Goal: Transaction & Acquisition: Book appointment/travel/reservation

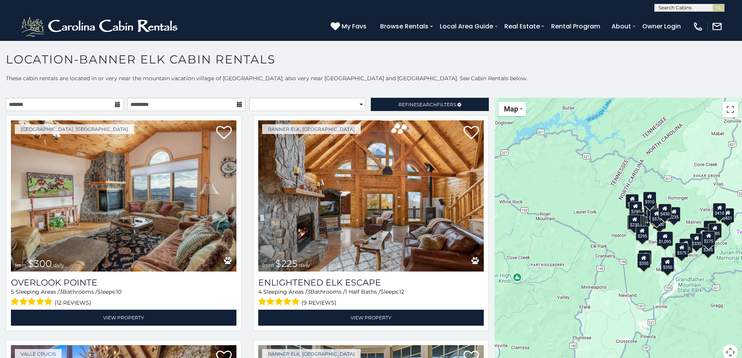
click at [116, 105] on icon at bounding box center [117, 104] width 5 height 5
click at [95, 103] on input "text" at bounding box center [65, 104] width 118 height 13
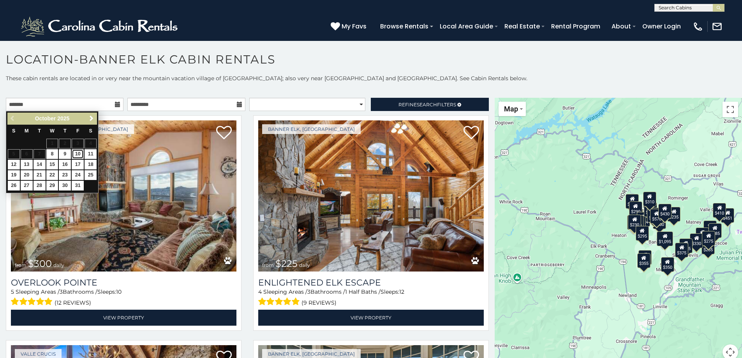
click at [77, 153] on link "10" at bounding box center [78, 154] width 12 height 10
type input "**********"
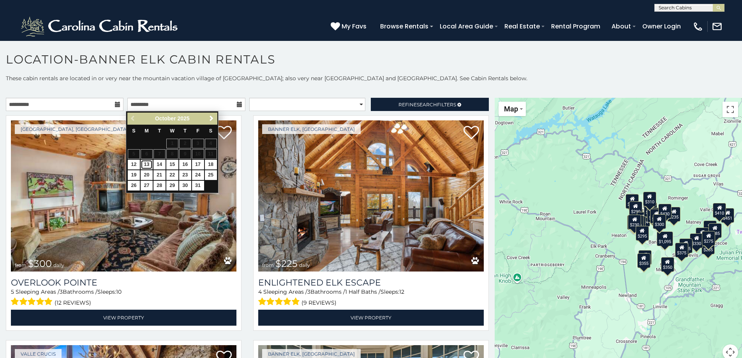
click at [146, 164] on link "13" at bounding box center [147, 165] width 12 height 10
type input "**********"
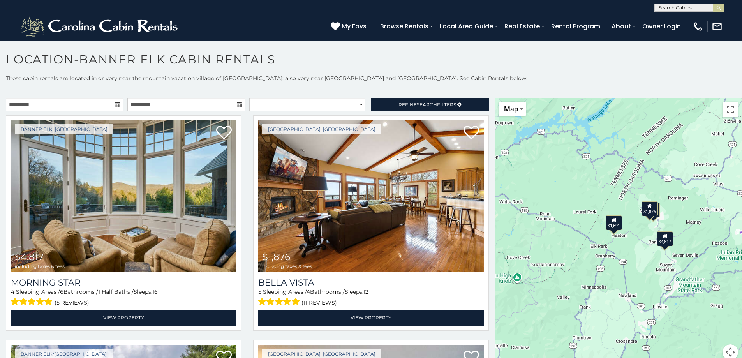
scroll to position [19, 0]
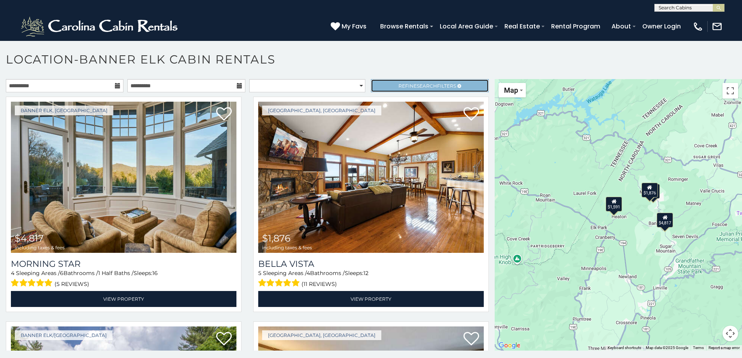
click at [419, 86] on span "Search" at bounding box center [427, 86] width 20 height 6
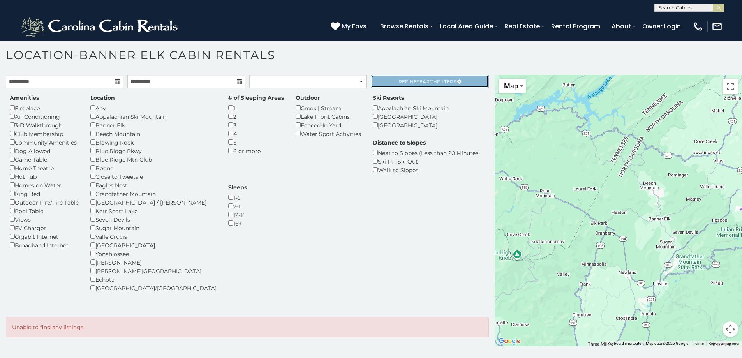
click at [417, 81] on span "Search" at bounding box center [427, 82] width 20 height 6
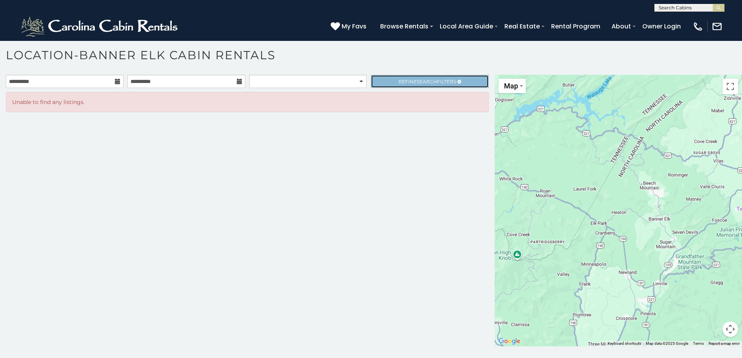
click at [417, 81] on span "Search" at bounding box center [427, 82] width 20 height 6
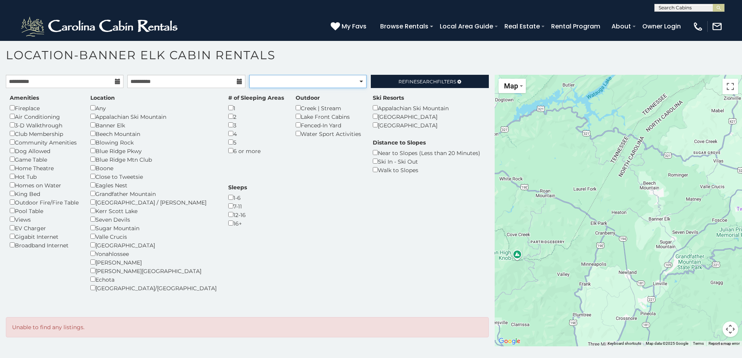
click at [358, 81] on select "**********" at bounding box center [307, 81] width 117 height 13
select select "**********"
click at [249, 75] on select "**********" at bounding box center [307, 81] width 117 height 13
click at [358, 81] on select "**********" at bounding box center [307, 81] width 117 height 13
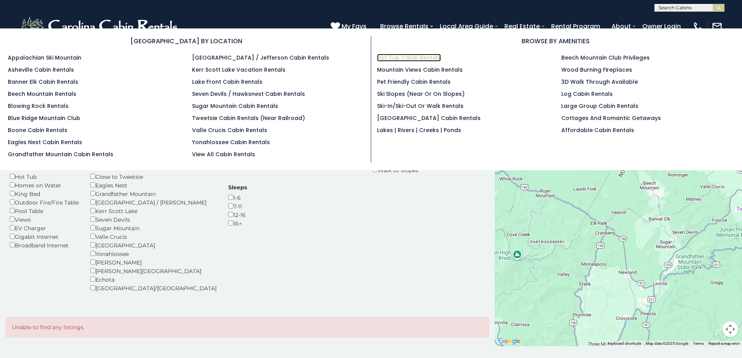
click at [407, 58] on link "Hot Tub Cabin Rentals" at bounding box center [409, 58] width 64 height 8
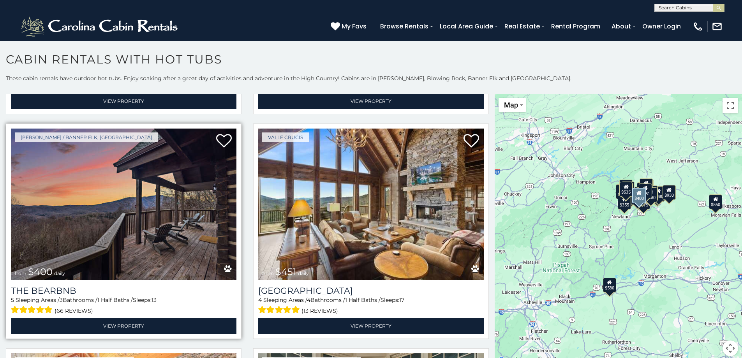
scroll to position [701, 0]
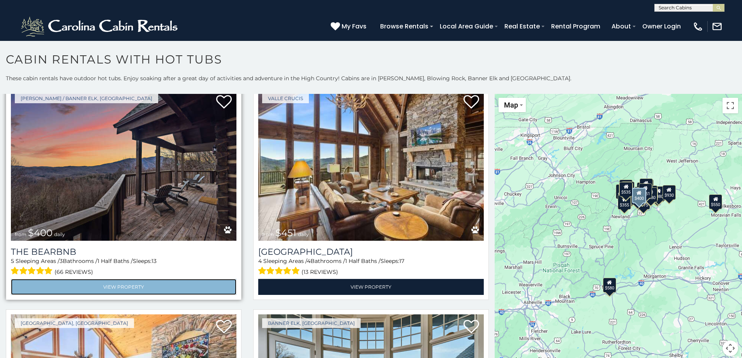
click at [135, 279] on link "View Property" at bounding box center [123, 287] width 225 height 16
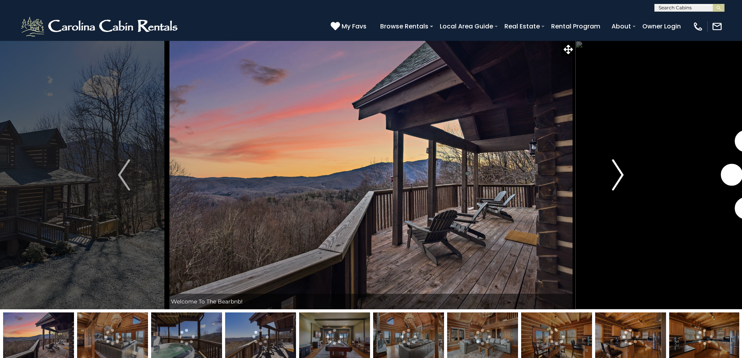
click at [616, 177] on img "Next" at bounding box center [618, 174] width 12 height 31
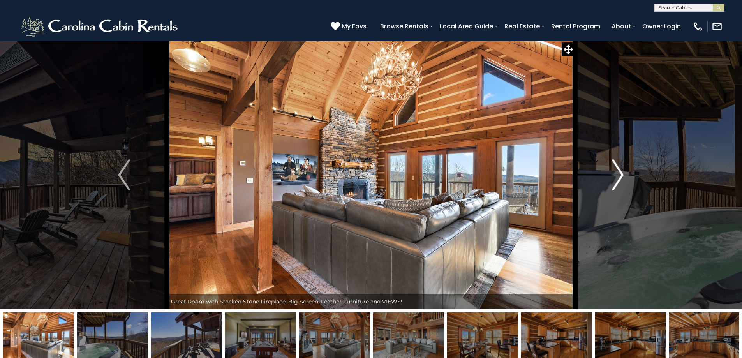
click at [616, 177] on img "Next" at bounding box center [618, 174] width 12 height 31
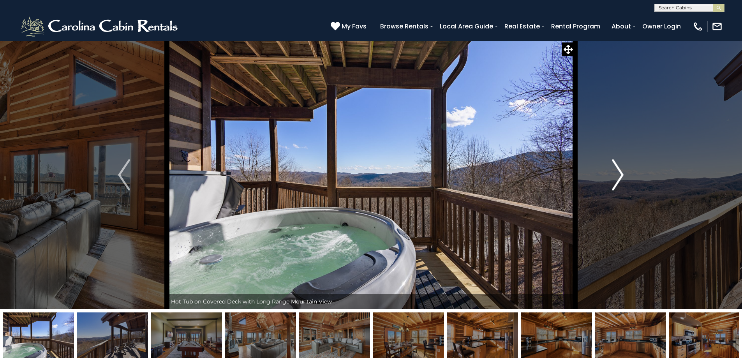
click at [616, 177] on img "Next" at bounding box center [618, 174] width 12 height 31
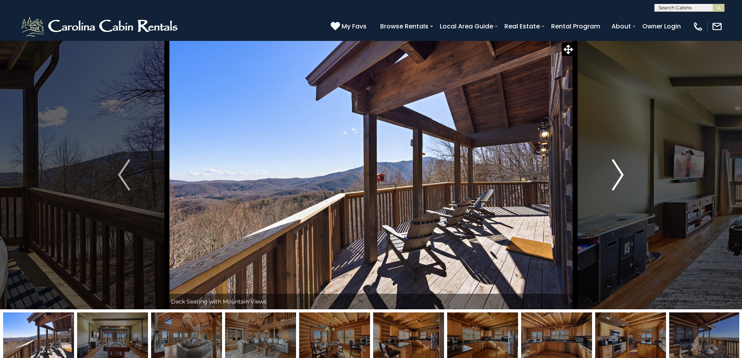
click at [616, 177] on img "Next" at bounding box center [618, 174] width 12 height 31
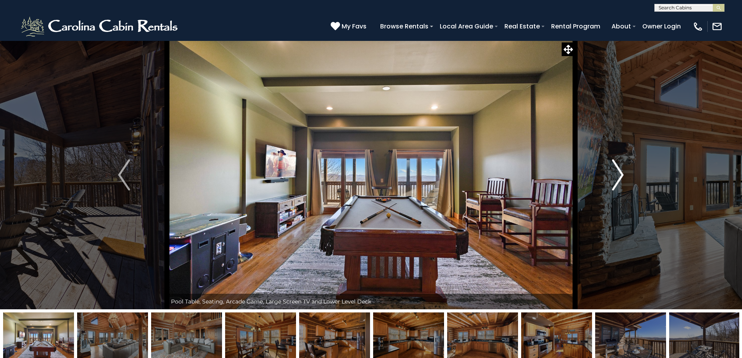
click at [616, 177] on img "Next" at bounding box center [618, 174] width 12 height 31
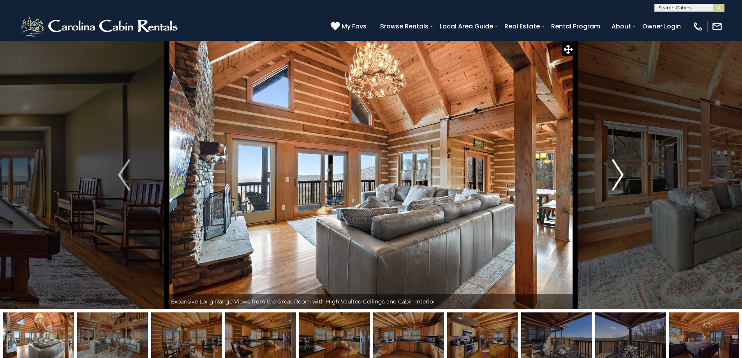
click at [616, 177] on img "Next" at bounding box center [618, 174] width 12 height 31
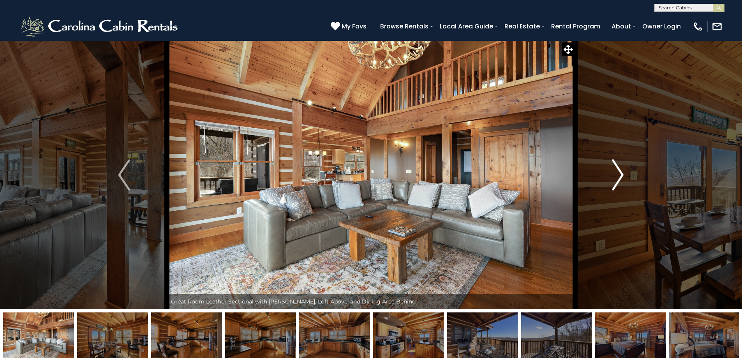
click at [616, 177] on img "Next" at bounding box center [618, 174] width 12 height 31
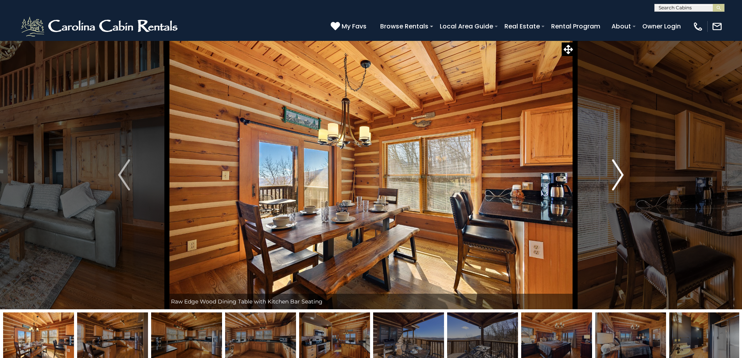
click at [616, 177] on img "Next" at bounding box center [618, 174] width 12 height 31
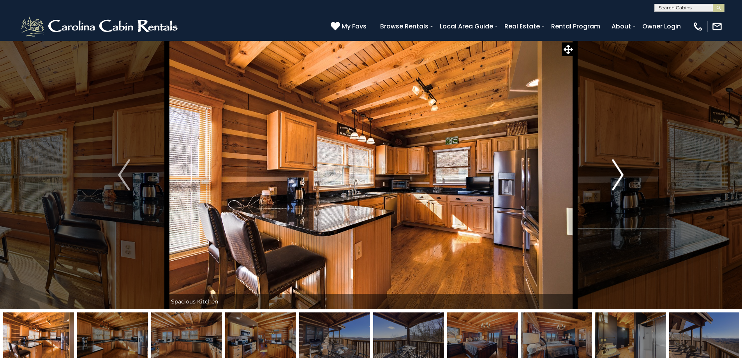
click at [616, 177] on img "Next" at bounding box center [618, 174] width 12 height 31
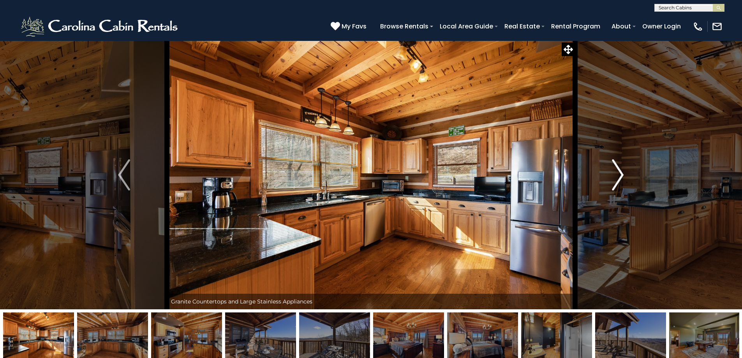
click at [616, 177] on img "Next" at bounding box center [618, 174] width 12 height 31
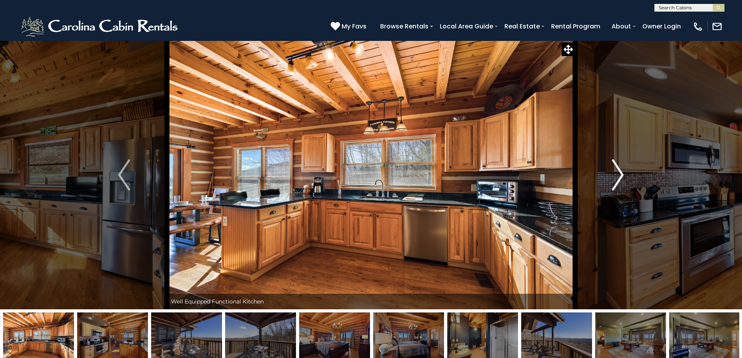
click at [616, 177] on img "Next" at bounding box center [618, 174] width 12 height 31
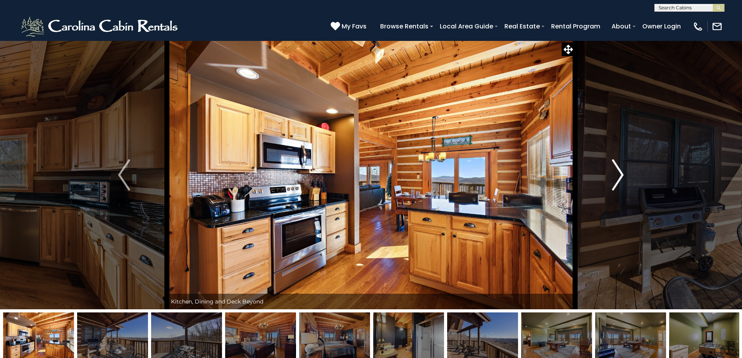
click at [616, 177] on img "Next" at bounding box center [618, 174] width 12 height 31
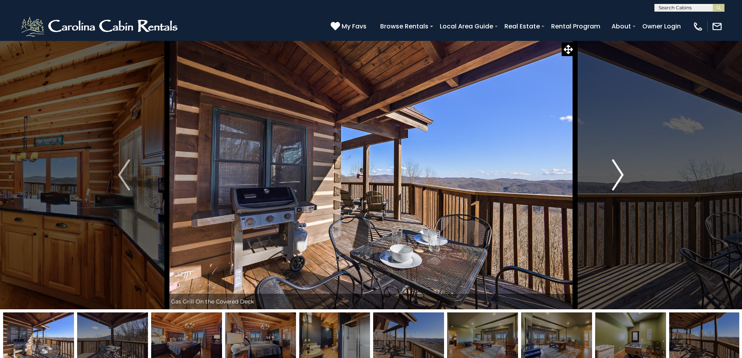
click at [616, 177] on img "Next" at bounding box center [618, 174] width 12 height 31
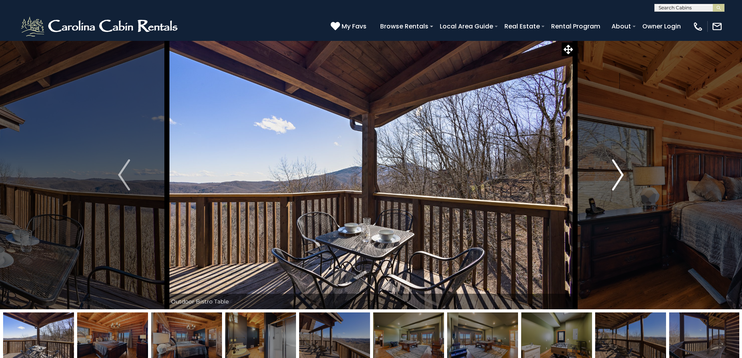
click at [616, 177] on img "Next" at bounding box center [618, 174] width 12 height 31
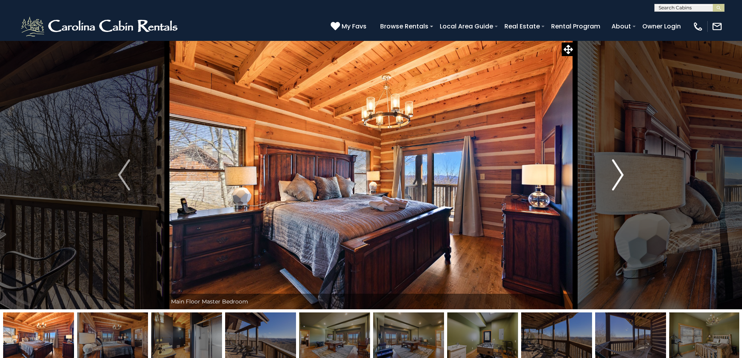
click at [616, 177] on img "Next" at bounding box center [618, 174] width 12 height 31
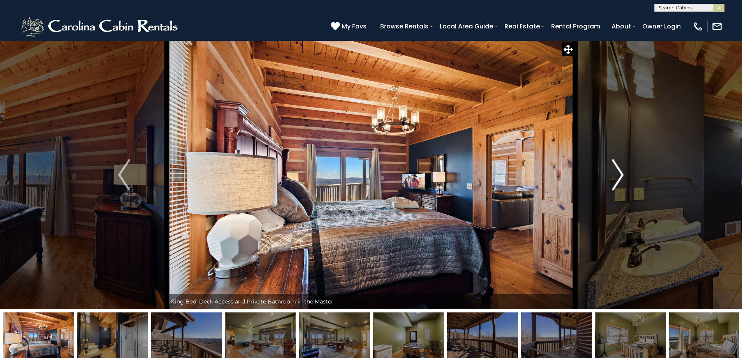
click at [616, 177] on img "Next" at bounding box center [618, 174] width 12 height 31
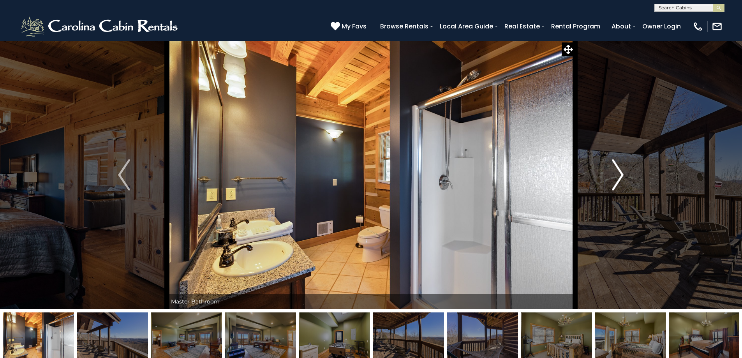
click at [616, 177] on img "Next" at bounding box center [618, 174] width 12 height 31
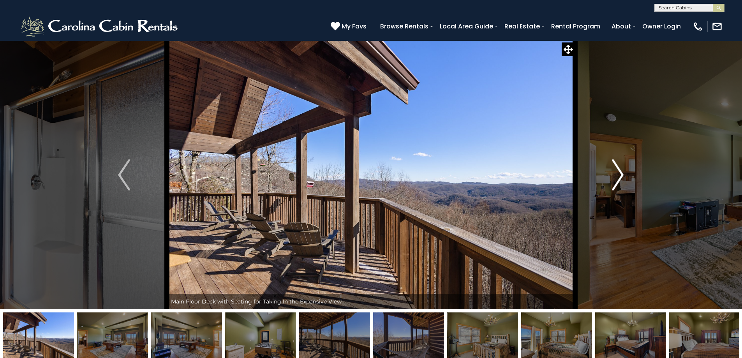
click at [616, 177] on img "Next" at bounding box center [618, 174] width 12 height 31
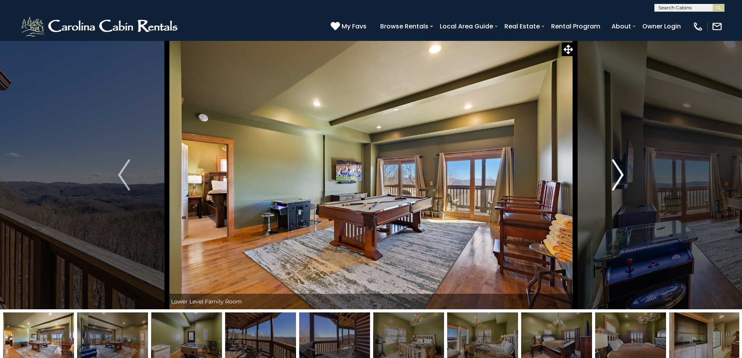
click at [616, 177] on img "Next" at bounding box center [618, 174] width 12 height 31
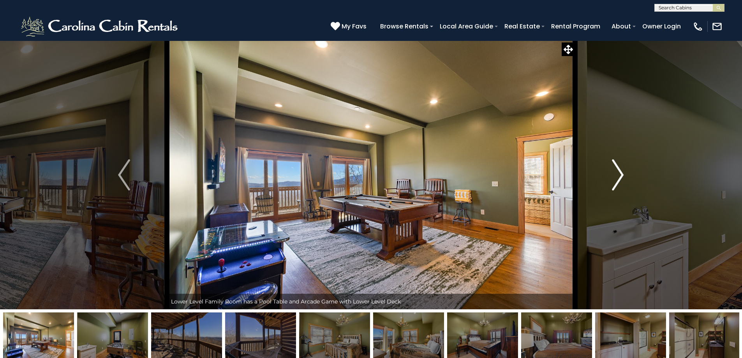
click at [616, 177] on img "Next" at bounding box center [618, 174] width 12 height 31
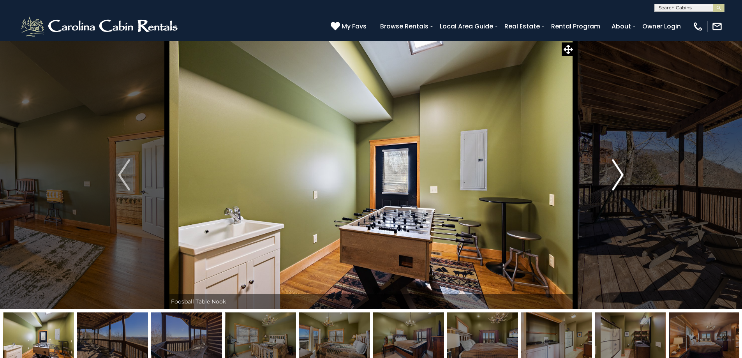
click at [616, 177] on img "Next" at bounding box center [618, 174] width 12 height 31
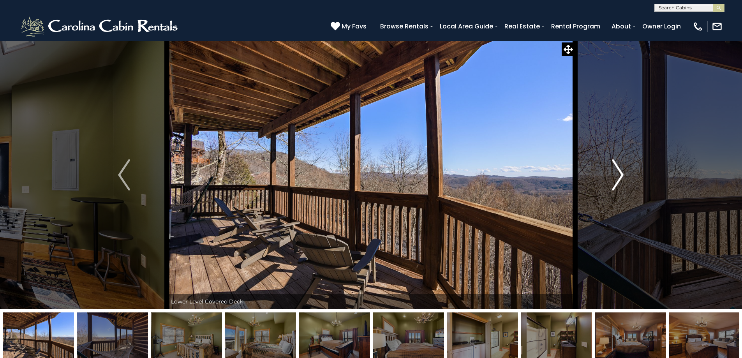
click at [616, 177] on img "Next" at bounding box center [618, 174] width 12 height 31
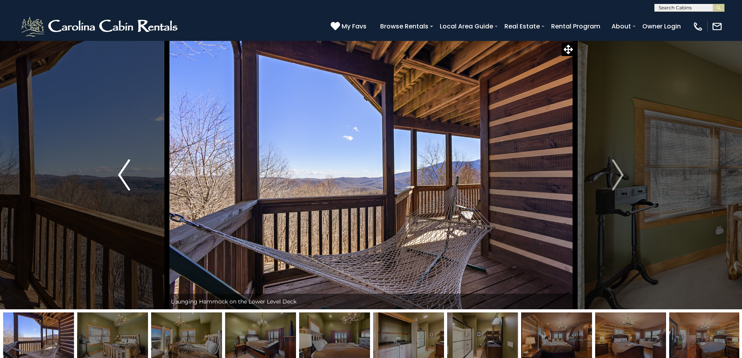
click at [124, 178] on img "Previous" at bounding box center [124, 174] width 12 height 31
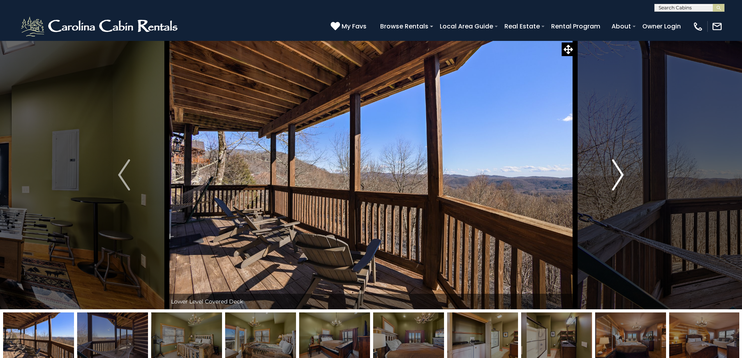
click at [616, 181] on img "Next" at bounding box center [618, 174] width 12 height 31
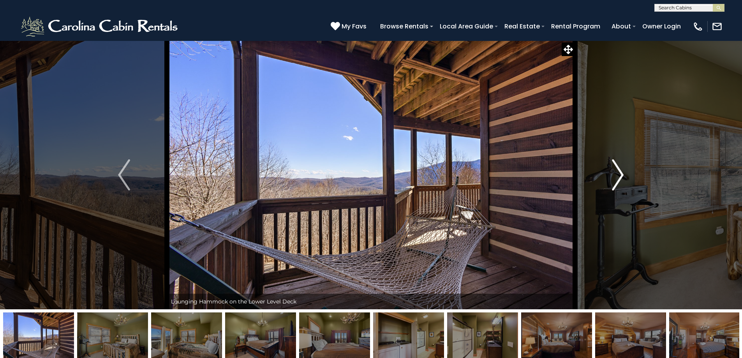
click at [616, 181] on img "Next" at bounding box center [618, 174] width 12 height 31
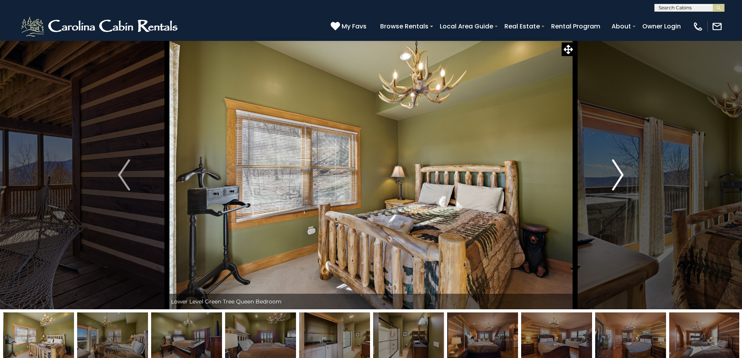
click at [616, 181] on img "Next" at bounding box center [618, 174] width 12 height 31
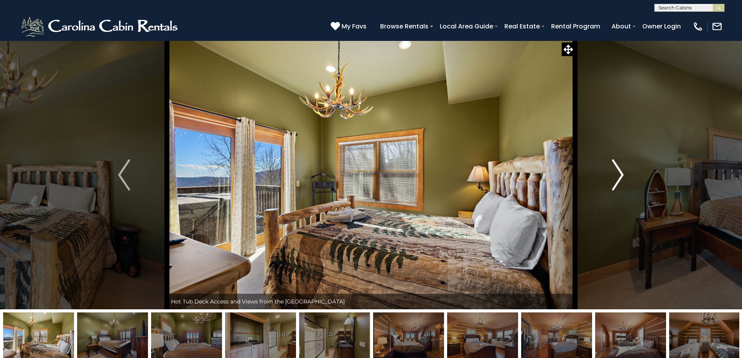
click at [616, 181] on img "Next" at bounding box center [618, 174] width 12 height 31
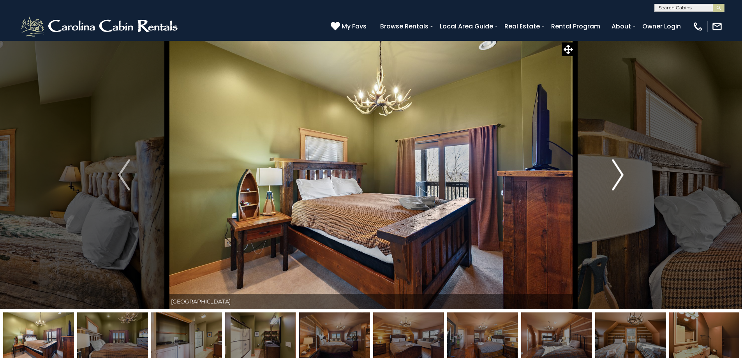
click at [616, 181] on img "Next" at bounding box center [618, 174] width 12 height 31
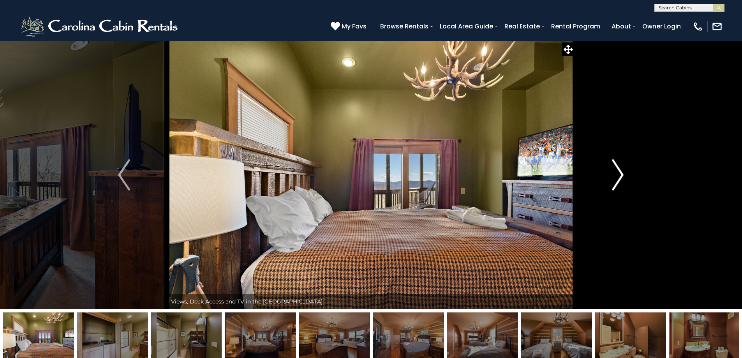
click at [616, 181] on img "Next" at bounding box center [618, 174] width 12 height 31
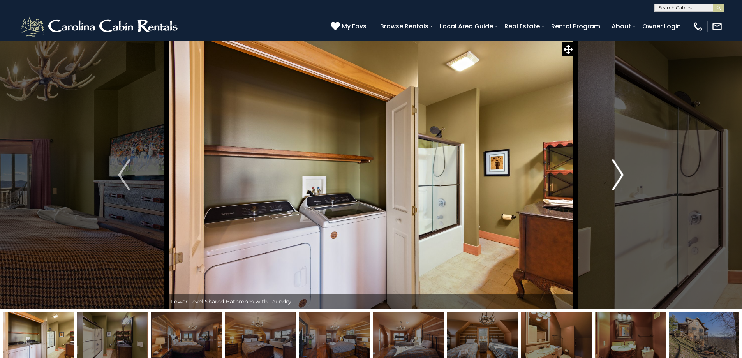
click at [616, 181] on img "Next" at bounding box center [618, 174] width 12 height 31
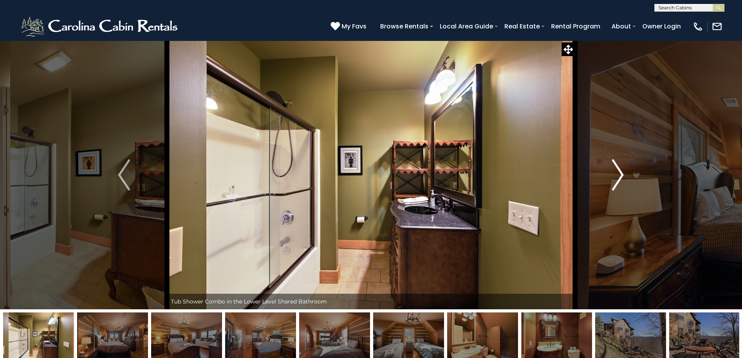
click at [616, 181] on img "Next" at bounding box center [618, 174] width 12 height 31
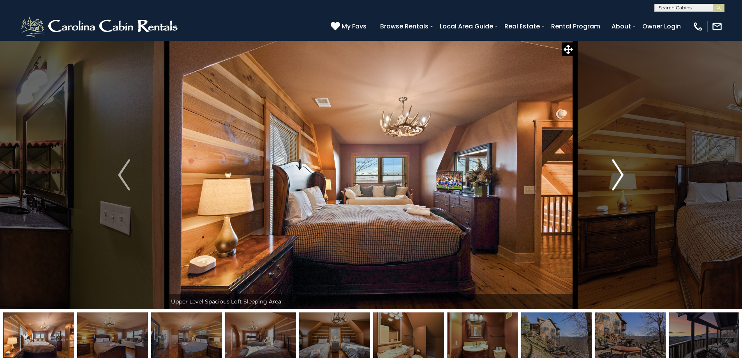
click at [616, 181] on img "Next" at bounding box center [618, 174] width 12 height 31
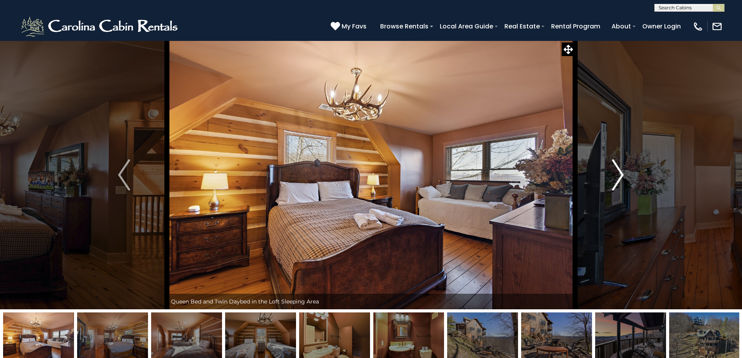
click at [616, 181] on img "Next" at bounding box center [618, 174] width 12 height 31
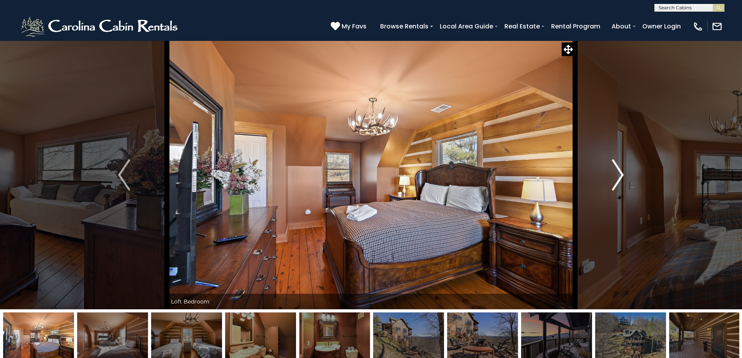
click at [616, 181] on img "Next" at bounding box center [618, 174] width 12 height 31
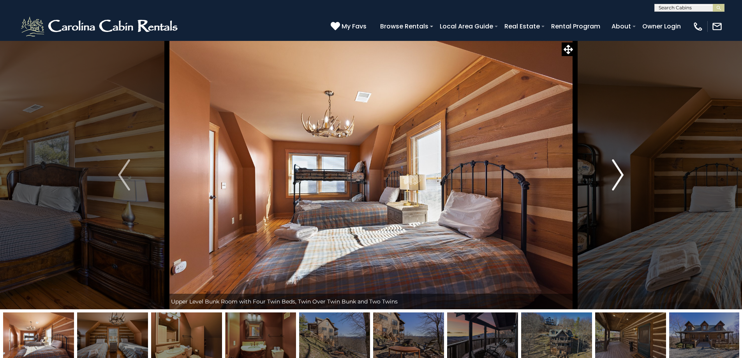
click at [616, 181] on img "Next" at bounding box center [618, 174] width 12 height 31
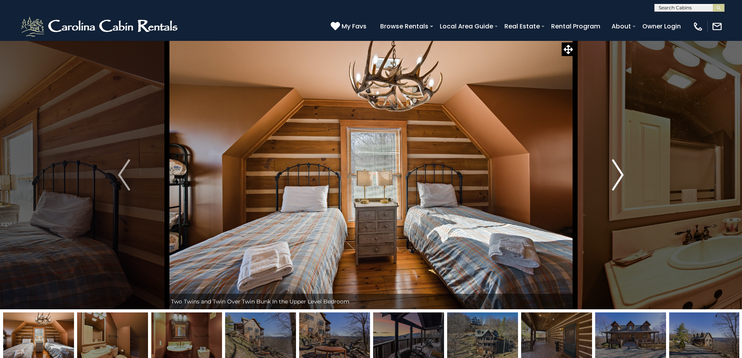
click at [616, 181] on img "Next" at bounding box center [618, 174] width 12 height 31
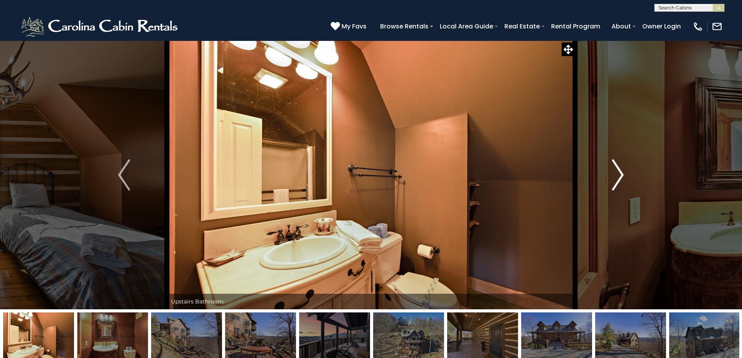
click at [616, 181] on img "Next" at bounding box center [618, 174] width 12 height 31
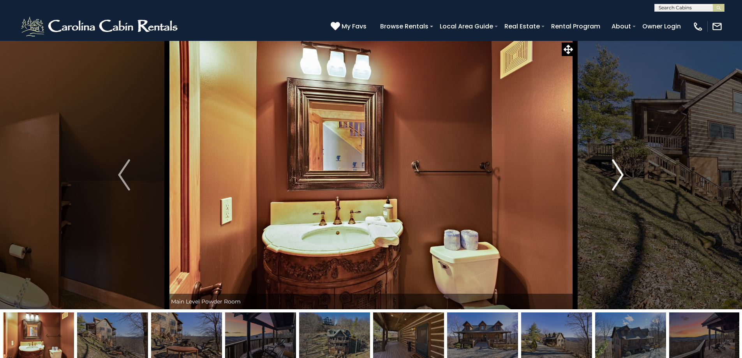
click at [616, 181] on img "Next" at bounding box center [618, 174] width 12 height 31
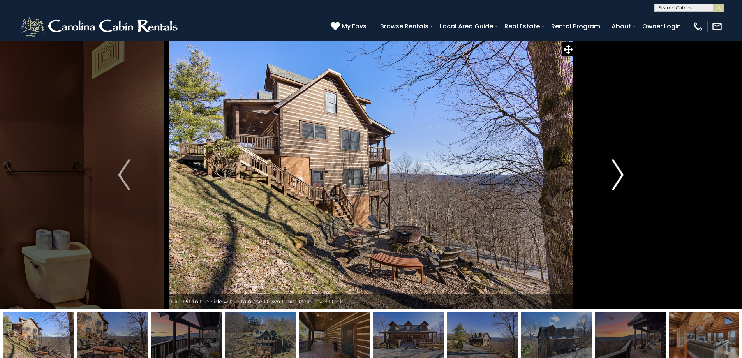
click at [616, 181] on img "Next" at bounding box center [618, 174] width 12 height 31
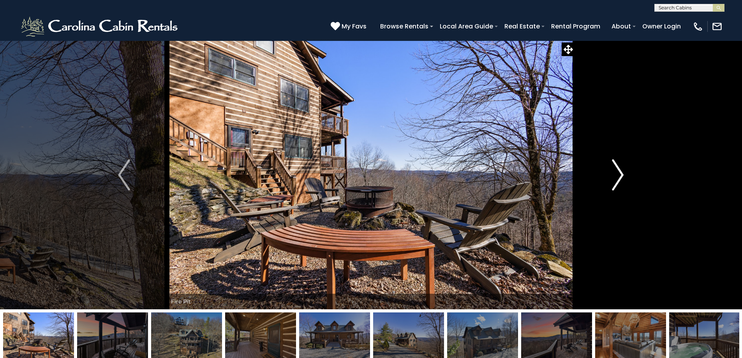
click at [616, 181] on img "Next" at bounding box center [618, 174] width 12 height 31
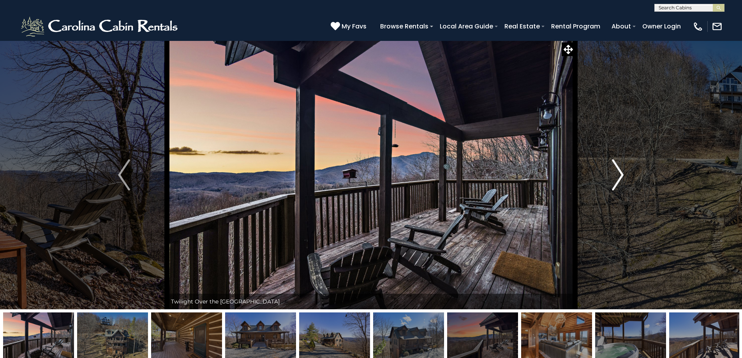
click at [616, 181] on img "Next" at bounding box center [618, 174] width 12 height 31
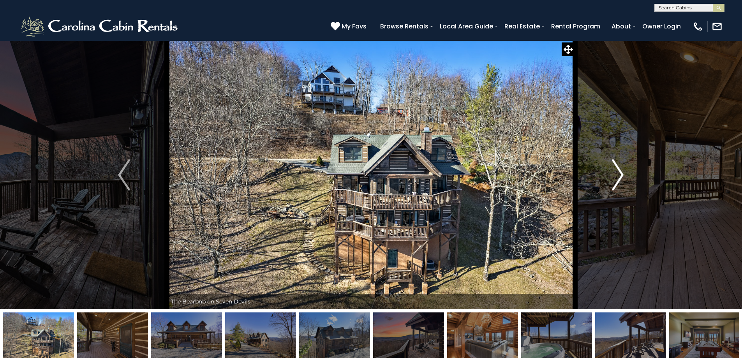
click at [616, 181] on img "Next" at bounding box center [618, 174] width 12 height 31
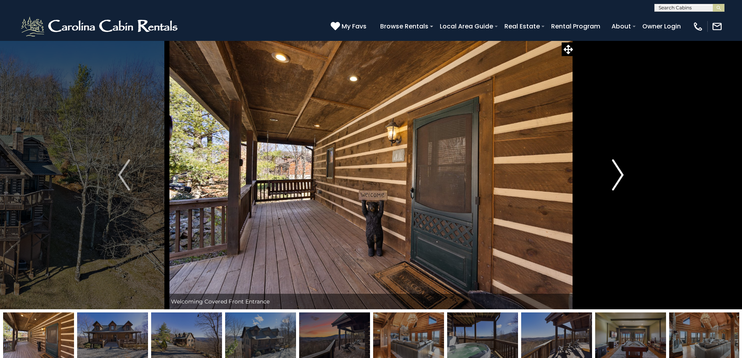
click at [616, 181] on img "Next" at bounding box center [618, 174] width 12 height 31
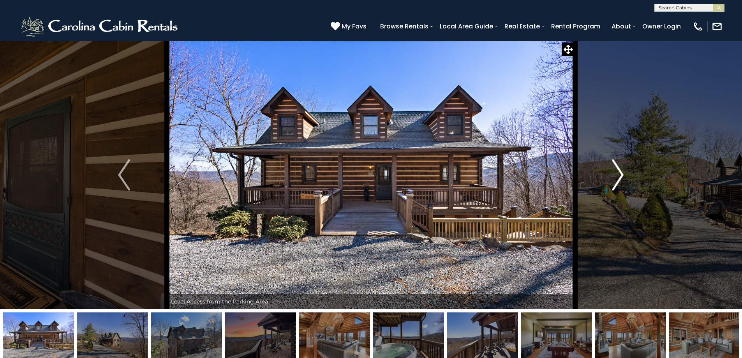
click at [616, 181] on img "Next" at bounding box center [618, 174] width 12 height 31
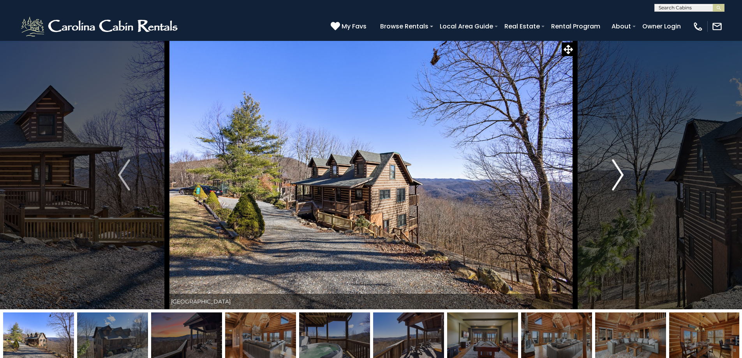
click at [616, 181] on img "Next" at bounding box center [618, 174] width 12 height 31
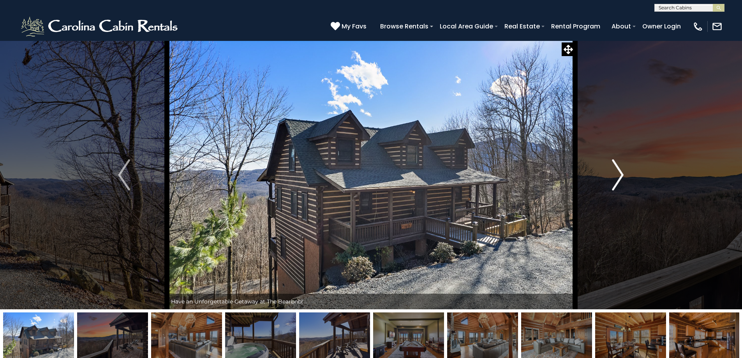
click at [616, 181] on img "Next" at bounding box center [618, 174] width 12 height 31
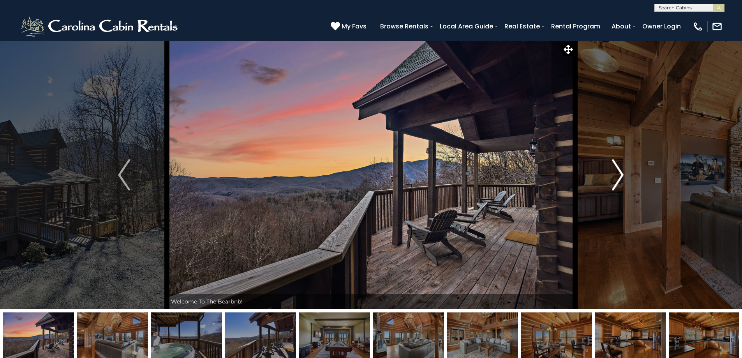
click at [616, 181] on img "Next" at bounding box center [618, 174] width 12 height 31
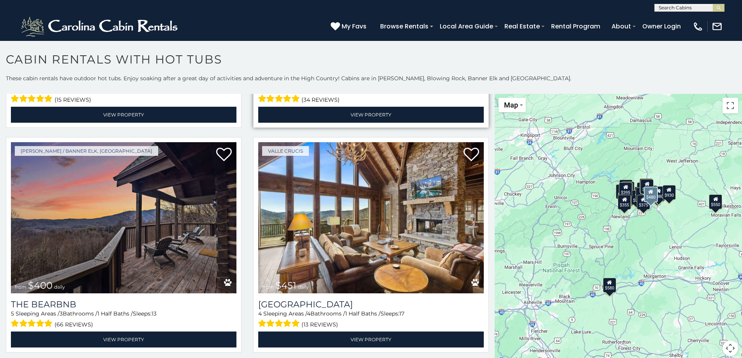
scroll to position [662, 0]
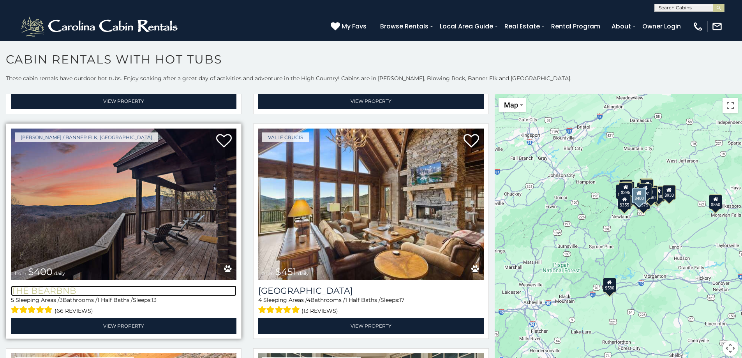
click at [58, 285] on h3 "The Bearbnb" at bounding box center [123, 290] width 225 height 11
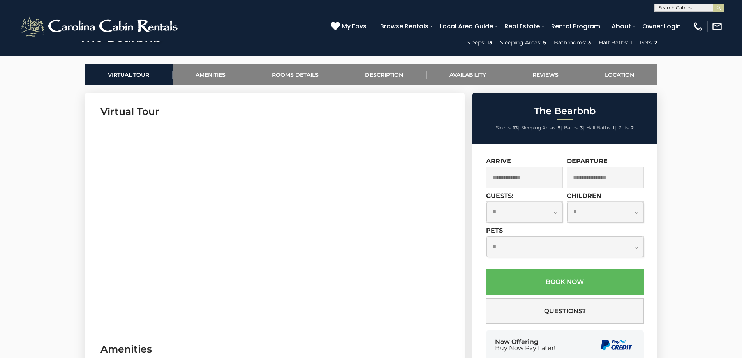
scroll to position [350, 0]
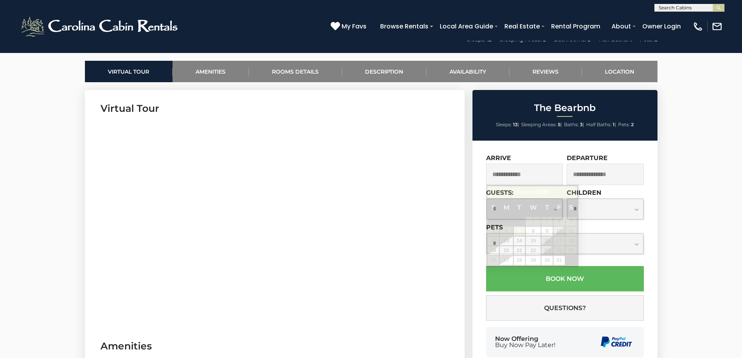
click at [547, 175] on input "text" at bounding box center [524, 174] width 77 height 21
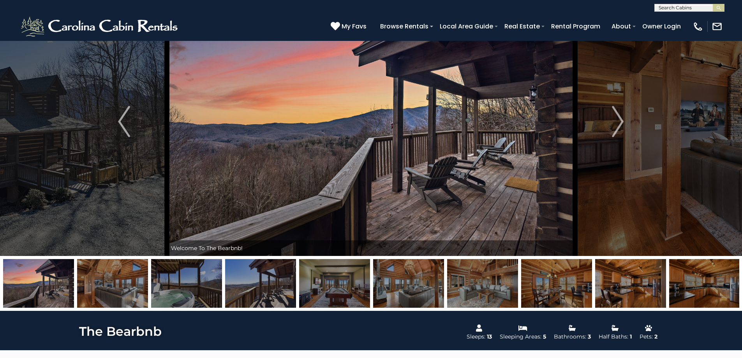
scroll to position [0, 0]
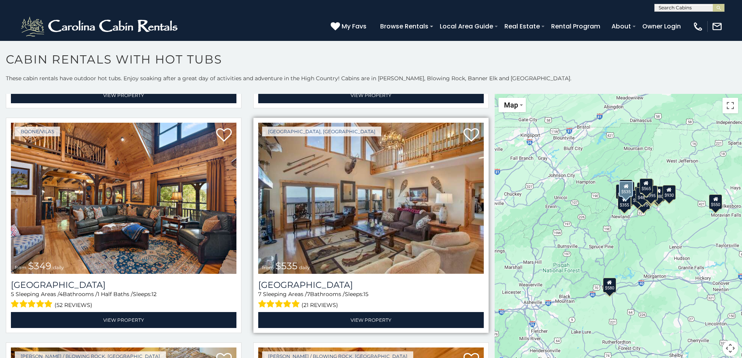
scroll to position [234, 0]
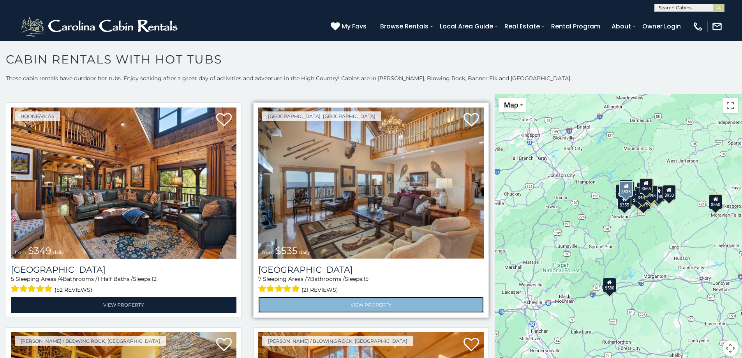
click at [356, 301] on link "View Property" at bounding box center [370, 305] width 225 height 16
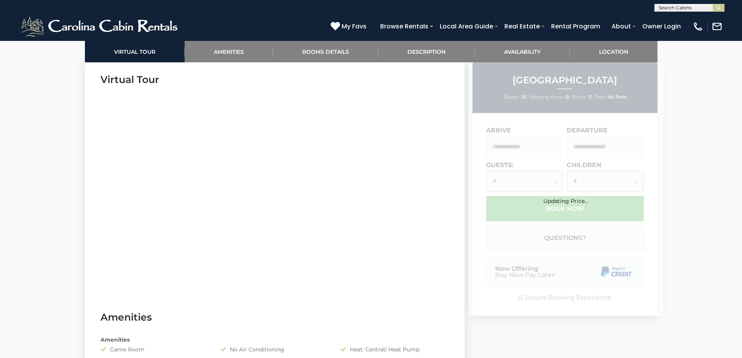
scroll to position [389, 0]
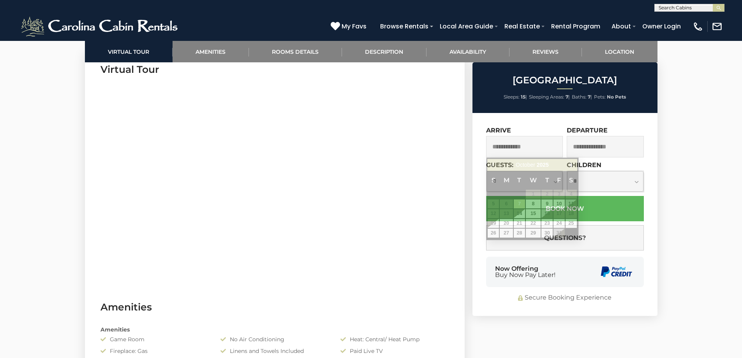
click at [550, 150] on input "text" at bounding box center [524, 146] width 77 height 21
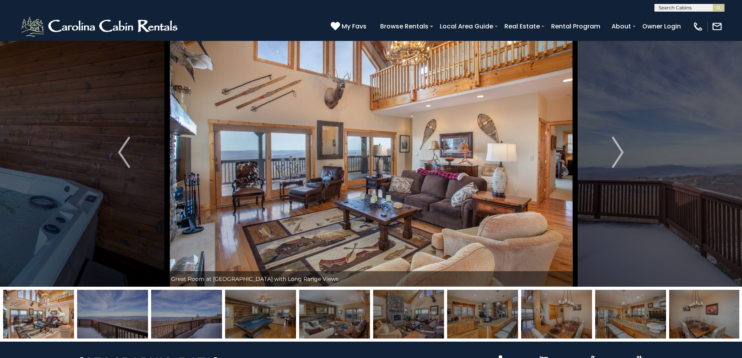
scroll to position [0, 0]
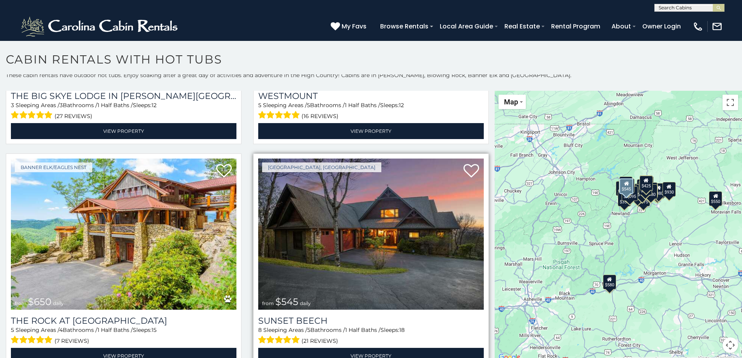
scroll to position [1791, 0]
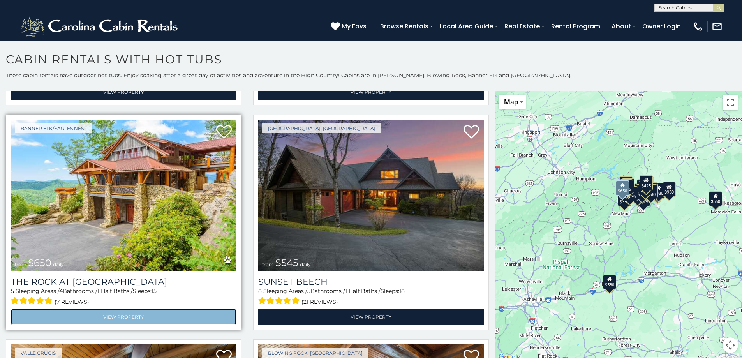
click at [123, 309] on link "View Property" at bounding box center [123, 317] width 225 height 16
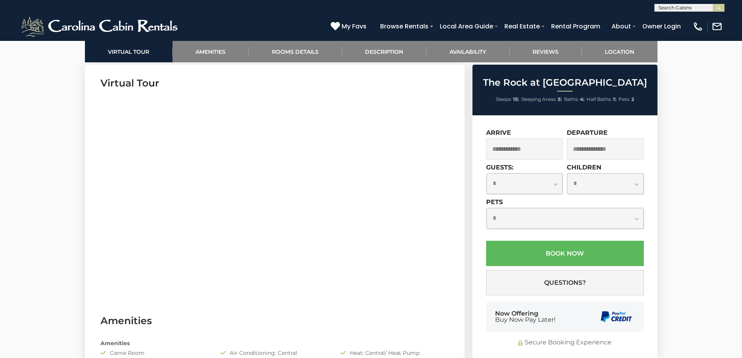
scroll to position [389, 0]
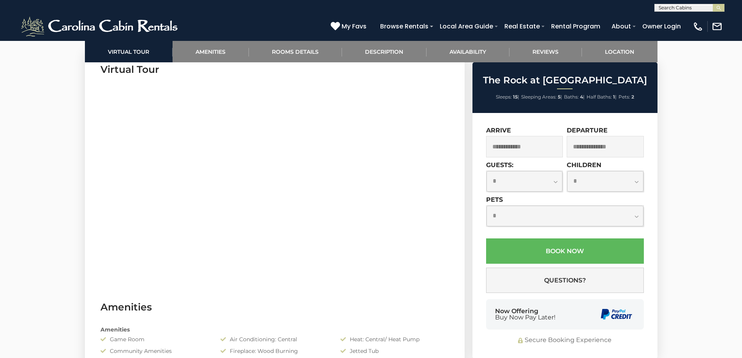
click at [546, 152] on input "text" at bounding box center [524, 146] width 77 height 21
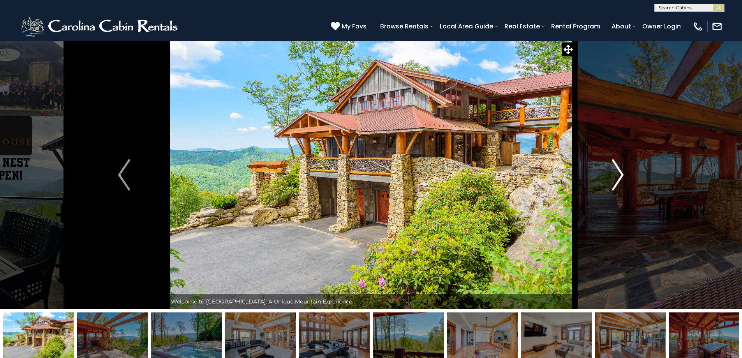
scroll to position [345, 0]
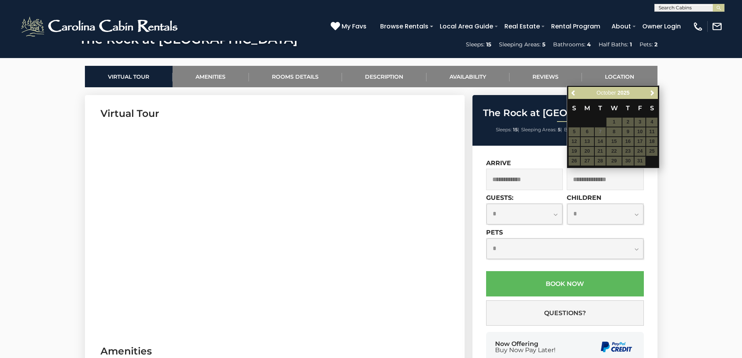
click at [548, 182] on input "text" at bounding box center [524, 179] width 77 height 21
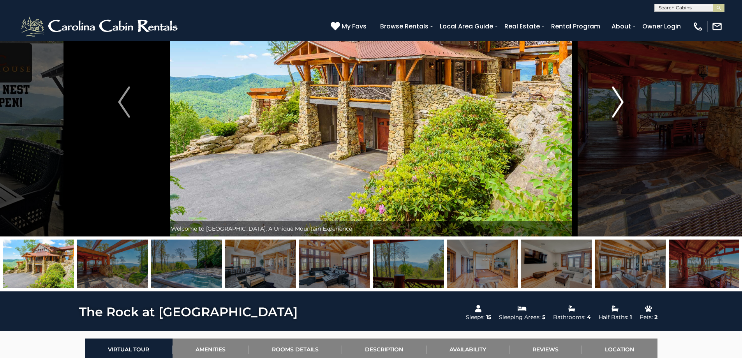
scroll to position [0, 0]
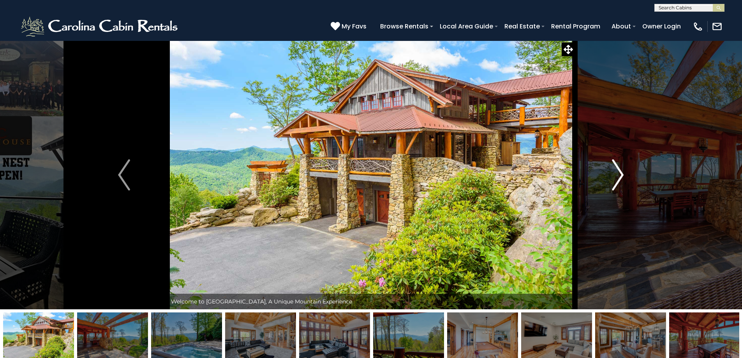
click at [619, 177] on img "Next" at bounding box center [618, 174] width 12 height 31
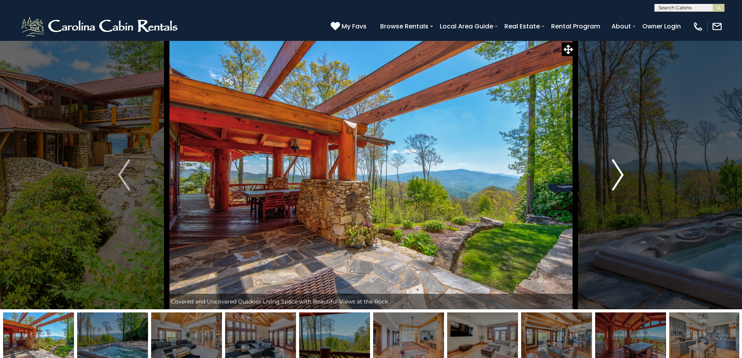
click at [619, 177] on img "Next" at bounding box center [618, 174] width 12 height 31
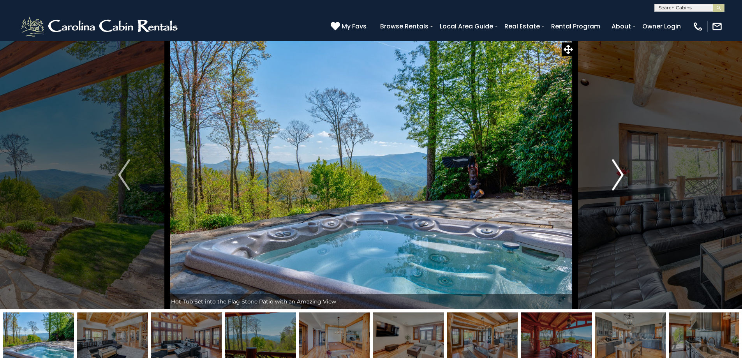
click at [619, 177] on img "Next" at bounding box center [618, 174] width 12 height 31
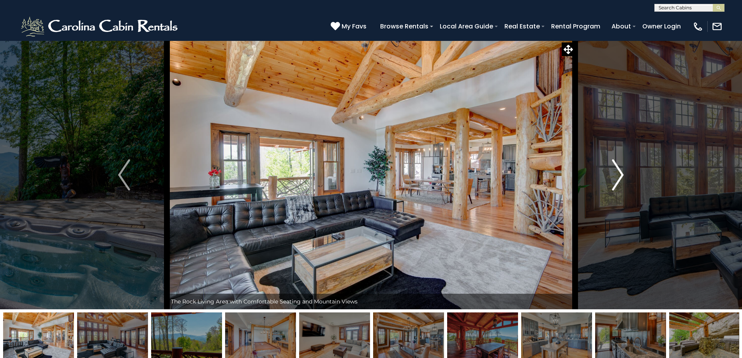
click at [619, 177] on img "Next" at bounding box center [618, 174] width 12 height 31
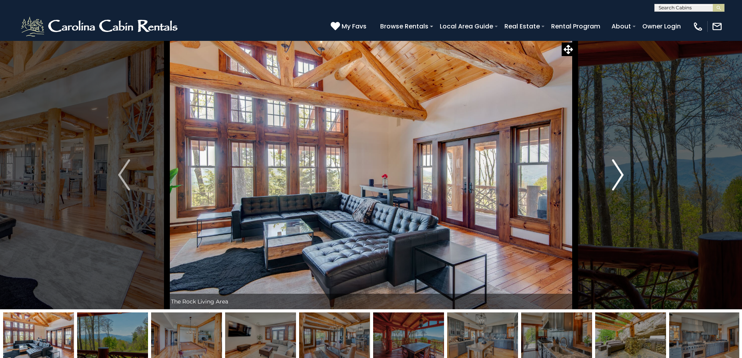
click at [615, 181] on img "Next" at bounding box center [618, 174] width 12 height 31
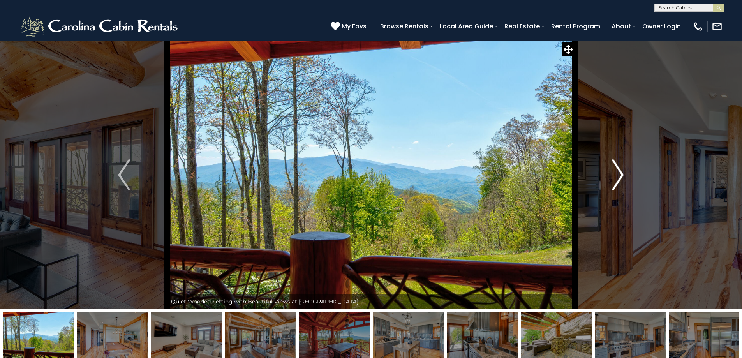
click at [615, 181] on img "Next" at bounding box center [618, 174] width 12 height 31
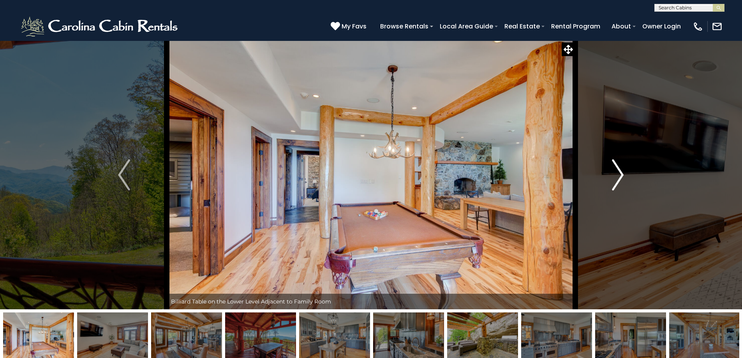
click at [615, 181] on img "Next" at bounding box center [618, 174] width 12 height 31
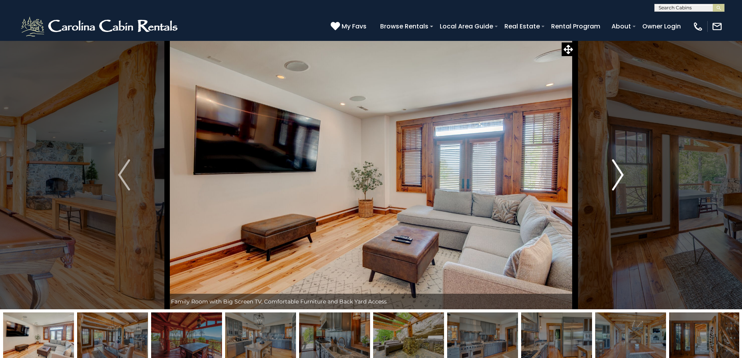
click at [615, 181] on img "Next" at bounding box center [618, 174] width 12 height 31
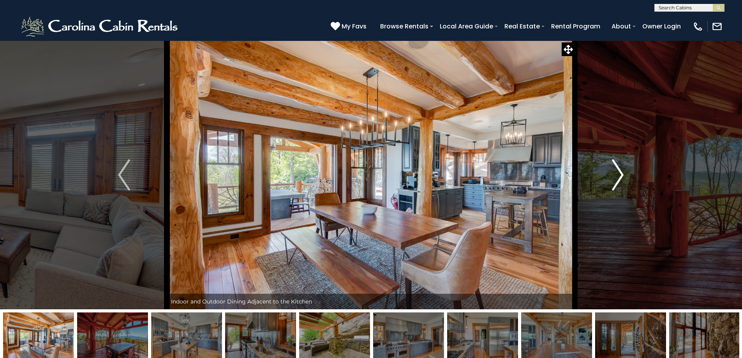
click at [615, 181] on img "Next" at bounding box center [618, 174] width 12 height 31
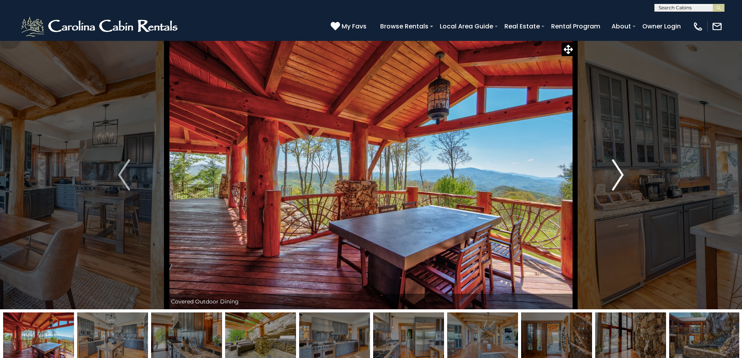
click at [615, 181] on img "Next" at bounding box center [618, 174] width 12 height 31
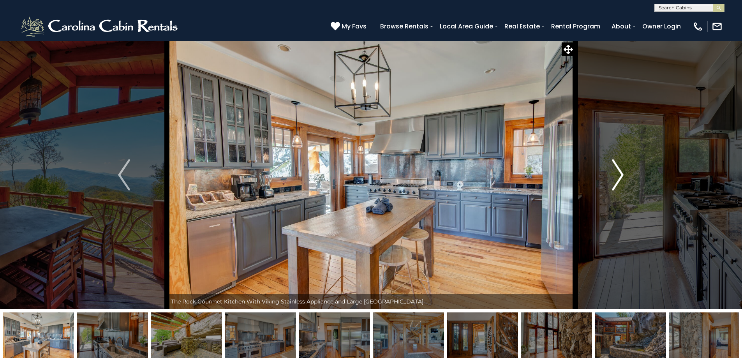
click at [615, 181] on img "Next" at bounding box center [618, 174] width 12 height 31
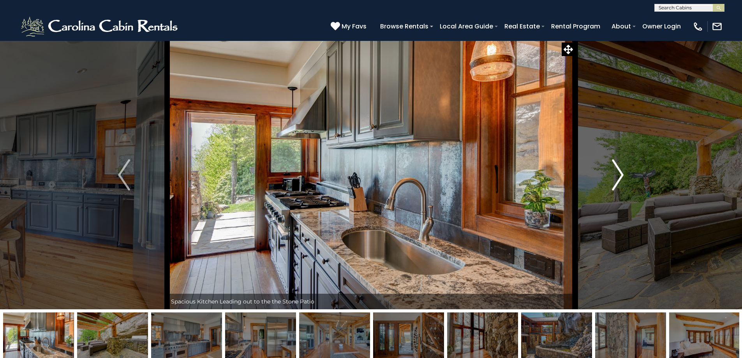
click at [615, 181] on img "Next" at bounding box center [618, 174] width 12 height 31
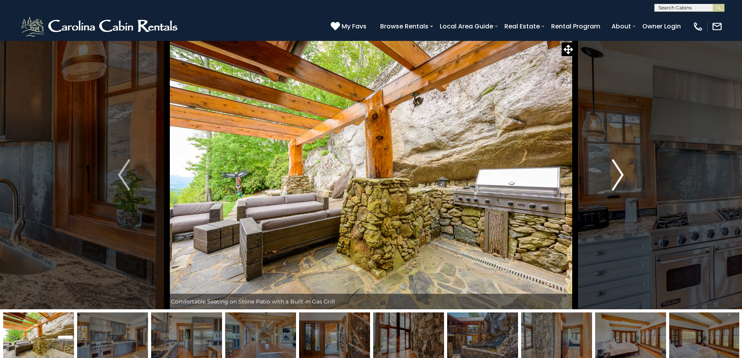
click at [615, 181] on img "Next" at bounding box center [618, 174] width 12 height 31
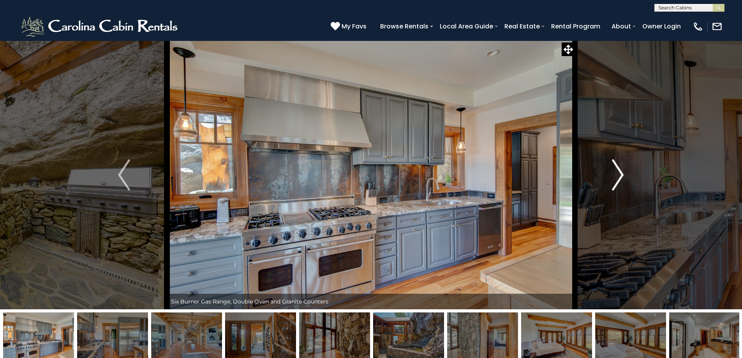
click at [615, 181] on img "Next" at bounding box center [618, 174] width 12 height 31
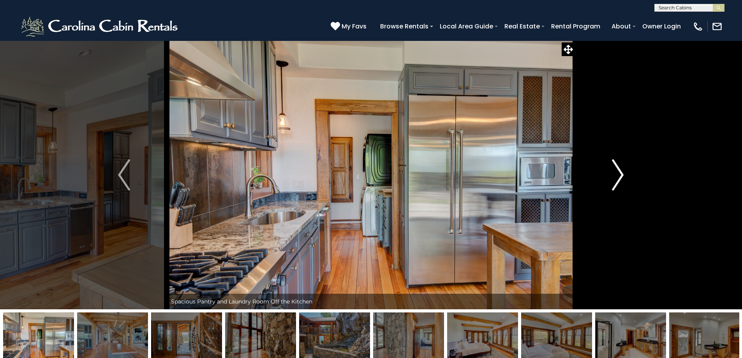
click at [615, 181] on img "Next" at bounding box center [618, 174] width 12 height 31
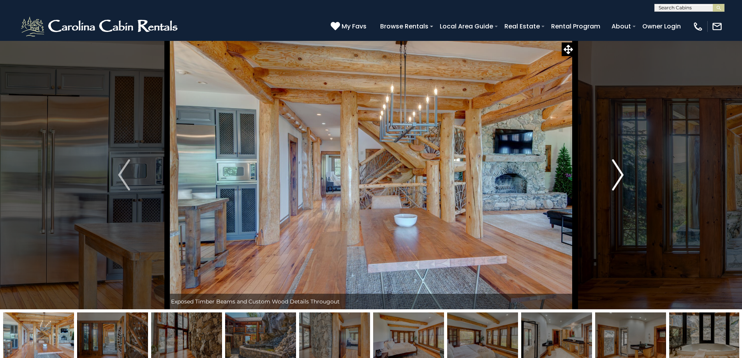
click at [616, 181] on img "Next" at bounding box center [618, 174] width 12 height 31
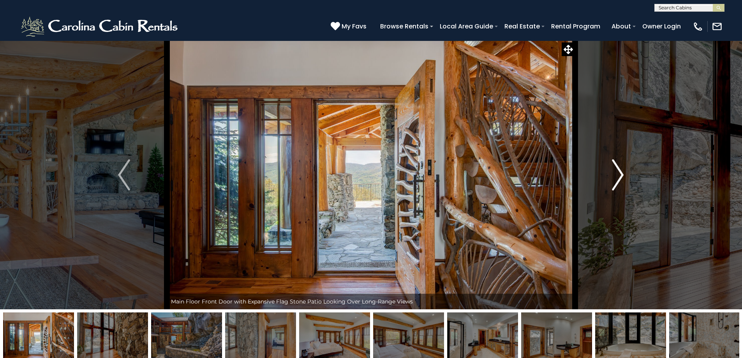
click at [616, 181] on img "Next" at bounding box center [618, 174] width 12 height 31
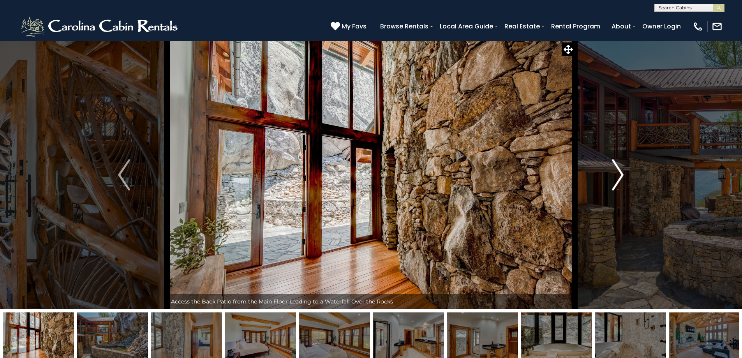
click at [616, 181] on img "Next" at bounding box center [618, 174] width 12 height 31
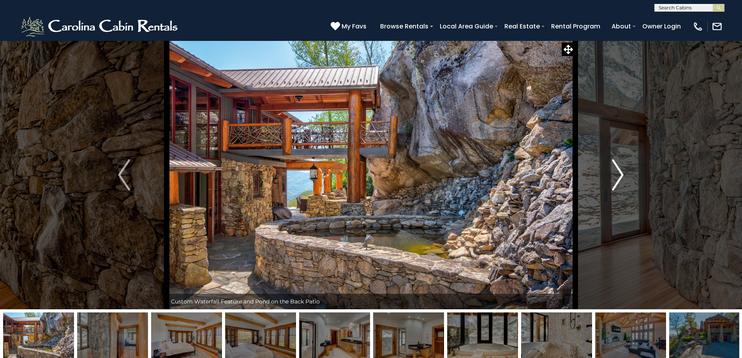
click at [616, 181] on img "Next" at bounding box center [618, 174] width 12 height 31
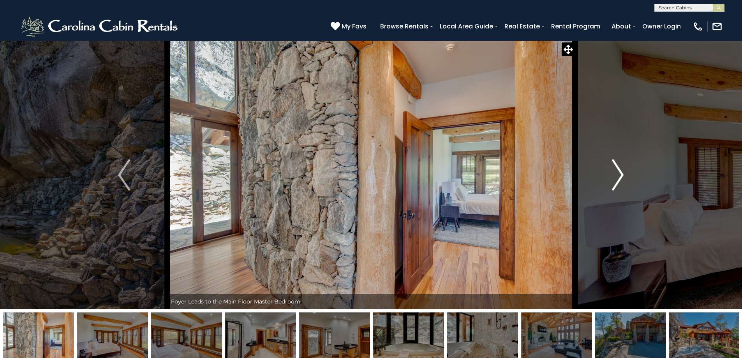
click at [616, 181] on img "Next" at bounding box center [618, 174] width 12 height 31
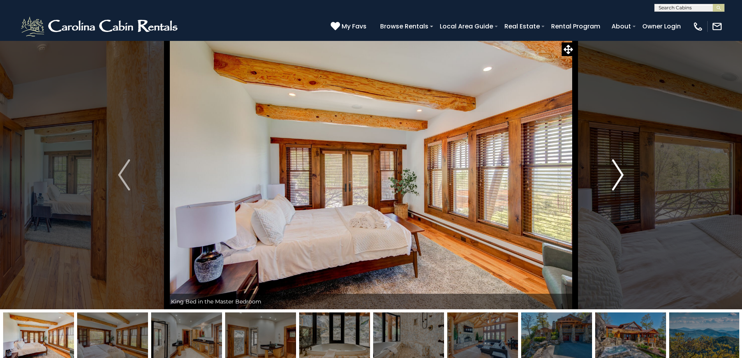
click at [616, 181] on img "Next" at bounding box center [618, 174] width 12 height 31
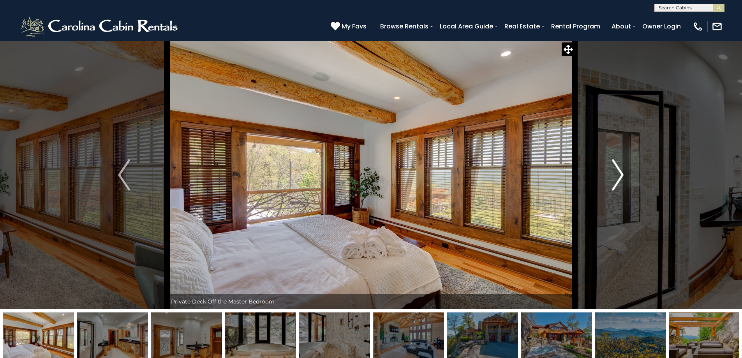
click at [616, 181] on img "Next" at bounding box center [618, 174] width 12 height 31
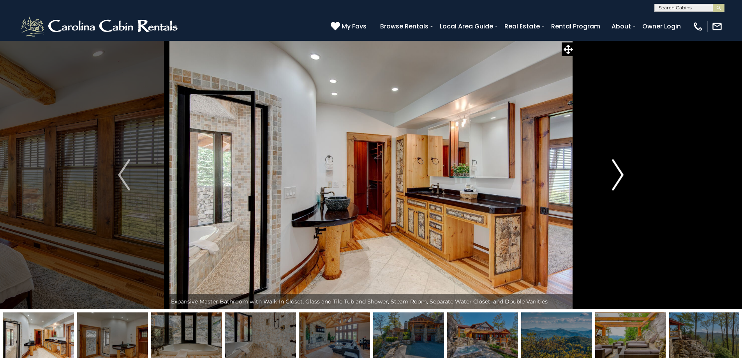
click at [616, 181] on img "Next" at bounding box center [618, 174] width 12 height 31
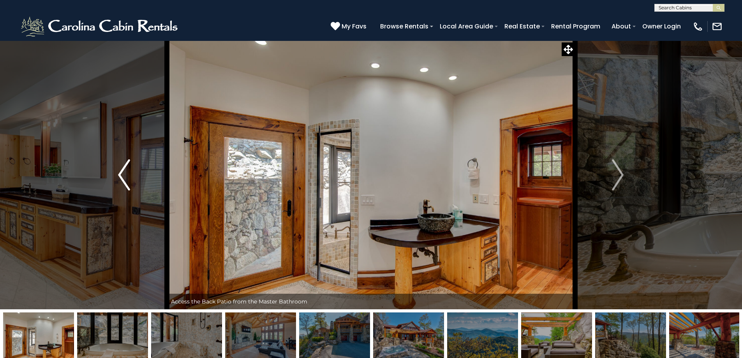
click at [125, 169] on img "Previous" at bounding box center [124, 174] width 12 height 31
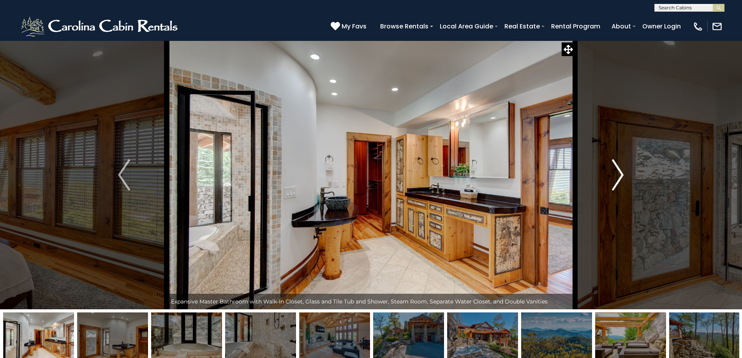
click at [616, 179] on img "Next" at bounding box center [618, 174] width 12 height 31
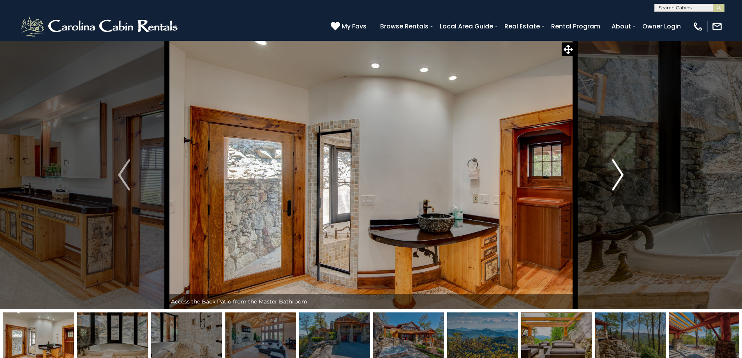
click at [616, 179] on img "Next" at bounding box center [618, 174] width 12 height 31
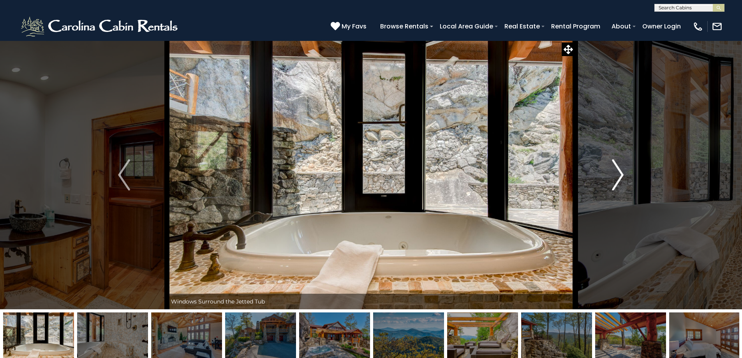
click at [615, 179] on img "Next" at bounding box center [618, 174] width 12 height 31
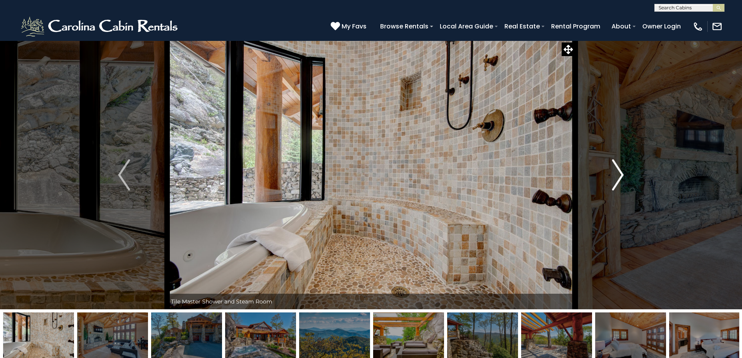
click at [615, 179] on img "Next" at bounding box center [618, 174] width 12 height 31
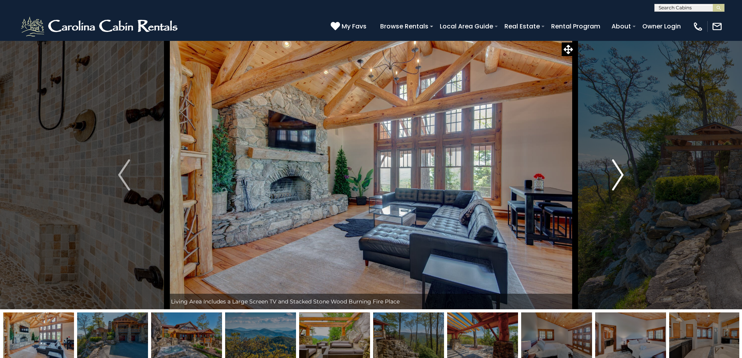
click at [615, 179] on img "Next" at bounding box center [618, 174] width 12 height 31
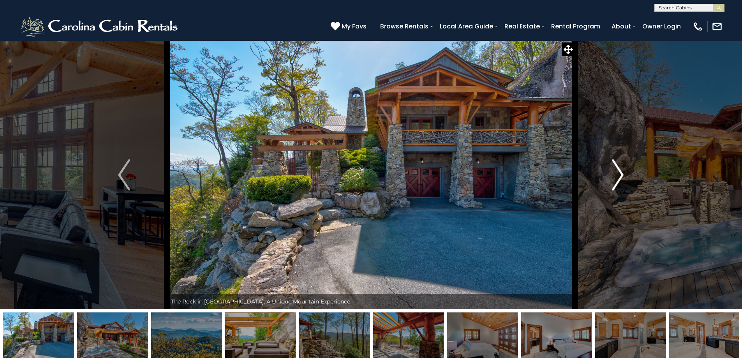
click at [615, 179] on img "Next" at bounding box center [618, 174] width 12 height 31
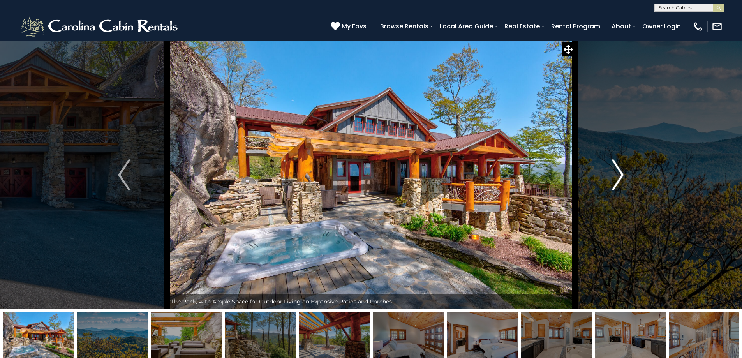
click at [615, 179] on img "Next" at bounding box center [618, 174] width 12 height 31
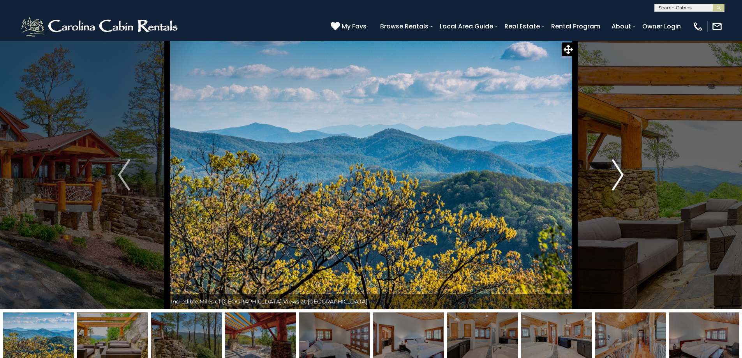
click at [615, 179] on img "Next" at bounding box center [618, 174] width 12 height 31
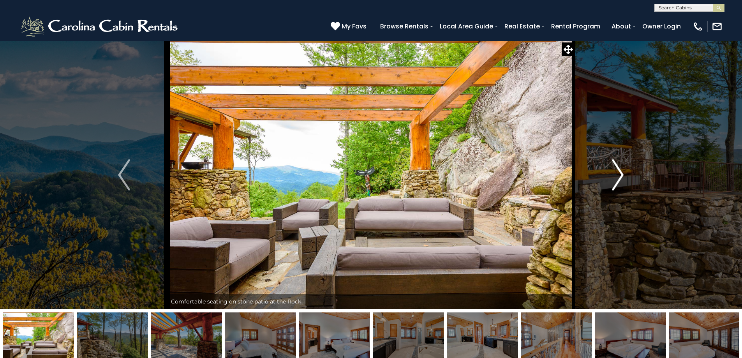
click at [615, 179] on img "Next" at bounding box center [618, 174] width 12 height 31
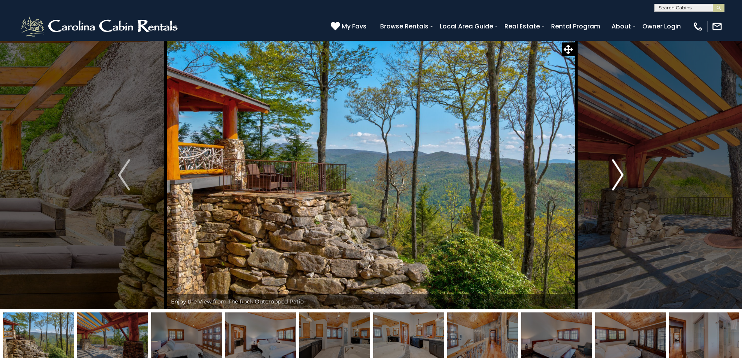
click at [615, 179] on img "Next" at bounding box center [618, 174] width 12 height 31
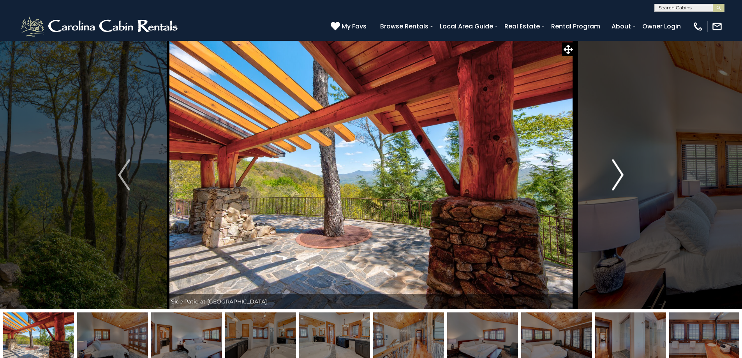
click at [615, 179] on img "Next" at bounding box center [618, 174] width 12 height 31
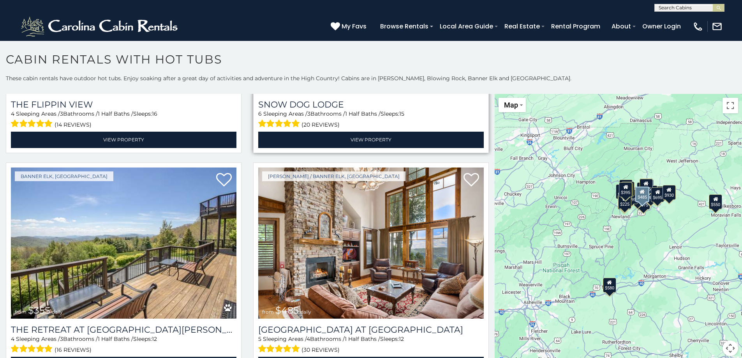
scroll to position [2881, 0]
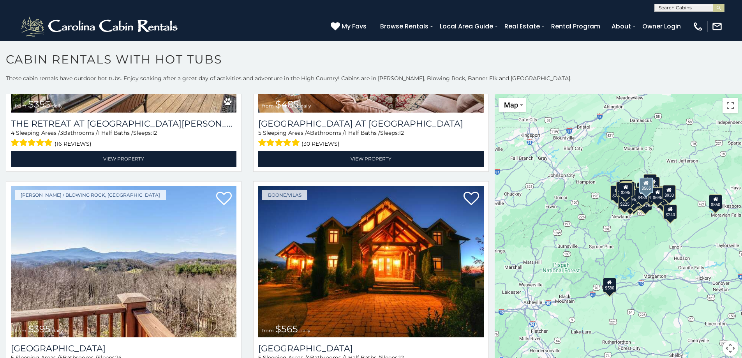
scroll to position [3115, 0]
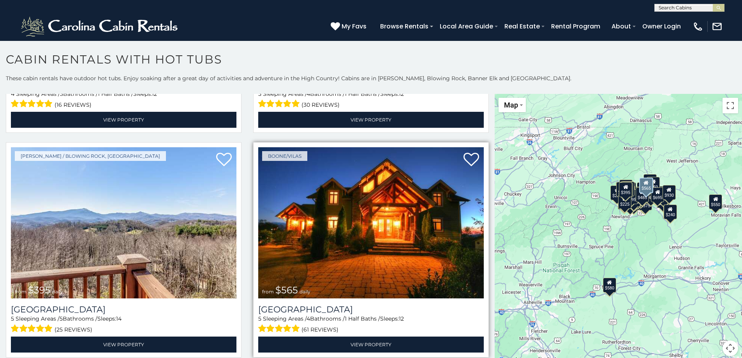
click at [377, 239] on img at bounding box center [370, 222] width 225 height 151
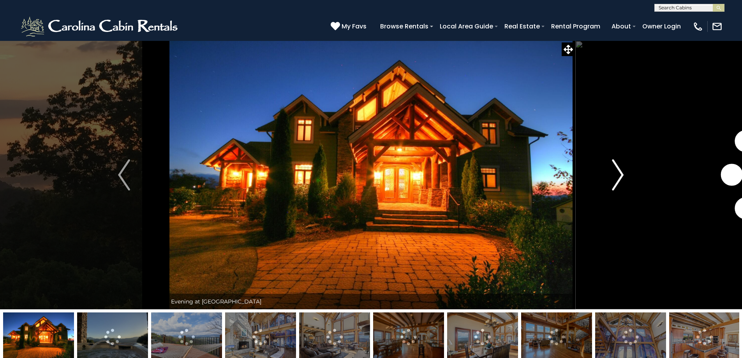
click at [616, 180] on img "Next" at bounding box center [618, 174] width 12 height 31
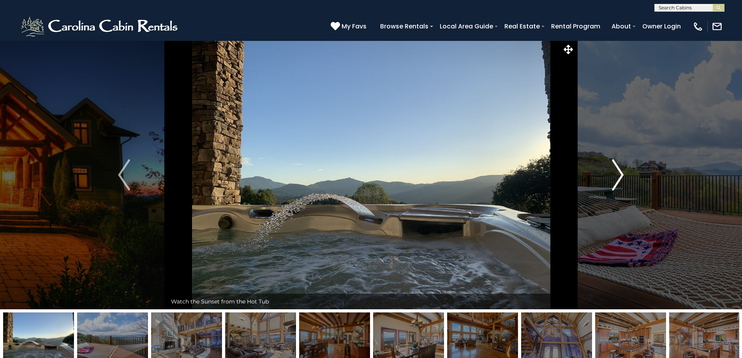
click at [616, 180] on img "Next" at bounding box center [618, 174] width 12 height 31
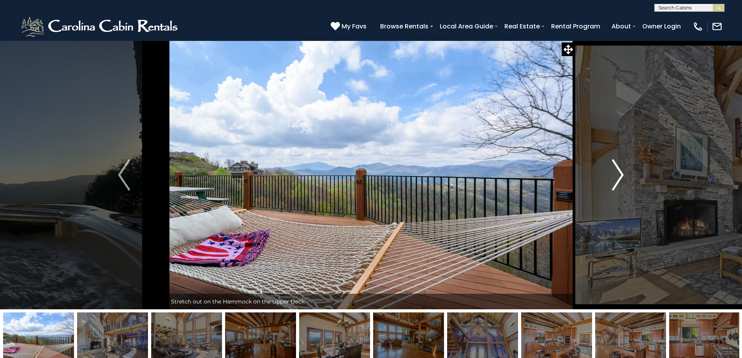
click at [616, 180] on img "Next" at bounding box center [618, 174] width 12 height 31
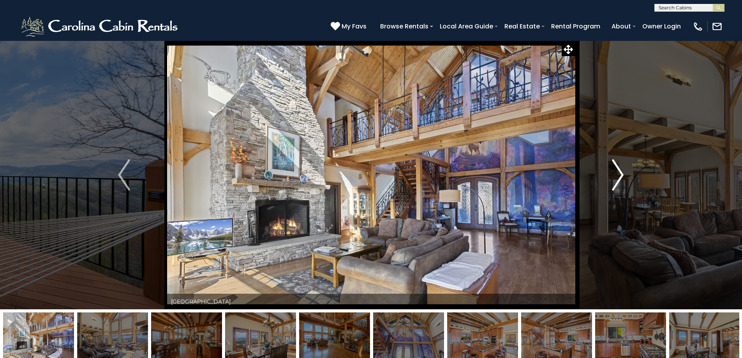
click at [616, 180] on img "Next" at bounding box center [618, 174] width 12 height 31
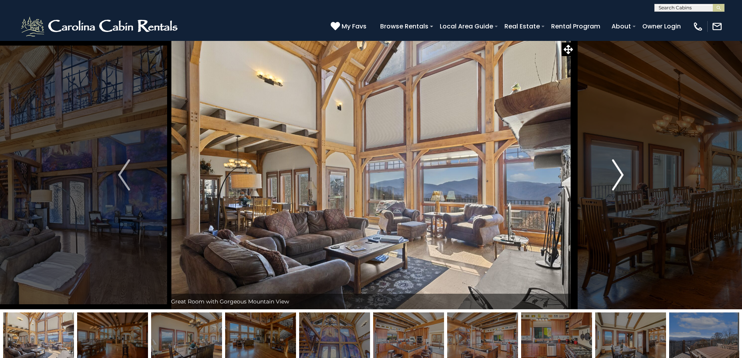
click at [616, 180] on img "Next" at bounding box center [618, 174] width 12 height 31
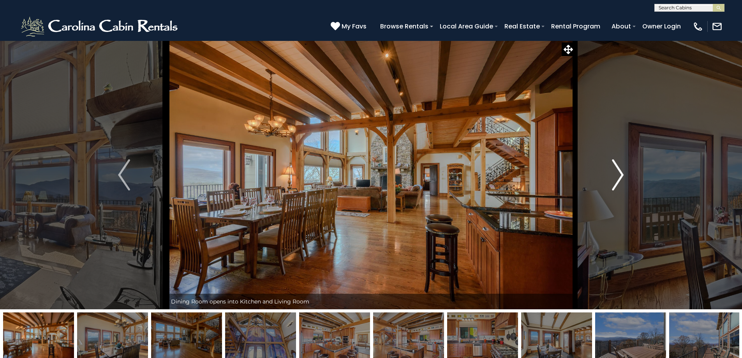
click at [616, 180] on img "Next" at bounding box center [618, 174] width 12 height 31
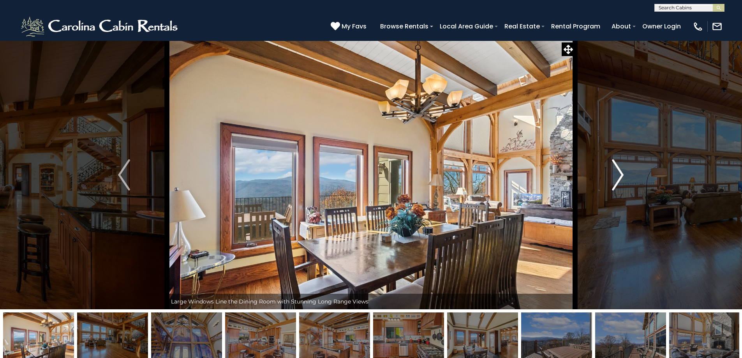
click at [616, 180] on img "Next" at bounding box center [618, 174] width 12 height 31
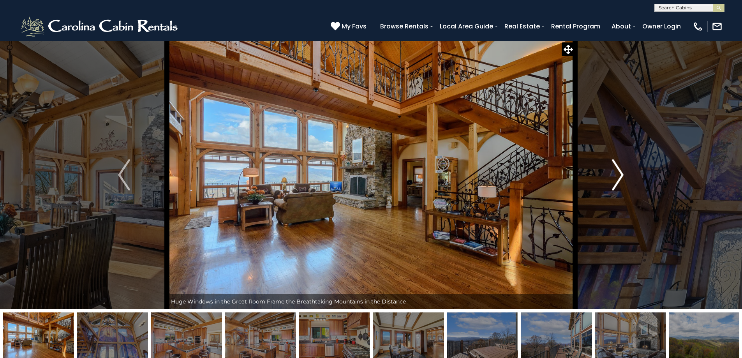
click at [616, 180] on img "Next" at bounding box center [618, 174] width 12 height 31
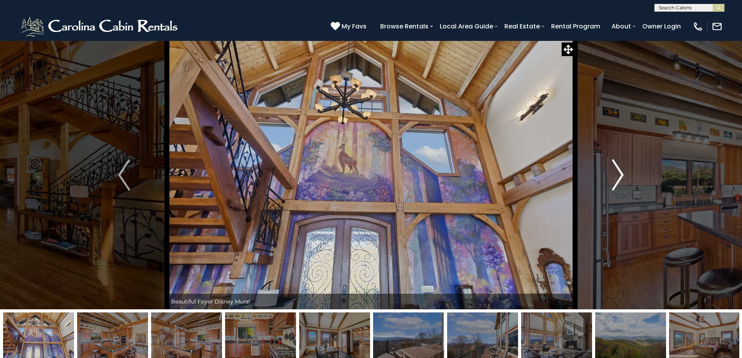
click at [616, 180] on img "Next" at bounding box center [618, 174] width 12 height 31
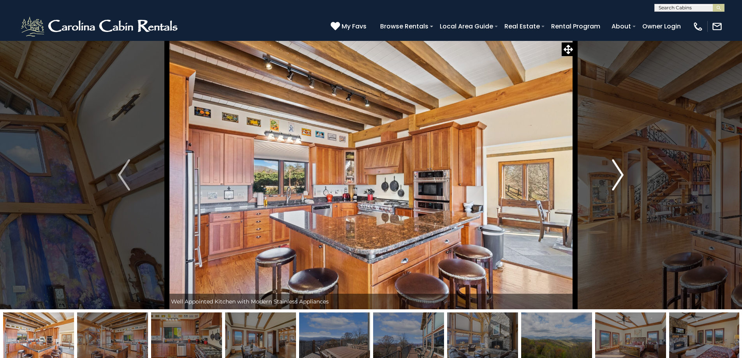
click at [616, 180] on img "Next" at bounding box center [618, 174] width 12 height 31
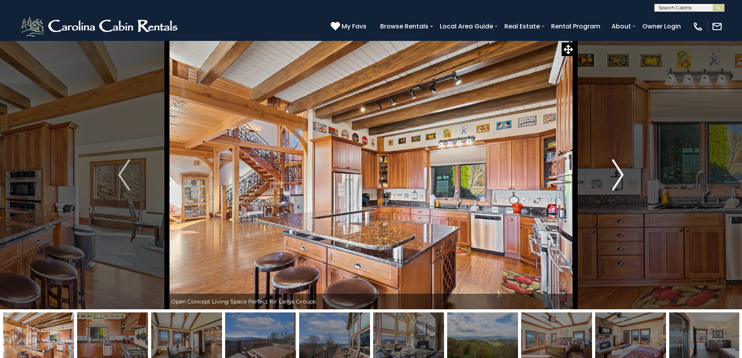
click at [616, 180] on img "Next" at bounding box center [618, 174] width 12 height 31
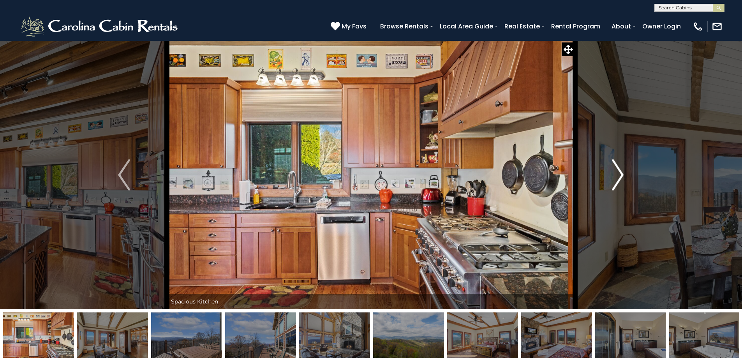
click at [616, 180] on img "Next" at bounding box center [618, 174] width 12 height 31
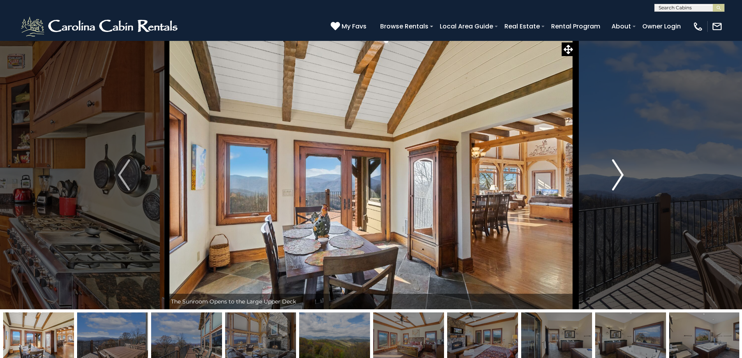
click at [616, 180] on img "Next" at bounding box center [618, 174] width 12 height 31
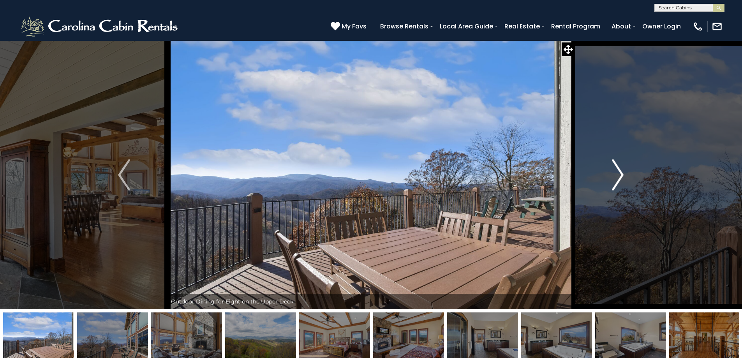
click at [616, 180] on img "Next" at bounding box center [618, 174] width 12 height 31
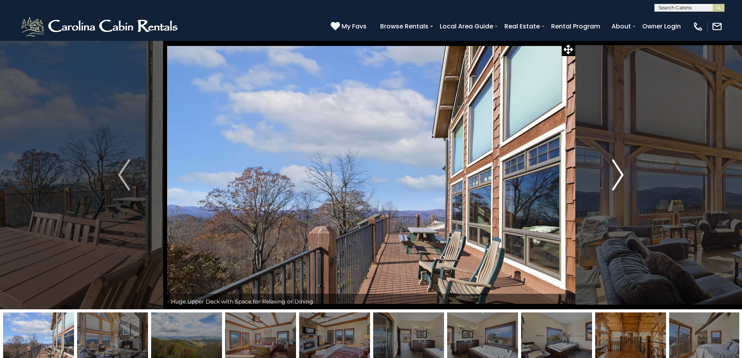
click at [616, 180] on img "Next" at bounding box center [618, 174] width 12 height 31
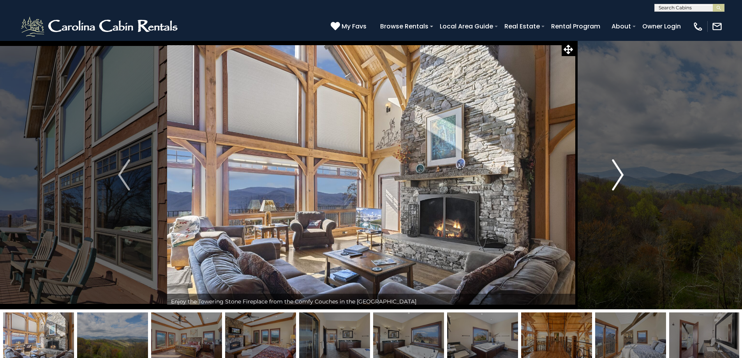
click at [616, 180] on img "Next" at bounding box center [618, 174] width 12 height 31
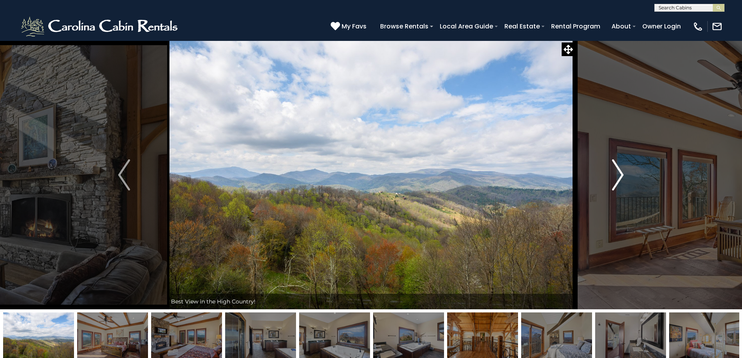
click at [616, 180] on img "Next" at bounding box center [618, 174] width 12 height 31
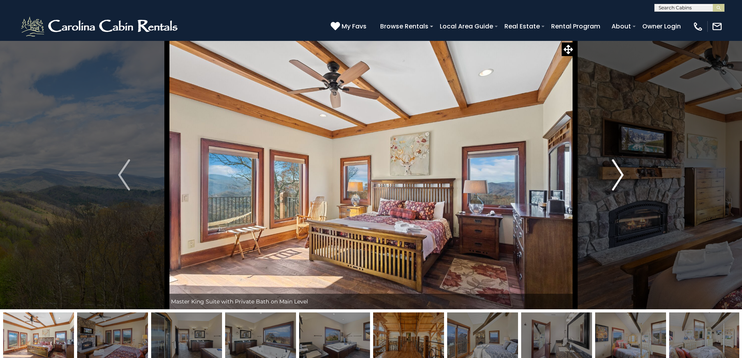
click at [616, 180] on img "Next" at bounding box center [618, 174] width 12 height 31
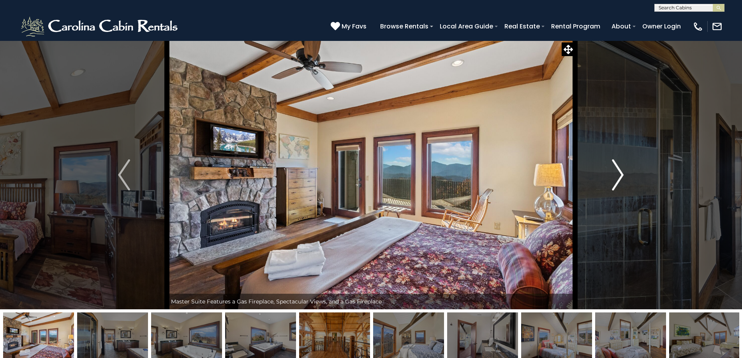
click at [616, 180] on img "Next" at bounding box center [618, 174] width 12 height 31
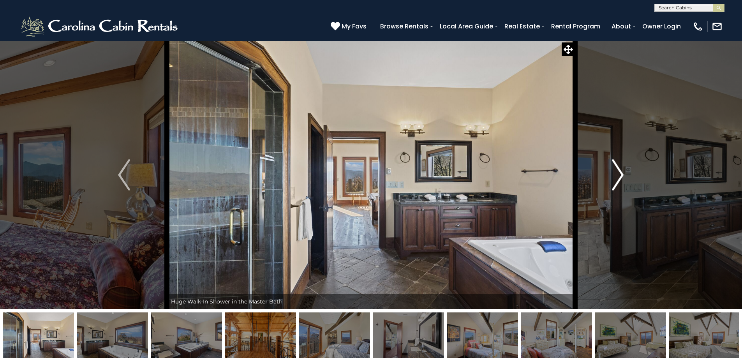
click at [616, 180] on img "Next" at bounding box center [618, 174] width 12 height 31
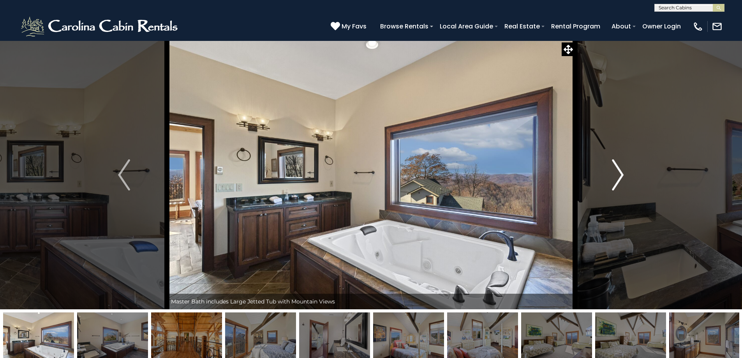
click at [616, 180] on img "Next" at bounding box center [618, 174] width 12 height 31
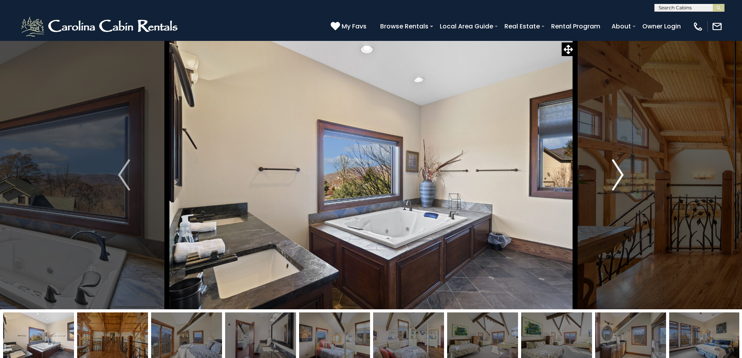
click at [616, 181] on img "Next" at bounding box center [618, 174] width 12 height 31
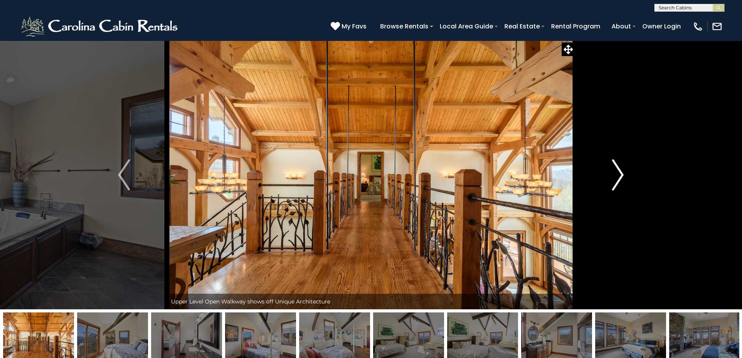
click at [616, 182] on img "Next" at bounding box center [618, 174] width 12 height 31
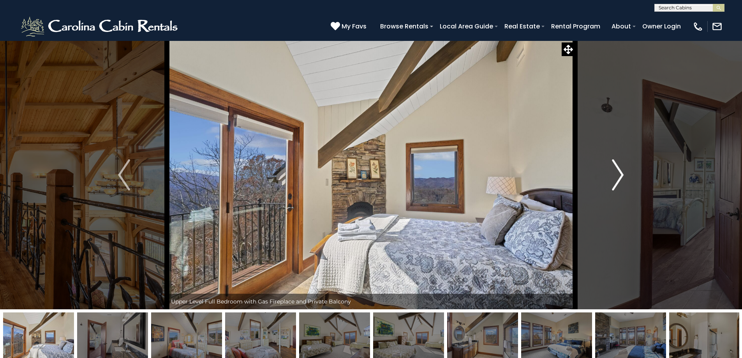
click at [616, 182] on img "Next" at bounding box center [618, 174] width 12 height 31
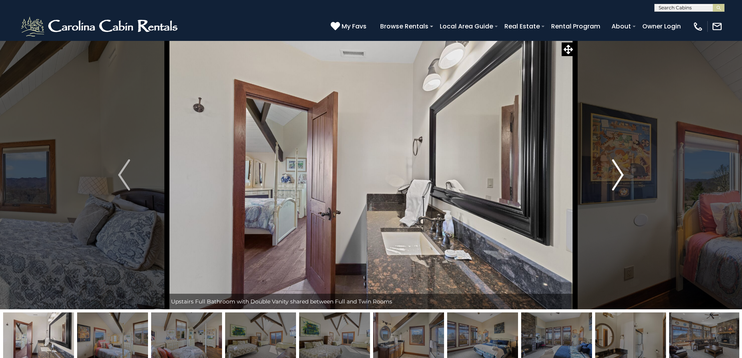
click at [616, 182] on img "Next" at bounding box center [618, 174] width 12 height 31
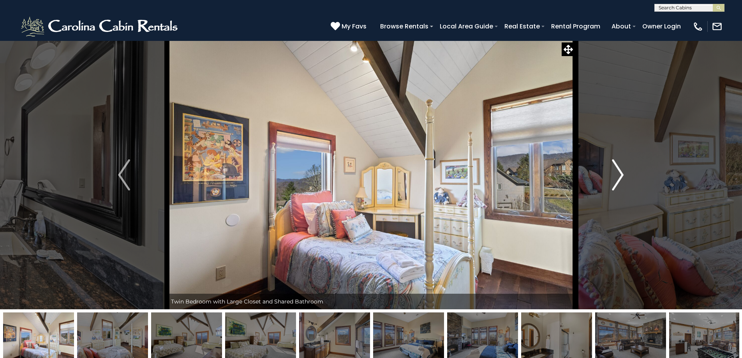
click at [616, 182] on img "Next" at bounding box center [618, 174] width 12 height 31
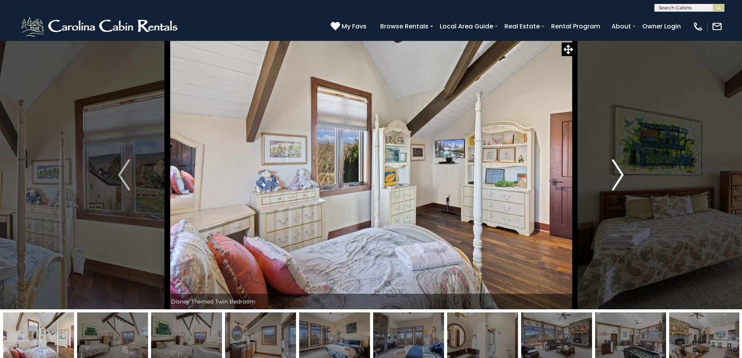
click at [616, 182] on img "Next" at bounding box center [618, 174] width 12 height 31
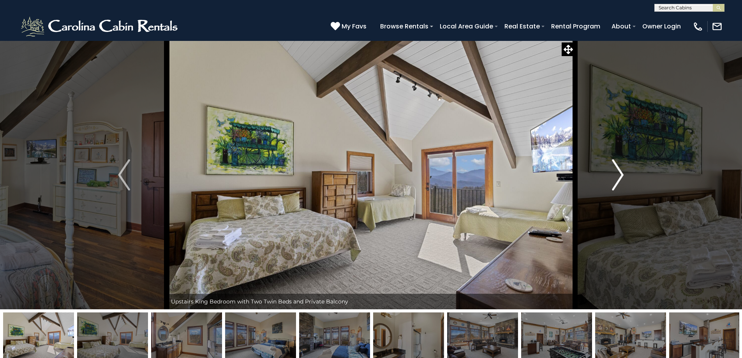
click at [616, 182] on img "Next" at bounding box center [618, 174] width 12 height 31
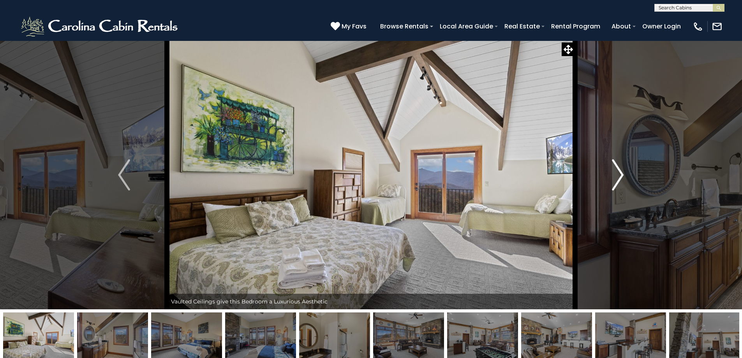
click at [625, 185] on button "Next" at bounding box center [618, 174] width 86 height 269
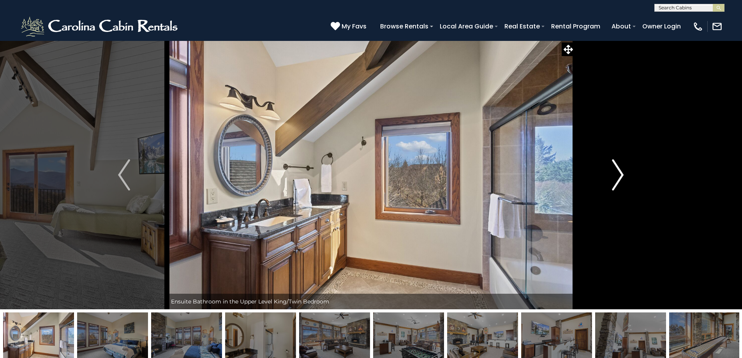
click at [625, 185] on button "Next" at bounding box center [618, 174] width 86 height 269
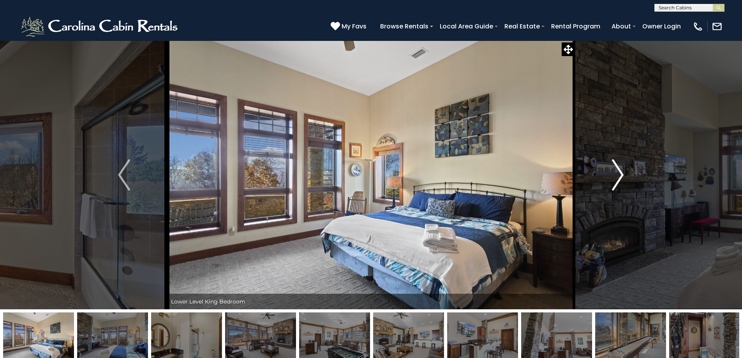
click at [625, 187] on button "Next" at bounding box center [618, 174] width 86 height 269
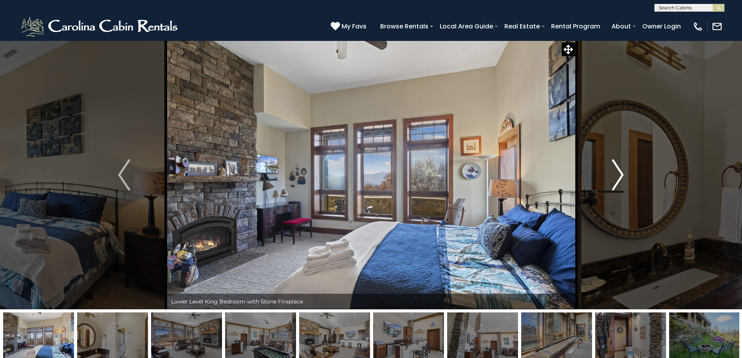
click at [625, 187] on button "Next" at bounding box center [618, 174] width 86 height 269
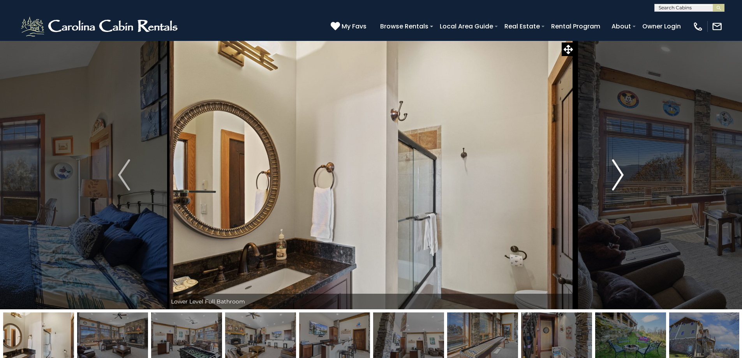
click at [625, 187] on button "Next" at bounding box center [618, 174] width 86 height 269
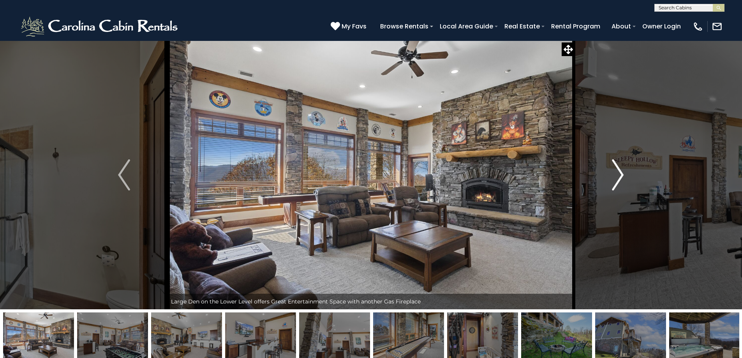
click at [625, 188] on button "Next" at bounding box center [618, 174] width 86 height 269
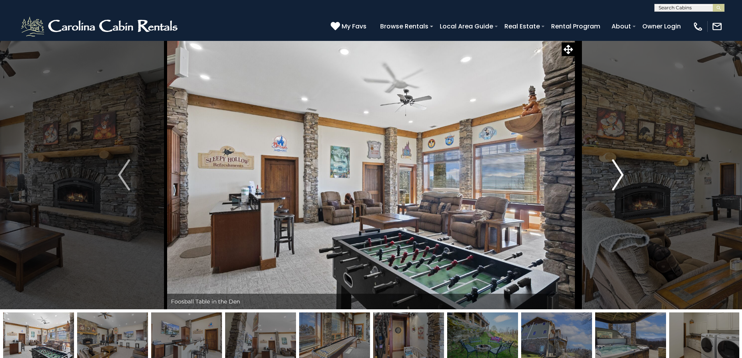
click at [625, 188] on button "Next" at bounding box center [618, 174] width 86 height 269
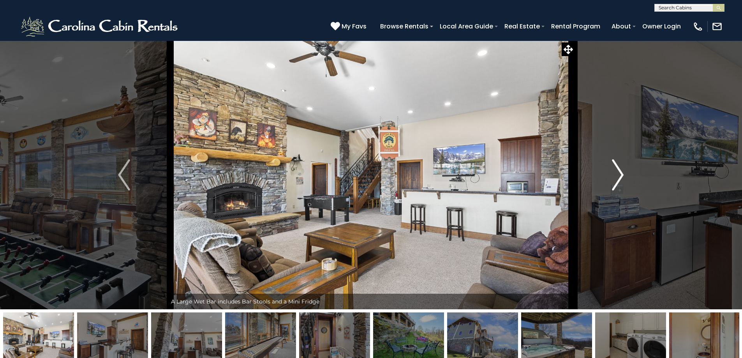
click at [625, 188] on button "Next" at bounding box center [618, 174] width 86 height 269
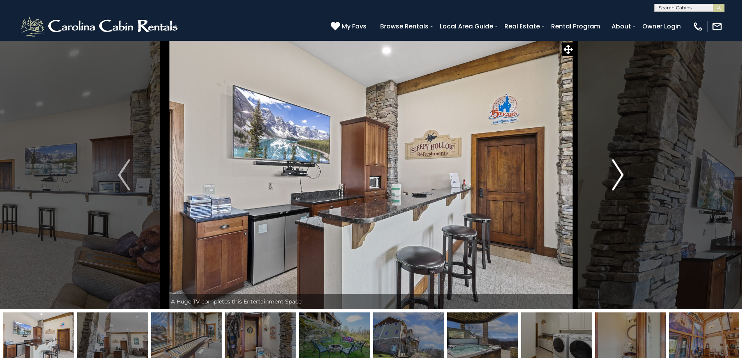
click at [625, 188] on button "Next" at bounding box center [618, 174] width 86 height 269
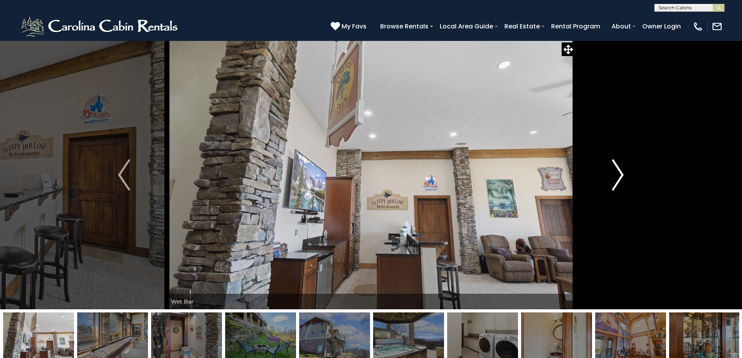
click at [625, 188] on button "Next" at bounding box center [618, 174] width 86 height 269
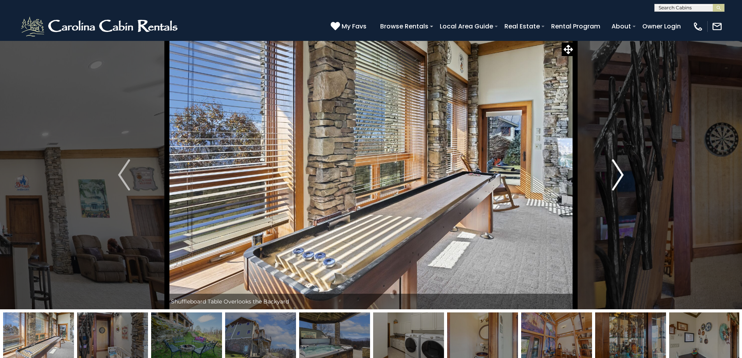
click at [625, 188] on button "Next" at bounding box center [618, 174] width 86 height 269
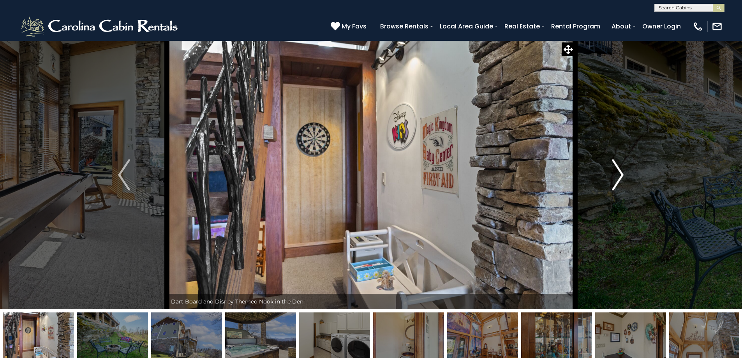
click at [620, 177] on img "Next" at bounding box center [618, 174] width 12 height 31
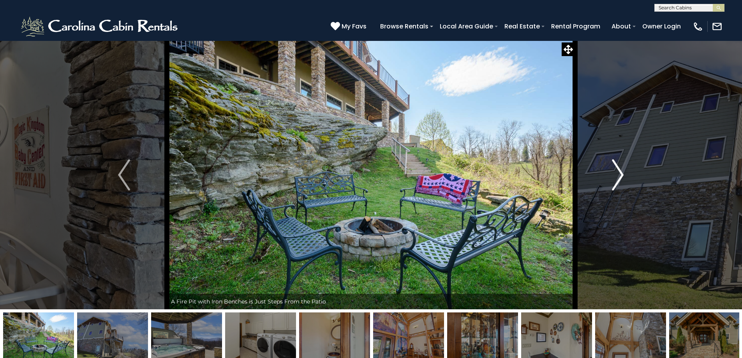
click at [620, 177] on img "Next" at bounding box center [618, 174] width 12 height 31
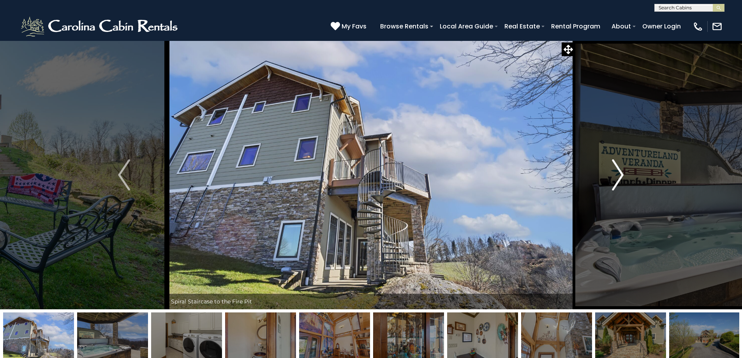
click at [619, 176] on img "Next" at bounding box center [618, 174] width 12 height 31
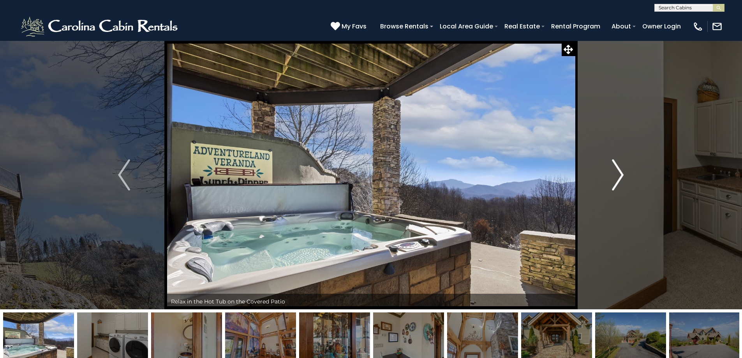
click at [619, 176] on img "Next" at bounding box center [618, 174] width 12 height 31
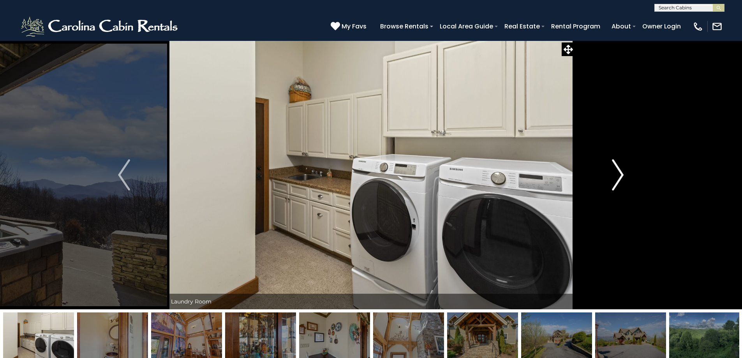
click at [619, 176] on img "Next" at bounding box center [618, 174] width 12 height 31
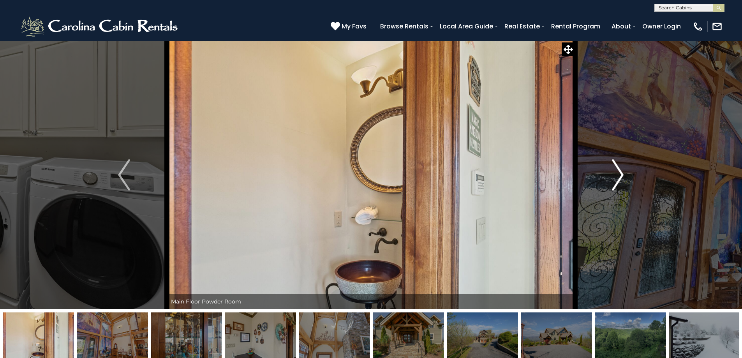
click at [619, 176] on img "Next" at bounding box center [618, 174] width 12 height 31
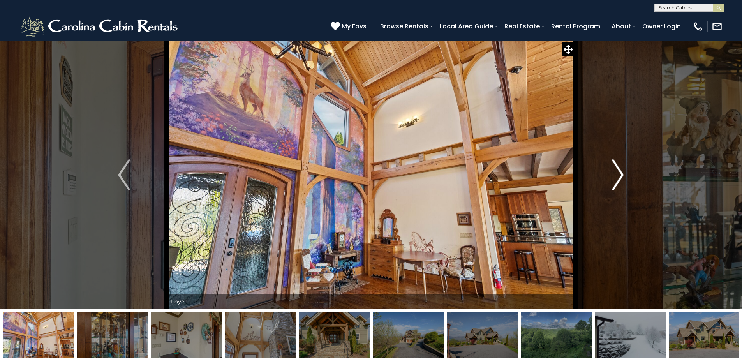
click at [619, 176] on img "Next" at bounding box center [618, 174] width 12 height 31
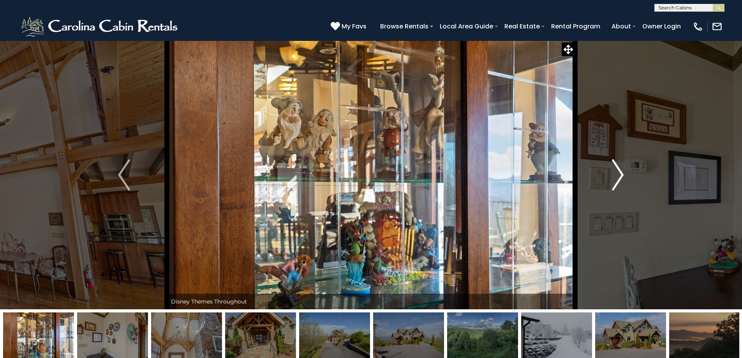
click at [619, 176] on img "Next" at bounding box center [618, 174] width 12 height 31
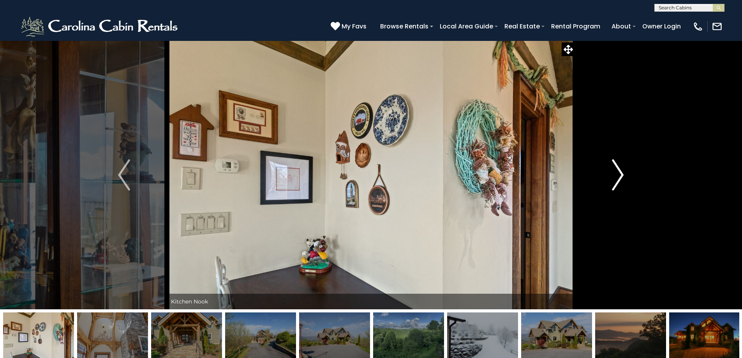
click at [619, 176] on img "Next" at bounding box center [618, 174] width 12 height 31
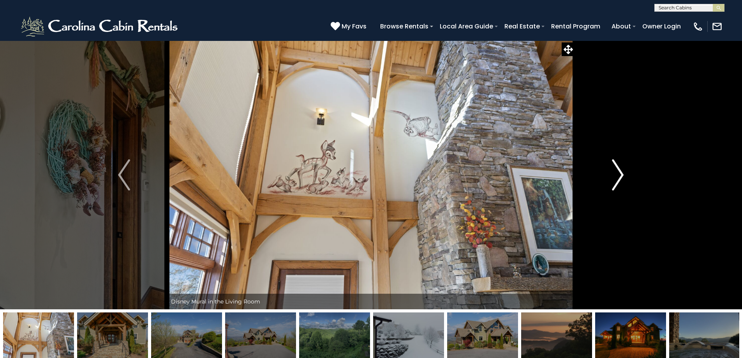
click at [619, 176] on img "Next" at bounding box center [618, 174] width 12 height 31
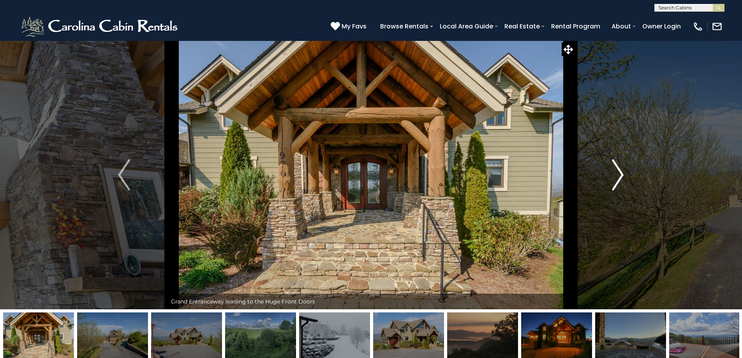
click at [619, 176] on img "Next" at bounding box center [618, 174] width 12 height 31
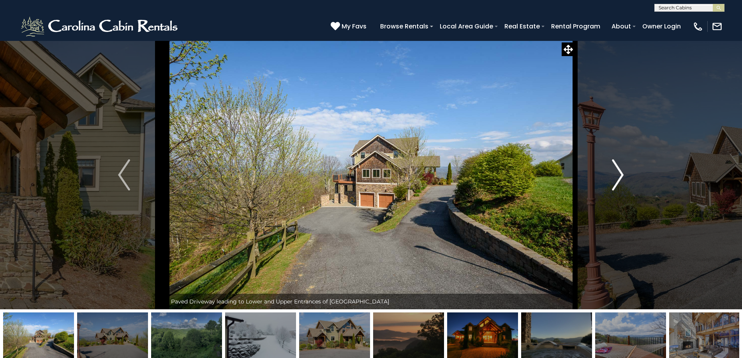
click at [619, 175] on img "Next" at bounding box center [618, 174] width 12 height 31
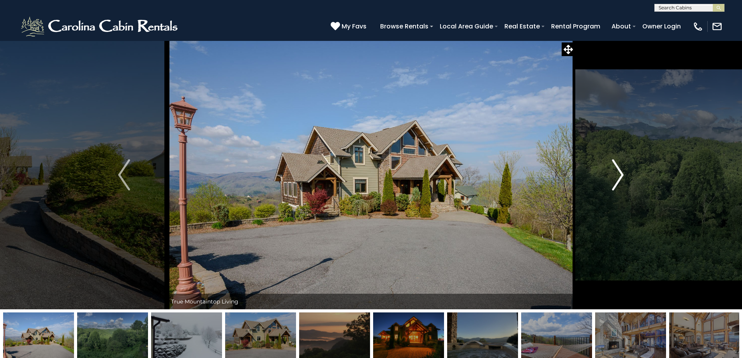
click at [619, 175] on img "Next" at bounding box center [618, 174] width 12 height 31
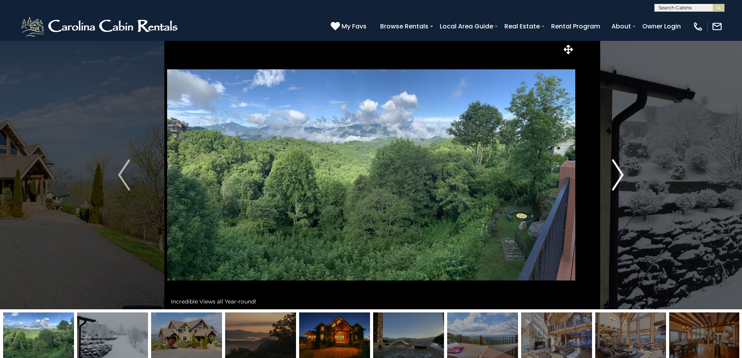
click at [619, 175] on img "Next" at bounding box center [618, 174] width 12 height 31
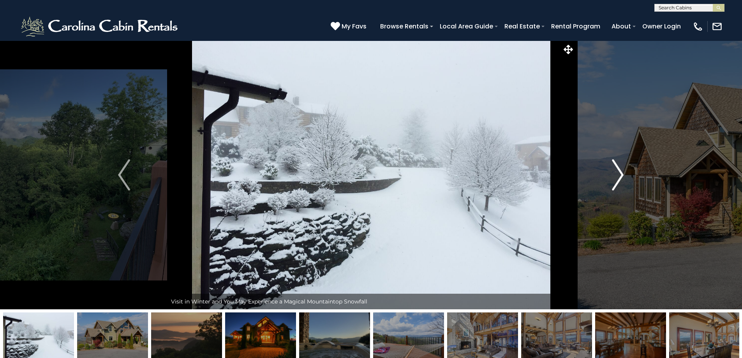
click at [619, 175] on img "Next" at bounding box center [618, 174] width 12 height 31
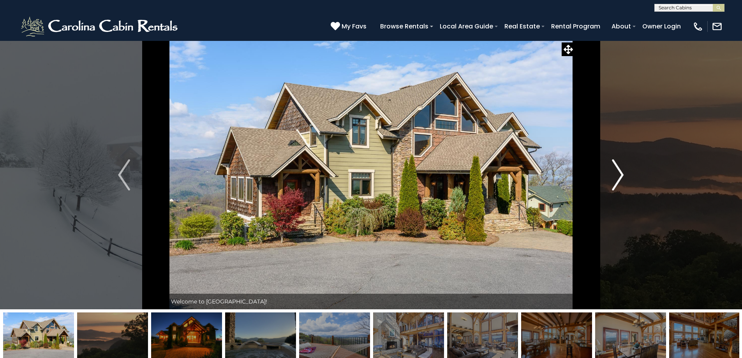
click at [619, 175] on img "Next" at bounding box center [618, 174] width 12 height 31
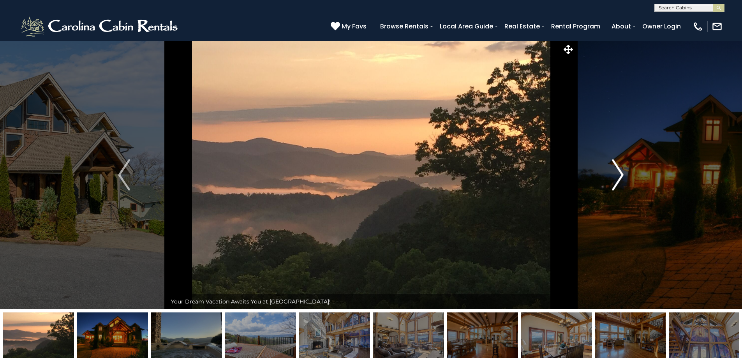
click at [619, 175] on img "Next" at bounding box center [618, 174] width 12 height 31
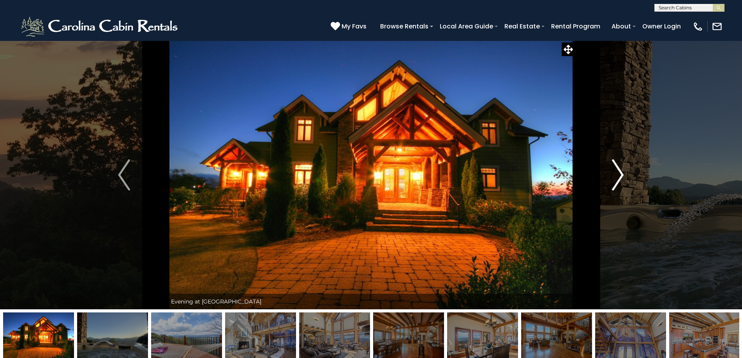
click at [619, 175] on img "Next" at bounding box center [618, 174] width 12 height 31
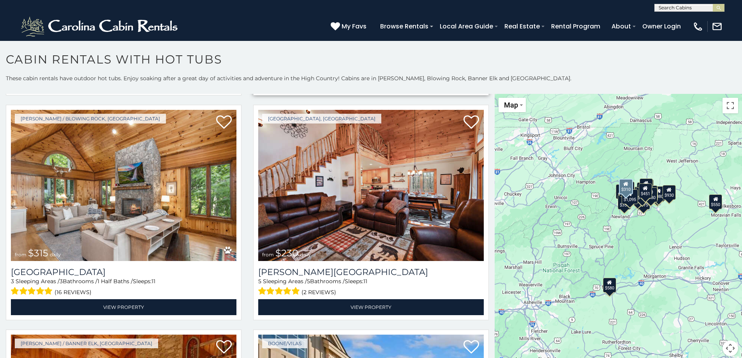
scroll to position [1402, 0]
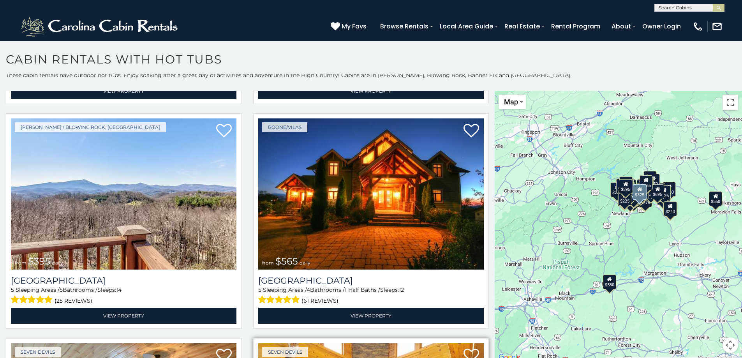
scroll to position [3122, 0]
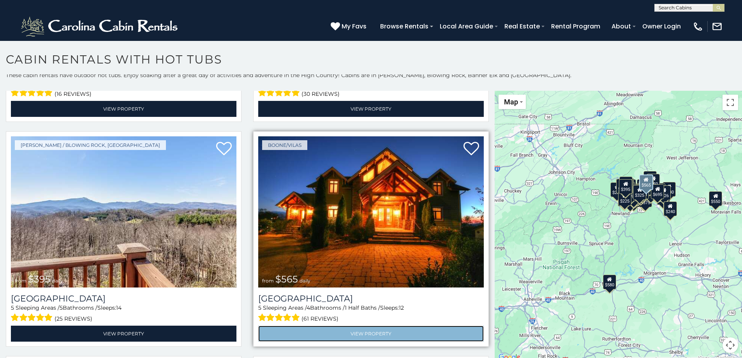
click at [385, 325] on link "View Property" at bounding box center [370, 333] width 225 height 16
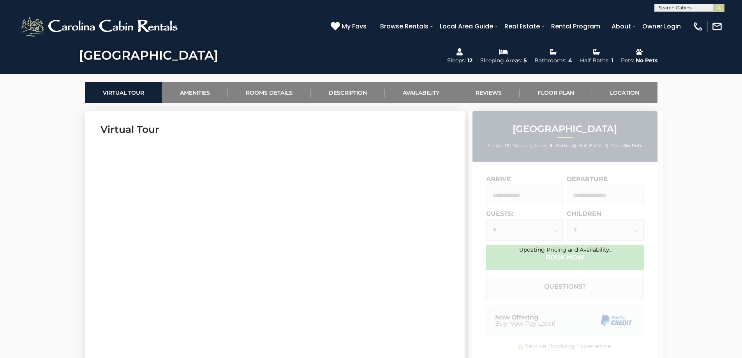
scroll to position [350, 0]
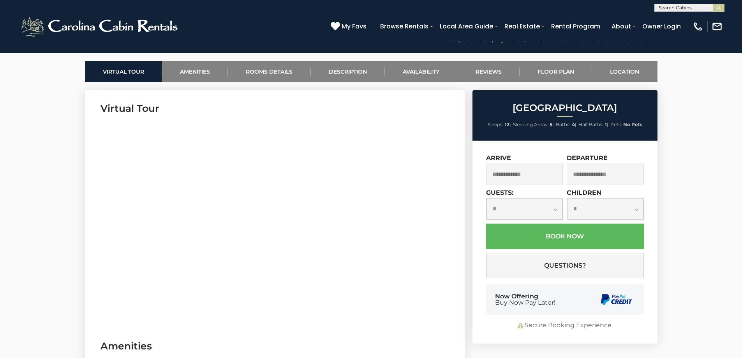
click at [538, 173] on input "text" at bounding box center [524, 174] width 77 height 21
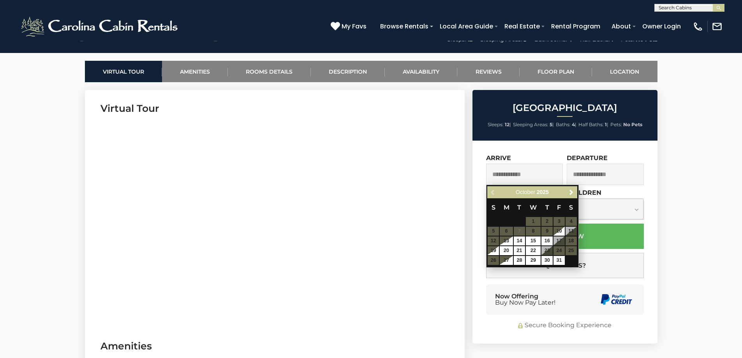
click at [535, 176] on input "text" at bounding box center [524, 174] width 77 height 21
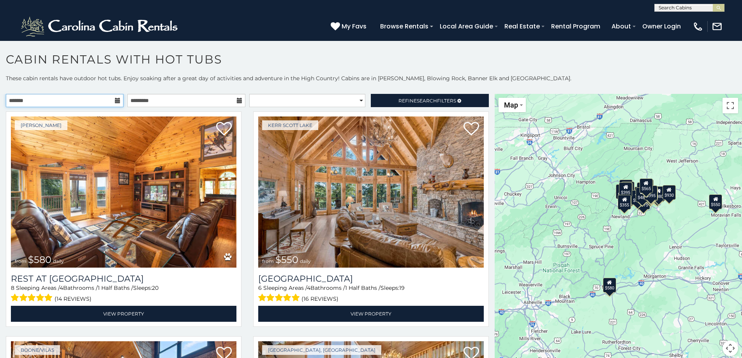
click at [111, 100] on input "text" at bounding box center [65, 100] width 118 height 13
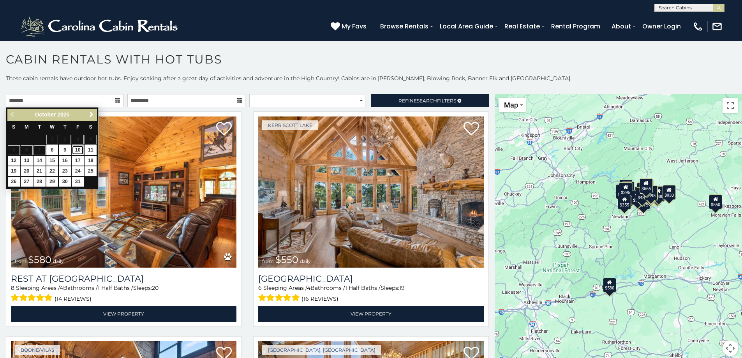
click at [75, 149] on link "10" at bounding box center [78, 150] width 12 height 10
type input "**********"
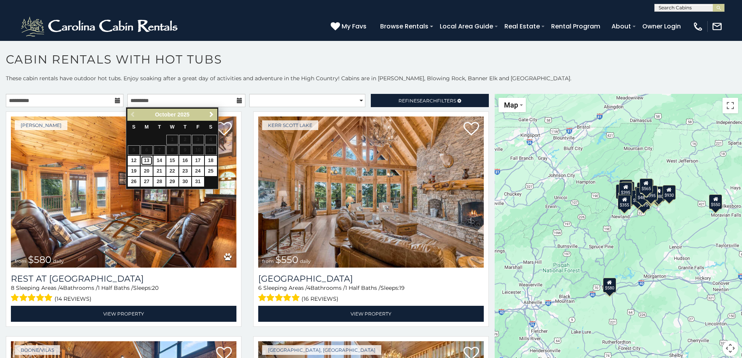
click at [145, 162] on link "13" at bounding box center [147, 161] width 12 height 10
type input "**********"
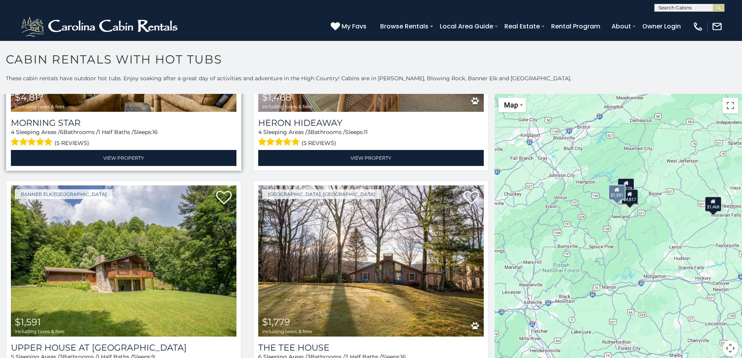
scroll to position [191, 0]
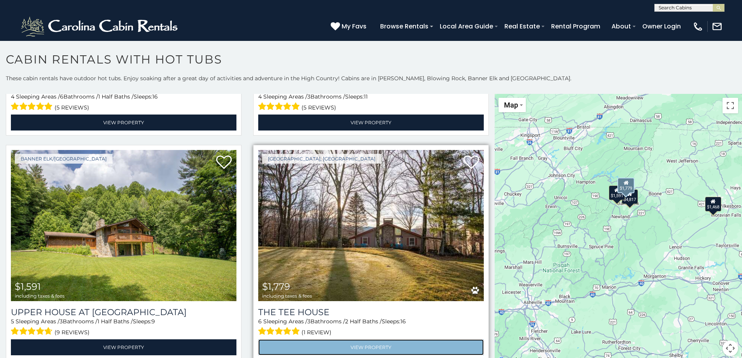
click at [359, 340] on link "View Property" at bounding box center [370, 347] width 225 height 16
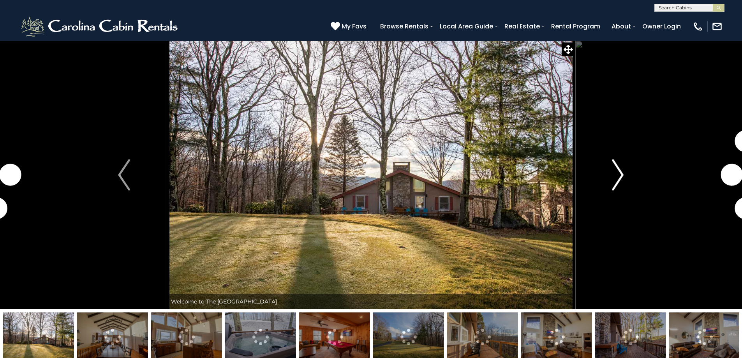
click at [618, 180] on img "Next" at bounding box center [618, 174] width 12 height 31
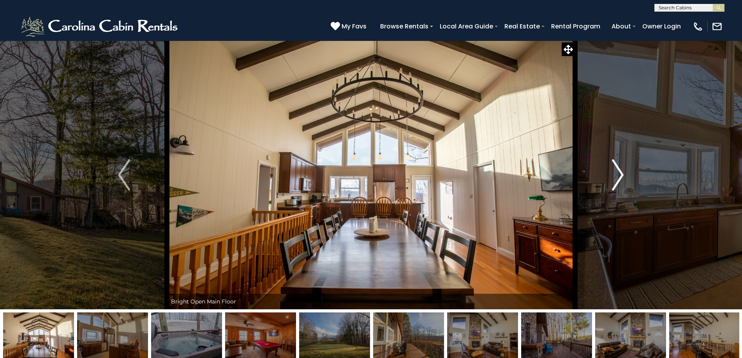
click at [618, 180] on img "Next" at bounding box center [618, 174] width 12 height 31
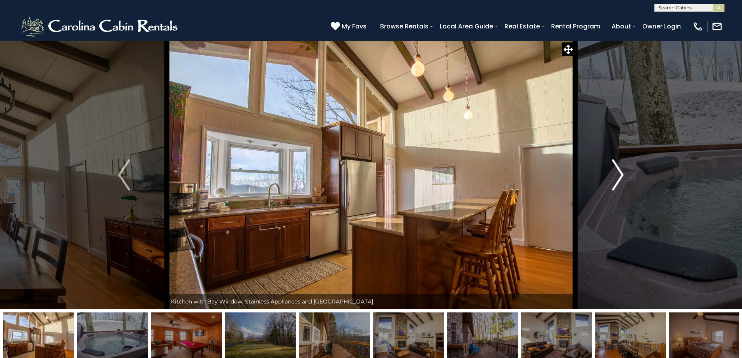
click at [618, 180] on img "Next" at bounding box center [618, 174] width 12 height 31
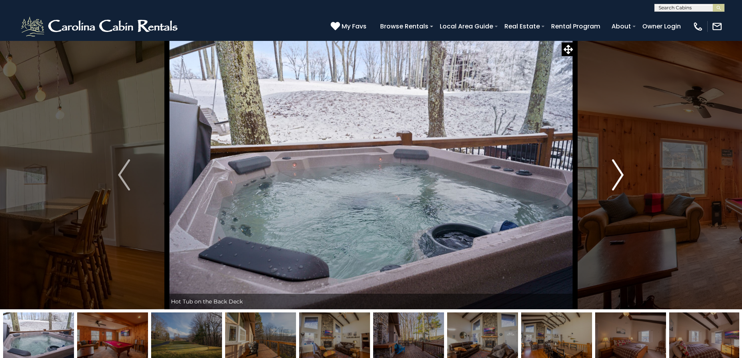
click at [618, 180] on img "Next" at bounding box center [618, 174] width 12 height 31
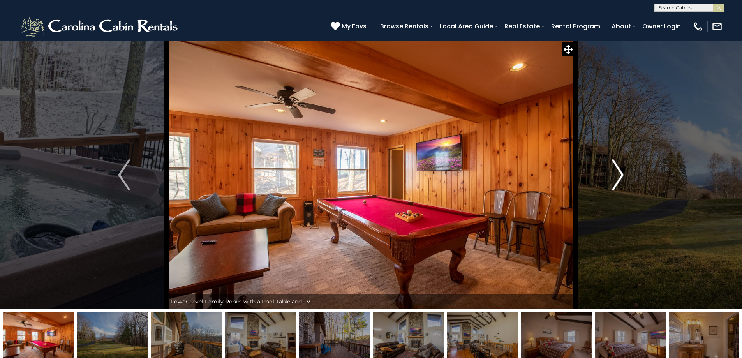
click at [618, 180] on img "Next" at bounding box center [618, 174] width 12 height 31
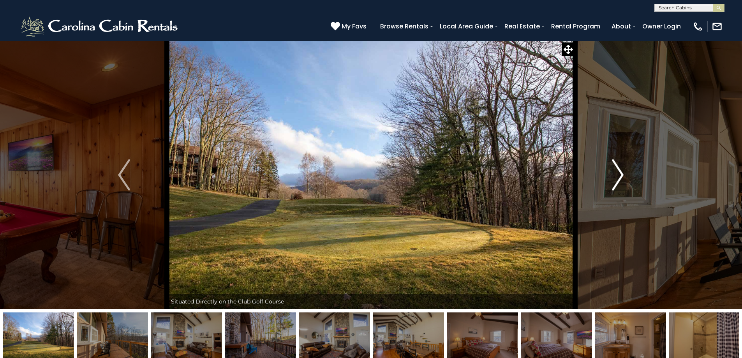
click at [618, 180] on img "Next" at bounding box center [618, 174] width 12 height 31
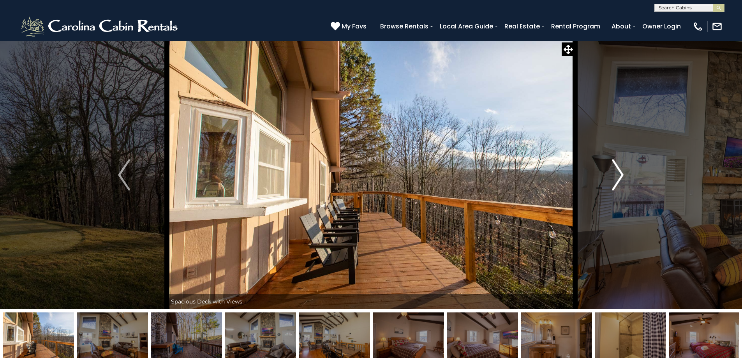
click at [618, 180] on img "Next" at bounding box center [618, 174] width 12 height 31
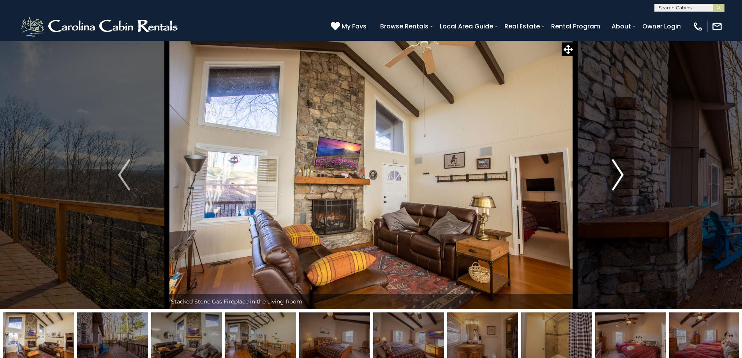
click at [618, 180] on img "Next" at bounding box center [618, 174] width 12 height 31
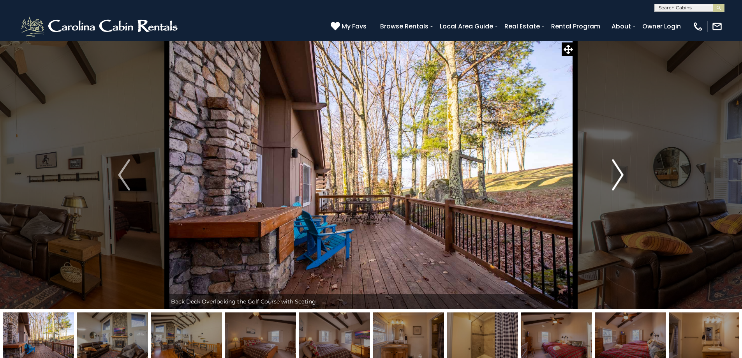
click at [618, 180] on img "Next" at bounding box center [618, 174] width 12 height 31
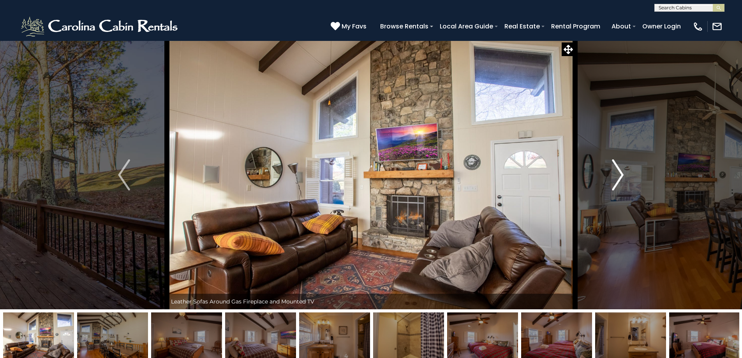
click at [618, 180] on img "Next" at bounding box center [618, 174] width 12 height 31
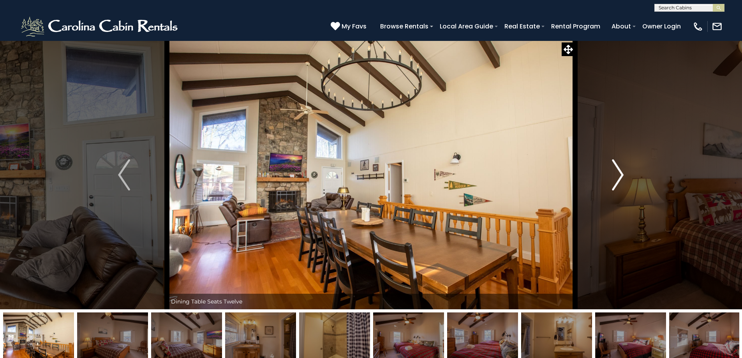
click at [618, 180] on img "Next" at bounding box center [618, 174] width 12 height 31
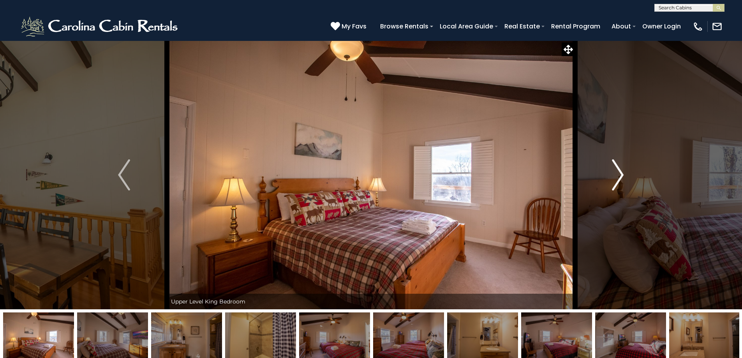
click at [617, 178] on img "Next" at bounding box center [618, 174] width 12 height 31
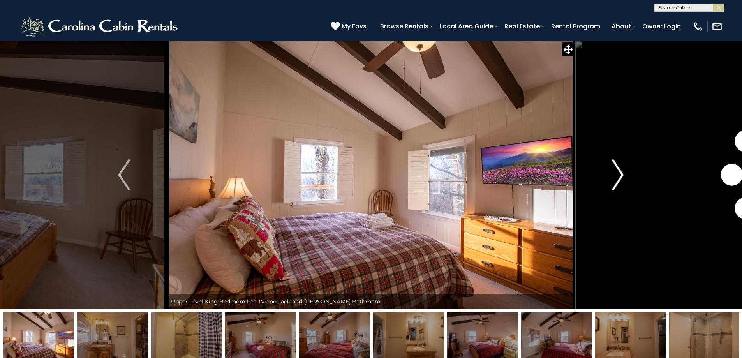
click at [616, 178] on img "Next" at bounding box center [618, 174] width 12 height 31
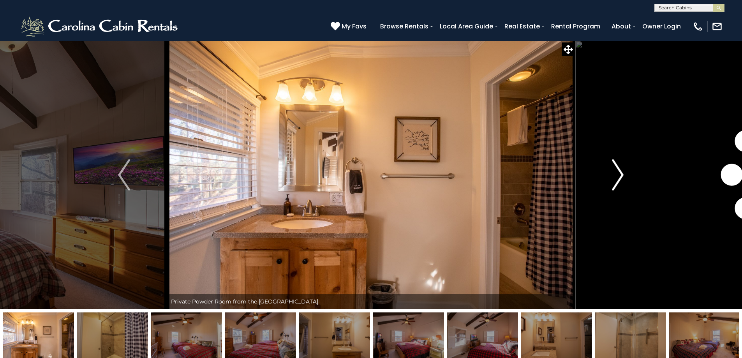
click at [616, 178] on img "Next" at bounding box center [618, 174] width 12 height 31
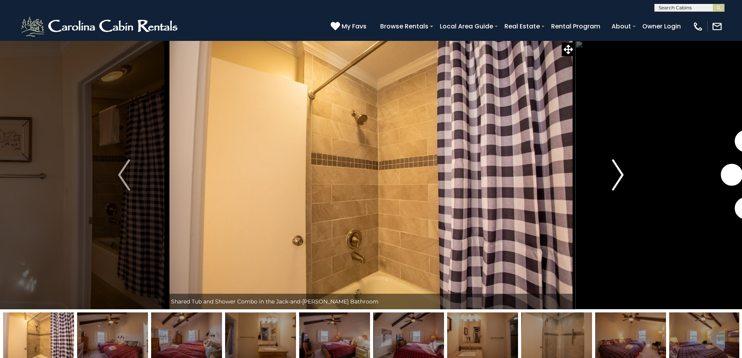
click at [616, 178] on img "Next" at bounding box center [618, 174] width 12 height 31
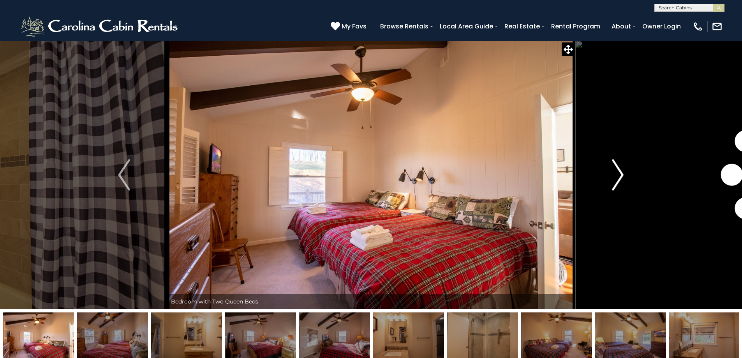
click at [616, 178] on img "Next" at bounding box center [618, 174] width 12 height 31
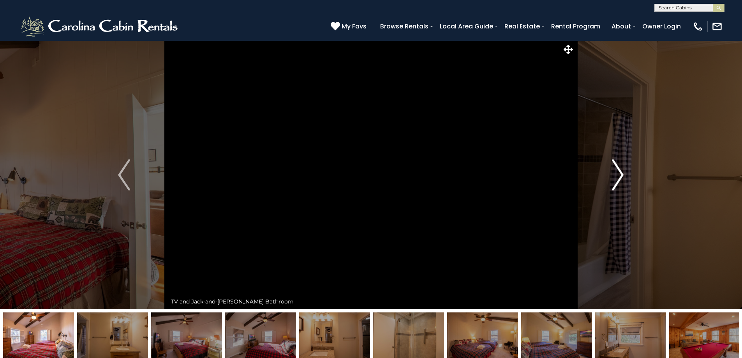
click at [616, 178] on img "Next" at bounding box center [618, 174] width 12 height 31
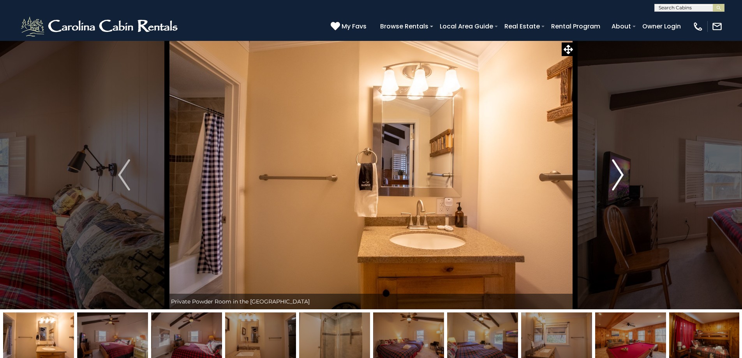
click at [616, 178] on img "Next" at bounding box center [618, 174] width 12 height 31
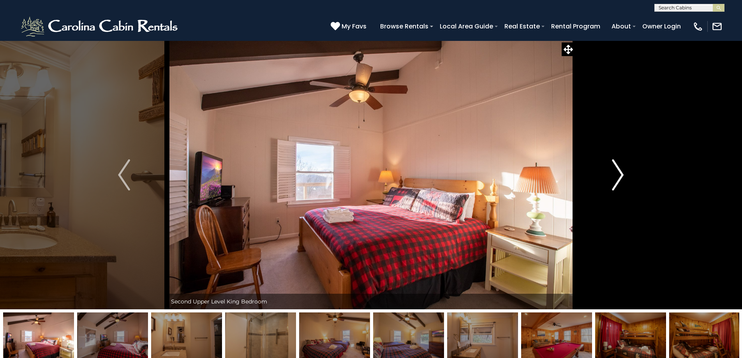
click at [616, 178] on img "Next" at bounding box center [618, 174] width 12 height 31
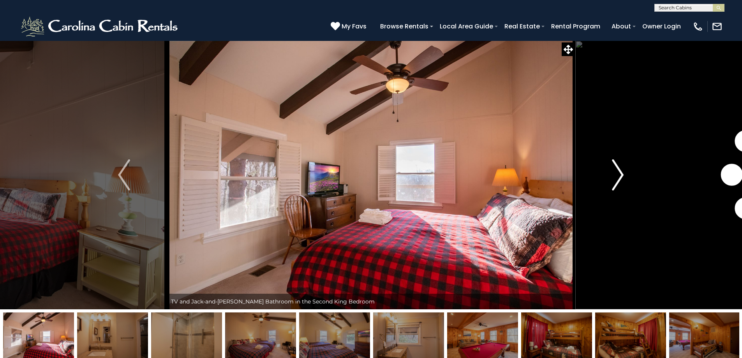
click at [616, 178] on img "Next" at bounding box center [618, 174] width 12 height 31
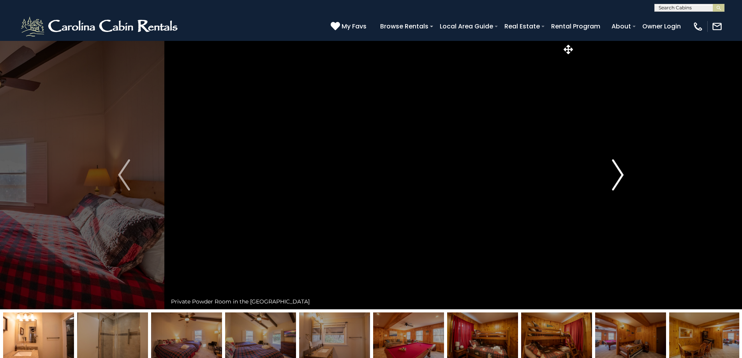
click at [616, 178] on img "Next" at bounding box center [618, 174] width 12 height 31
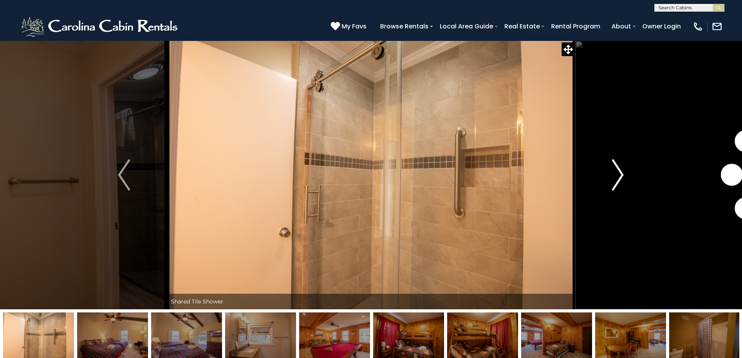
click at [616, 178] on img "Next" at bounding box center [618, 174] width 12 height 31
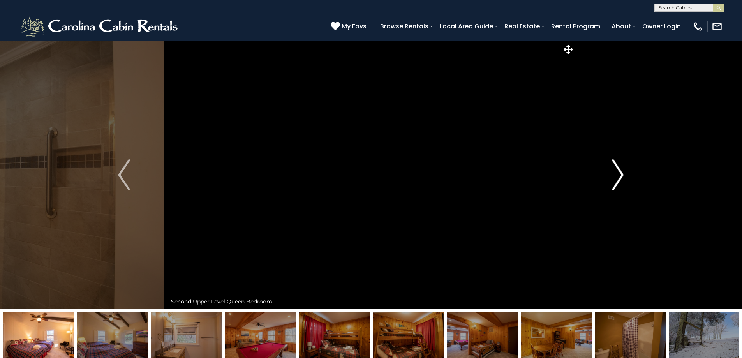
click at [616, 178] on img "Next" at bounding box center [618, 174] width 12 height 31
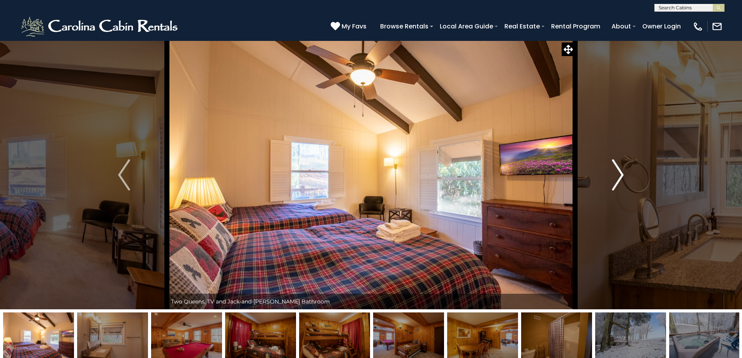
click at [616, 178] on img "Next" at bounding box center [618, 174] width 12 height 31
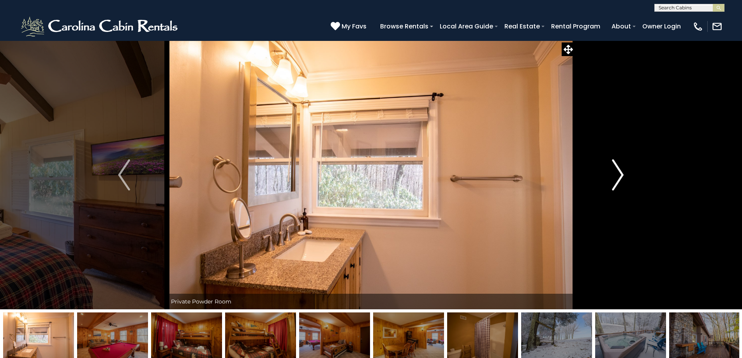
click at [616, 178] on img "Next" at bounding box center [618, 174] width 12 height 31
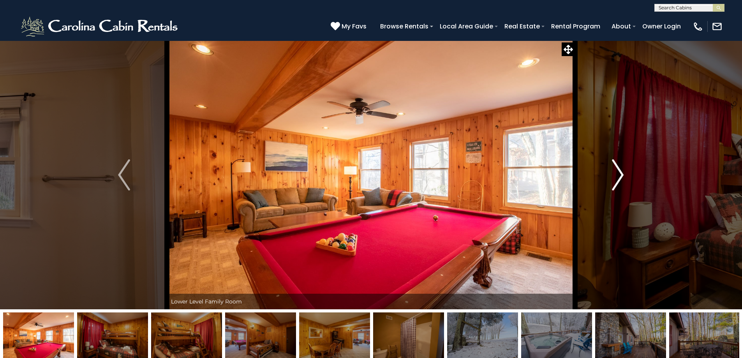
click at [616, 178] on img "Next" at bounding box center [618, 174] width 12 height 31
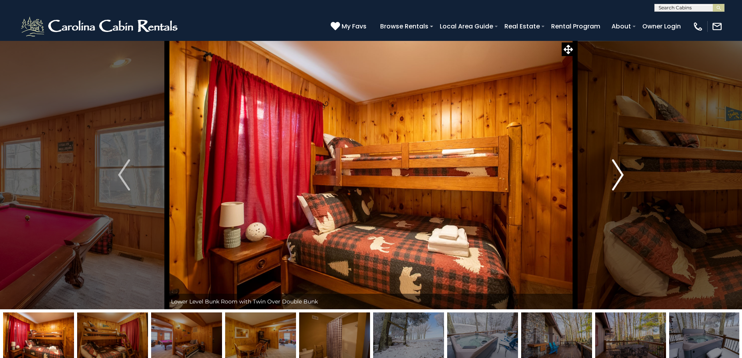
click at [616, 178] on img "Next" at bounding box center [618, 174] width 12 height 31
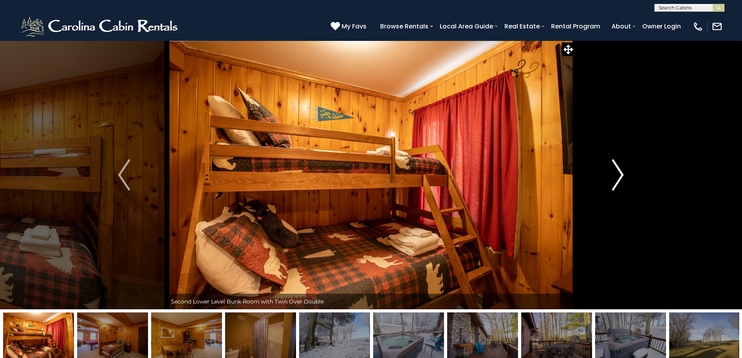
click at [616, 178] on img "Next" at bounding box center [618, 174] width 12 height 31
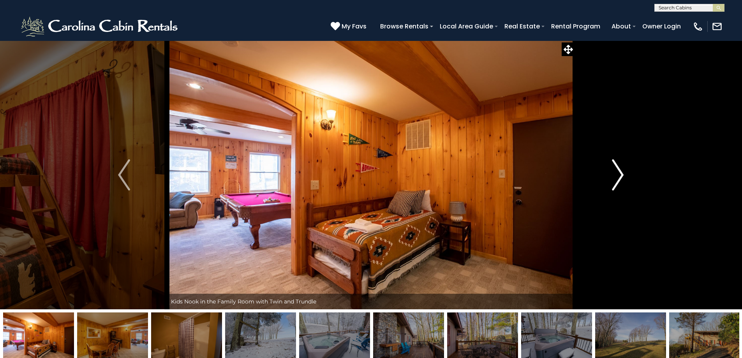
click at [616, 178] on img "Next" at bounding box center [618, 174] width 12 height 31
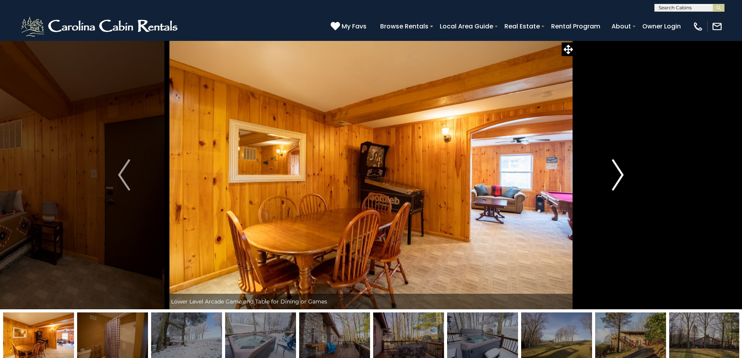
click at [616, 178] on img "Next" at bounding box center [618, 174] width 12 height 31
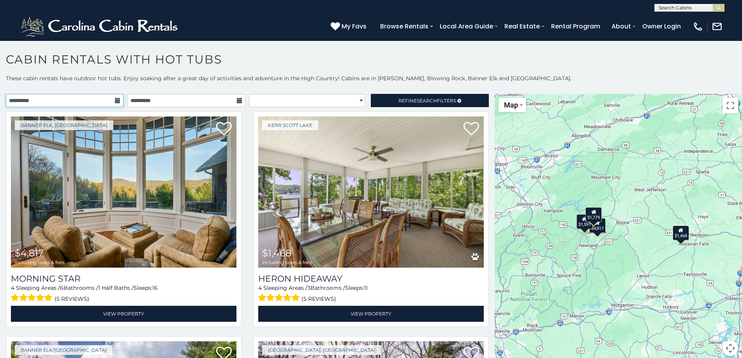
click at [109, 103] on input "**********" at bounding box center [65, 100] width 118 height 13
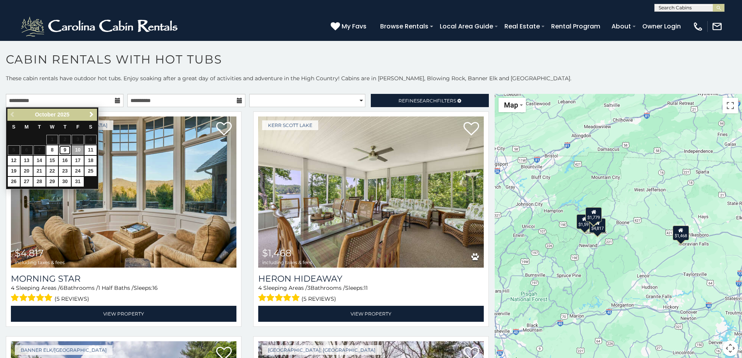
click at [63, 150] on link "9" at bounding box center [65, 150] width 12 height 10
type input "**********"
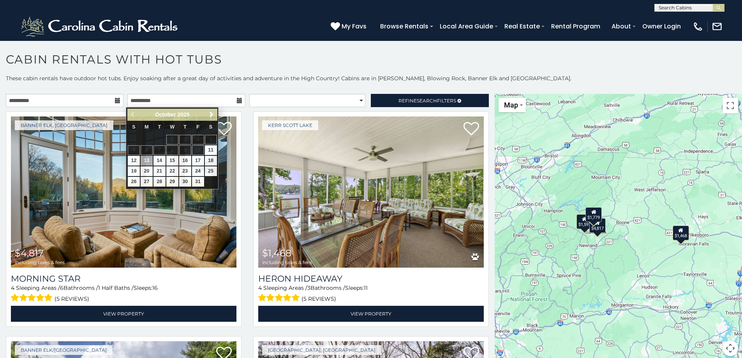
click at [327, 58] on h1 "Cabin Rentals with Hot Tubs" at bounding box center [371, 63] width 742 height 22
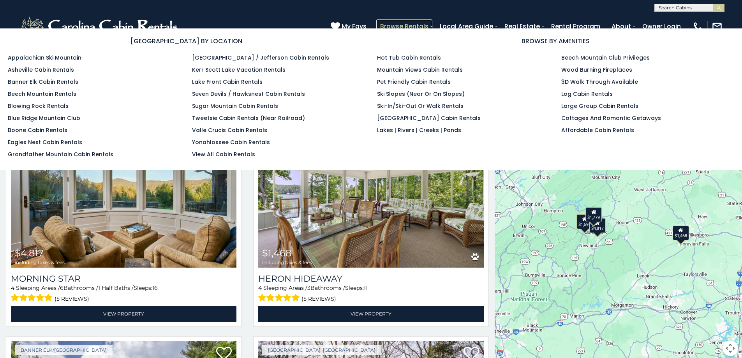
click at [414, 25] on link "Browse Rentals" at bounding box center [404, 26] width 56 height 14
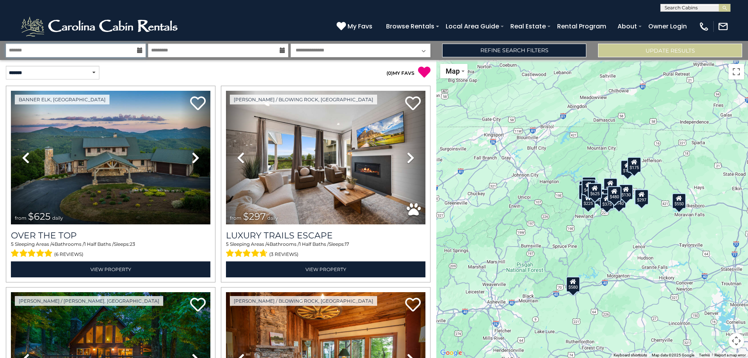
click at [134, 50] on input "text" at bounding box center [76, 51] width 140 height 14
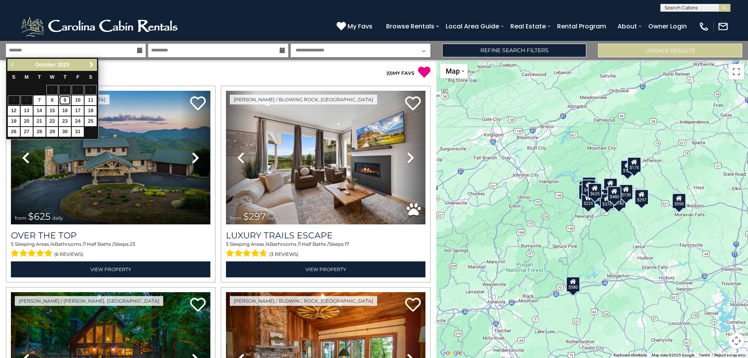
click at [64, 99] on link "9" at bounding box center [65, 100] width 12 height 10
type input "*******"
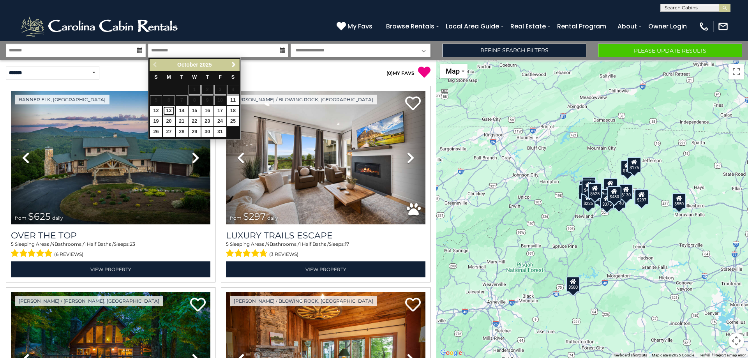
click at [164, 110] on link "13" at bounding box center [169, 111] width 12 height 10
type input "********"
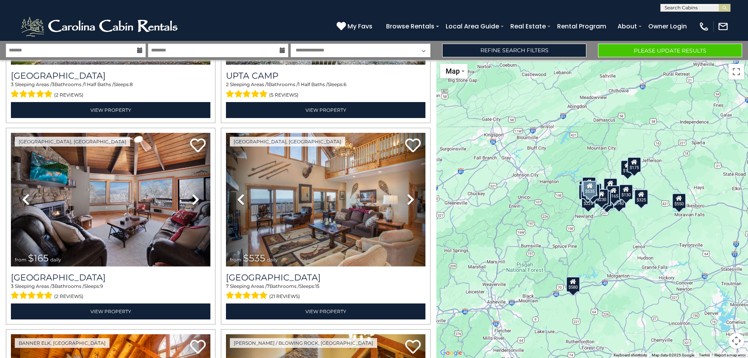
scroll to position [2414, 0]
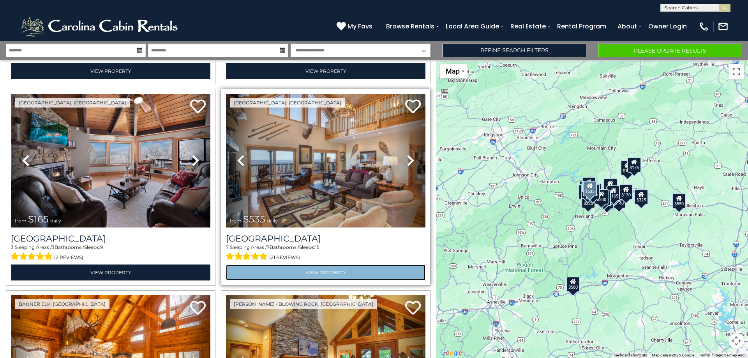
click at [331, 264] on link "View Property" at bounding box center [325, 272] width 199 height 16
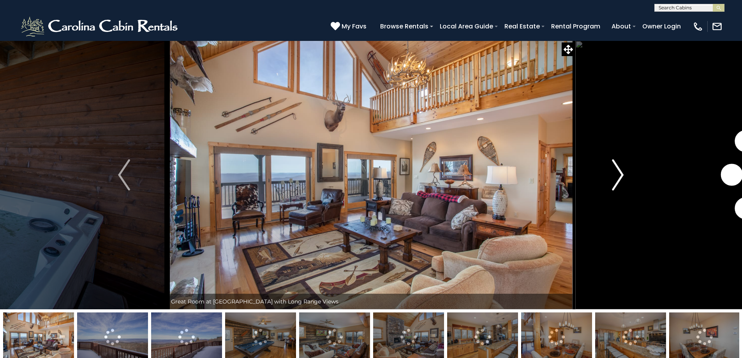
click at [616, 179] on img "Next" at bounding box center [618, 174] width 12 height 31
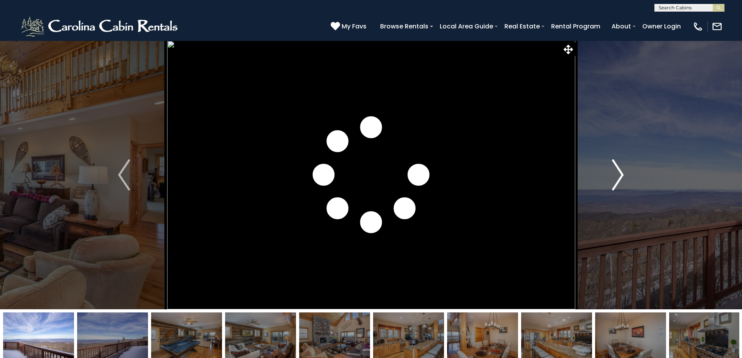
click at [616, 179] on img "Next" at bounding box center [618, 174] width 12 height 31
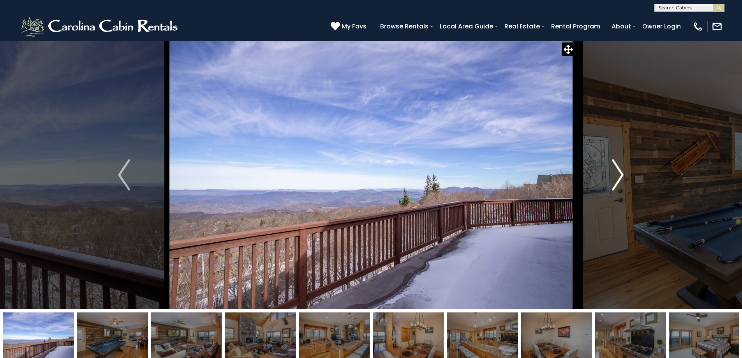
click at [616, 179] on img "Next" at bounding box center [618, 174] width 12 height 31
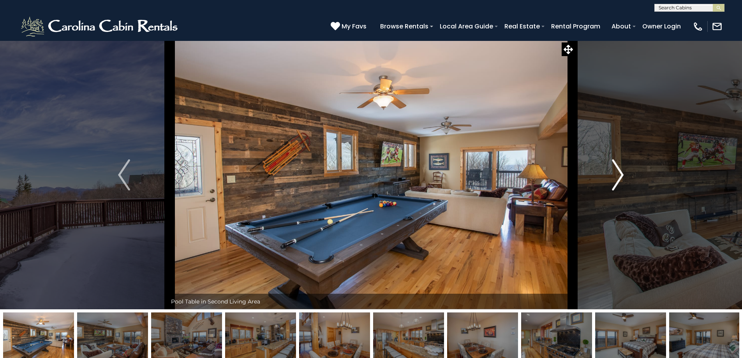
click at [616, 179] on img "Next" at bounding box center [618, 174] width 12 height 31
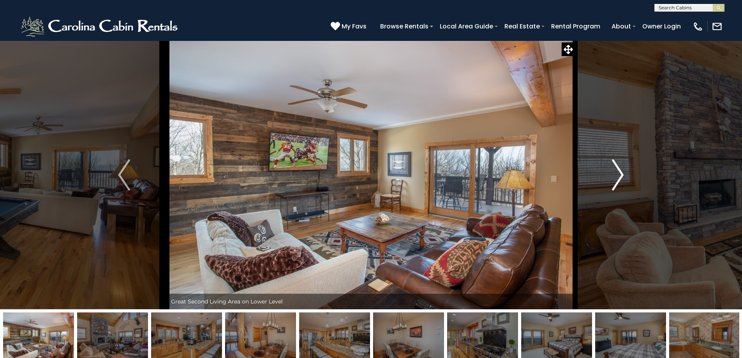
click at [616, 179] on img "Next" at bounding box center [618, 174] width 12 height 31
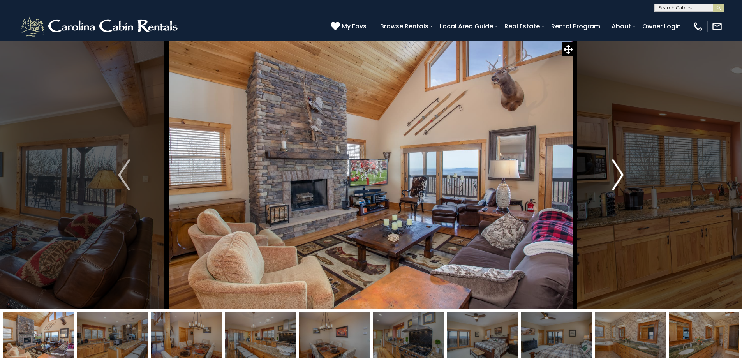
click at [616, 179] on img "Next" at bounding box center [618, 174] width 12 height 31
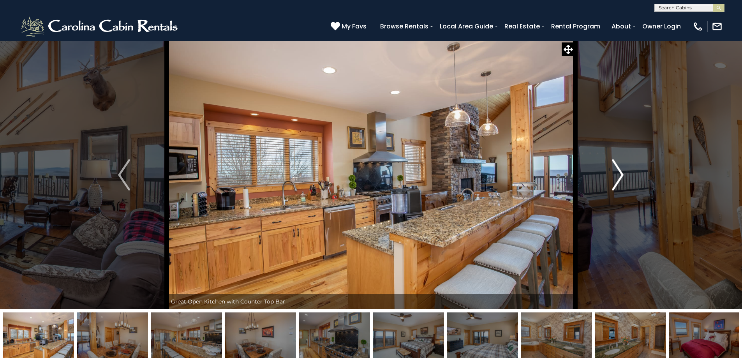
click at [616, 179] on img "Next" at bounding box center [618, 174] width 12 height 31
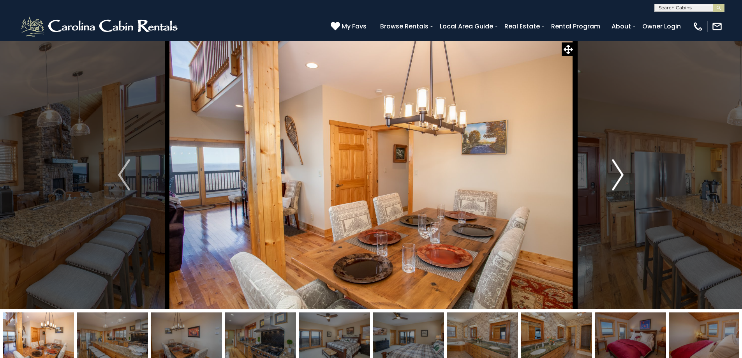
click at [616, 179] on img "Next" at bounding box center [618, 174] width 12 height 31
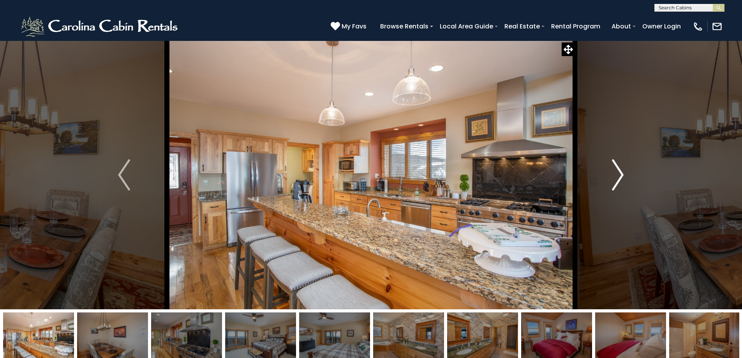
click at [616, 179] on img "Next" at bounding box center [618, 174] width 12 height 31
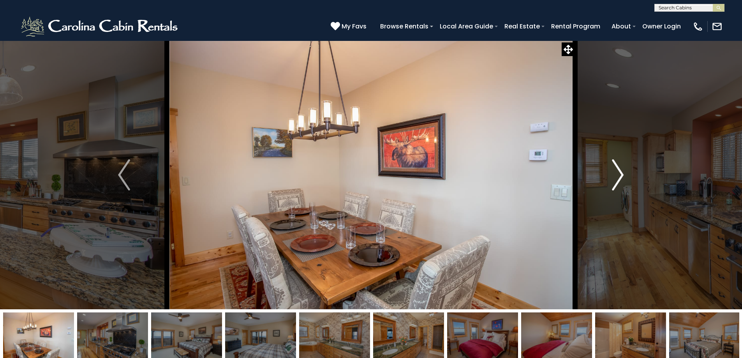
click at [616, 179] on img "Next" at bounding box center [618, 174] width 12 height 31
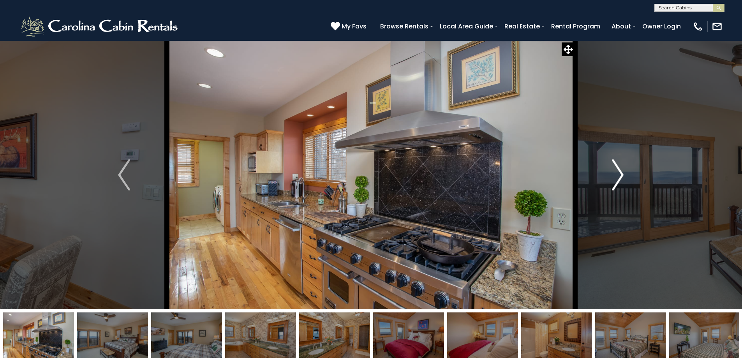
click at [616, 179] on img "Next" at bounding box center [618, 174] width 12 height 31
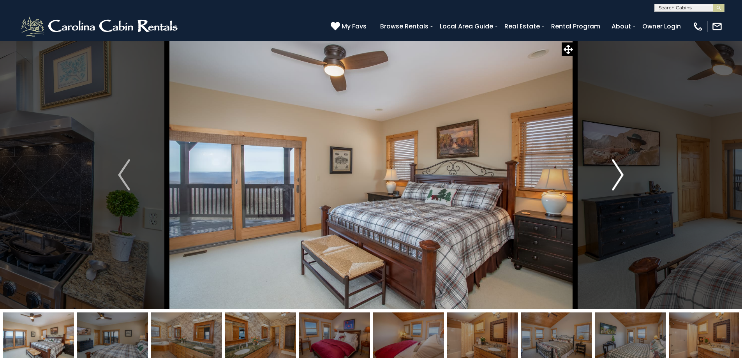
click at [616, 179] on img "Next" at bounding box center [618, 174] width 12 height 31
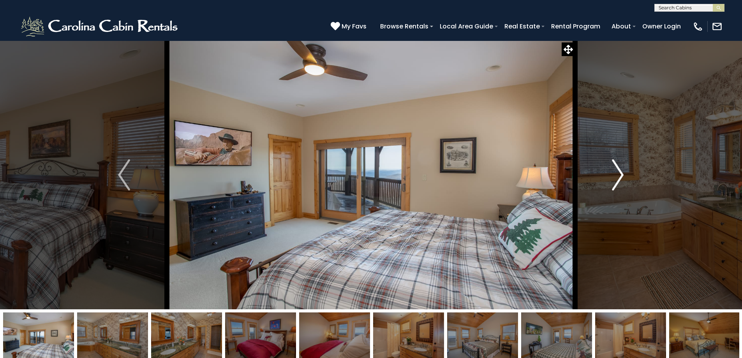
click at [616, 179] on img "Next" at bounding box center [618, 174] width 12 height 31
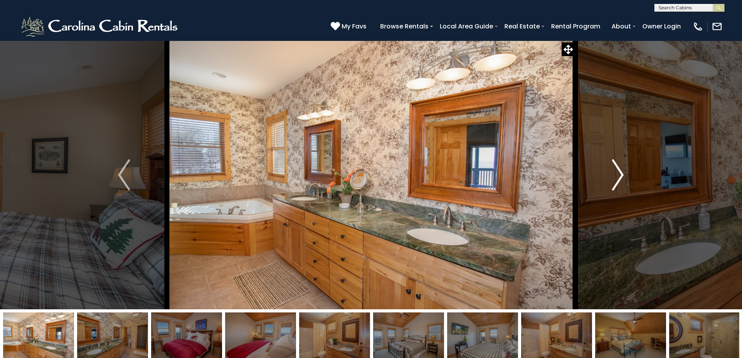
click at [616, 179] on img "Next" at bounding box center [618, 174] width 12 height 31
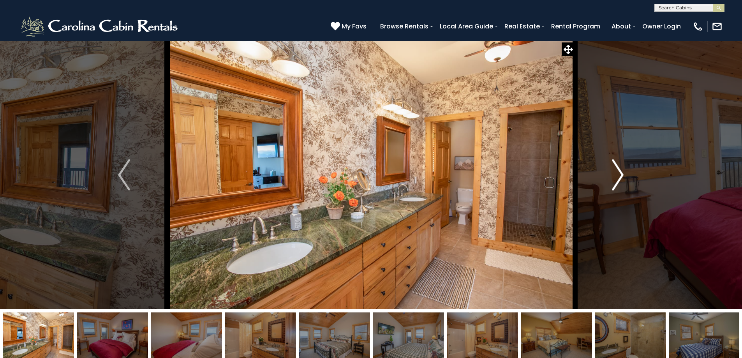
click at [616, 179] on img "Next" at bounding box center [618, 174] width 12 height 31
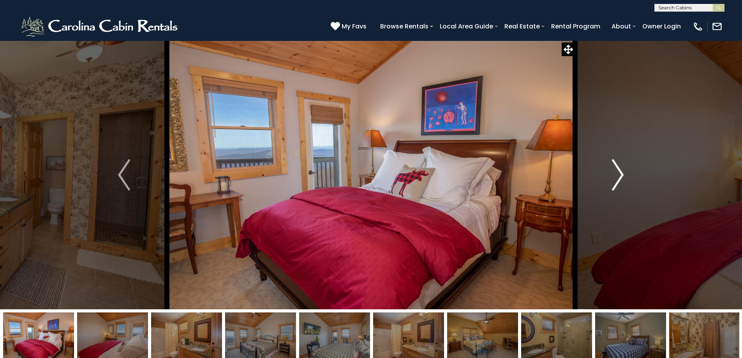
click at [616, 179] on img "Next" at bounding box center [618, 174] width 12 height 31
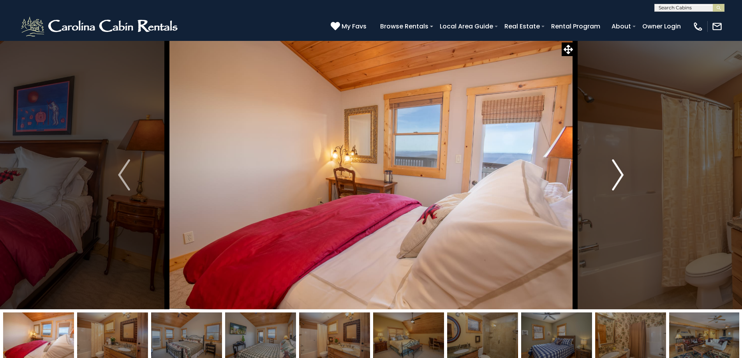
click at [616, 179] on img "Next" at bounding box center [618, 174] width 12 height 31
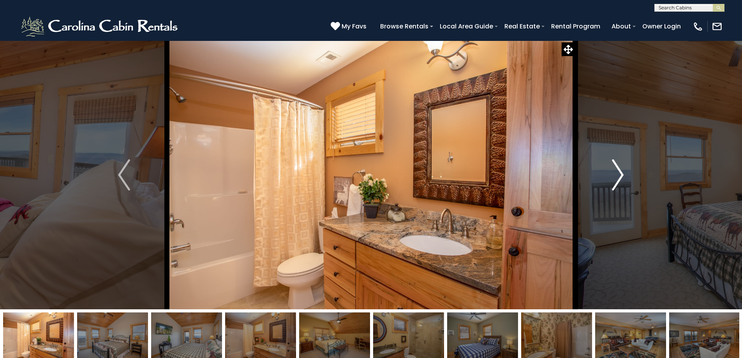
click at [616, 179] on img "Next" at bounding box center [618, 174] width 12 height 31
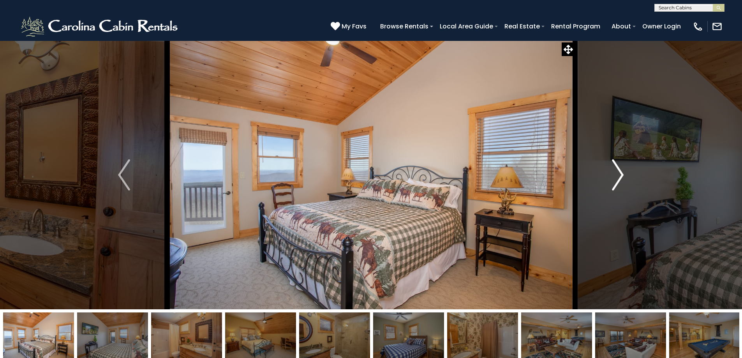
click at [614, 179] on img "Next" at bounding box center [618, 174] width 12 height 31
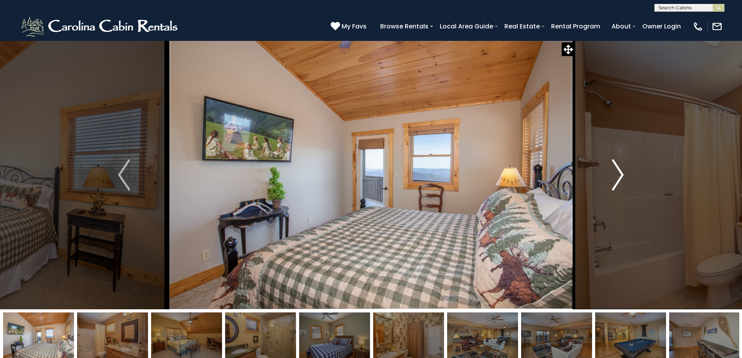
click at [614, 179] on img "Next" at bounding box center [618, 174] width 12 height 31
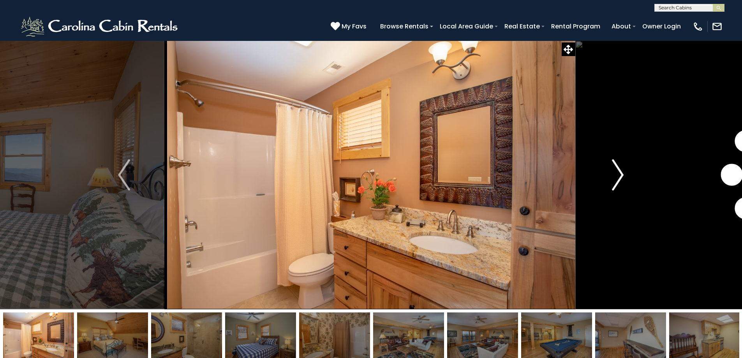
click at [614, 179] on img "Next" at bounding box center [618, 174] width 12 height 31
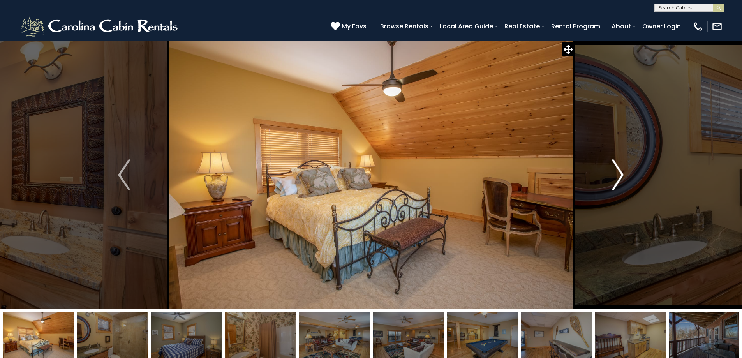
click at [614, 179] on img "Next" at bounding box center [618, 174] width 12 height 31
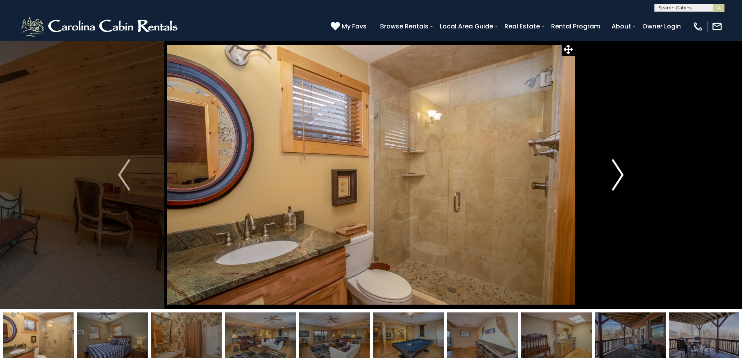
click at [614, 179] on img "Next" at bounding box center [618, 174] width 12 height 31
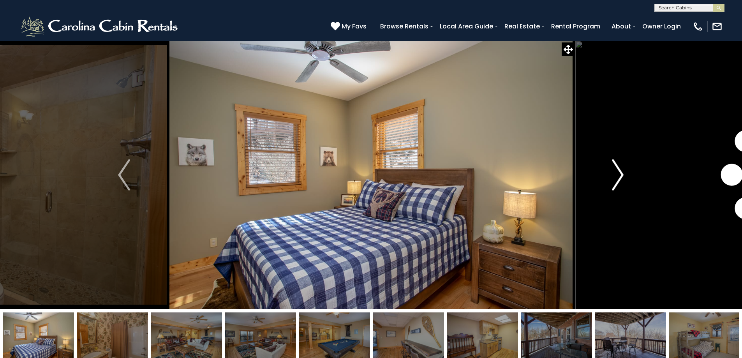
click at [614, 179] on img "Next" at bounding box center [618, 174] width 12 height 31
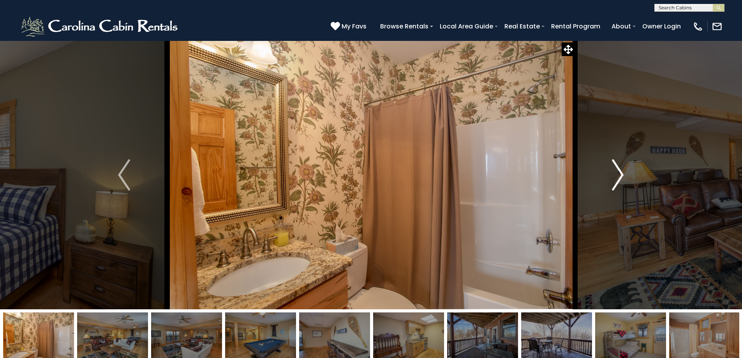
click at [614, 179] on img "Next" at bounding box center [618, 174] width 12 height 31
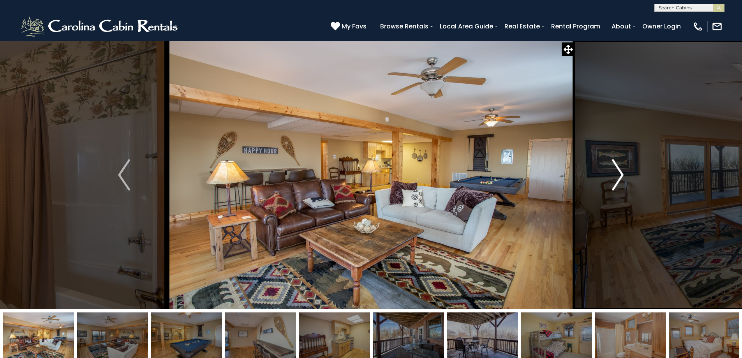
click at [614, 179] on img "Next" at bounding box center [618, 174] width 12 height 31
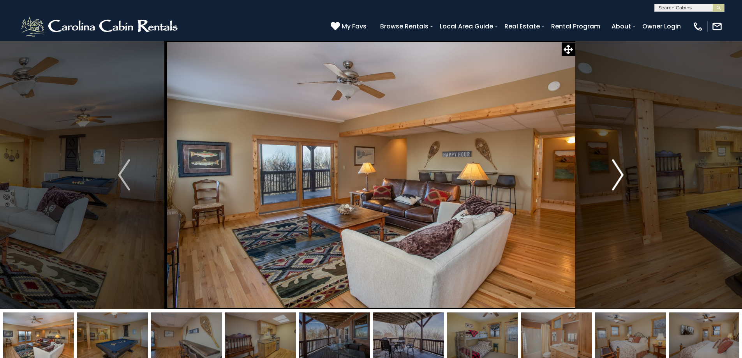
click at [614, 179] on img "Next" at bounding box center [618, 174] width 12 height 31
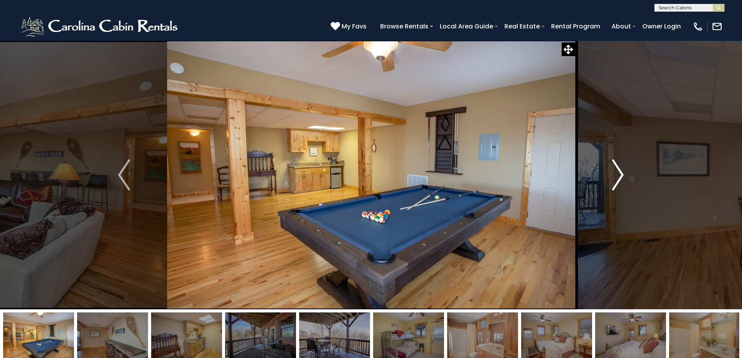
click at [614, 179] on img "Next" at bounding box center [618, 174] width 12 height 31
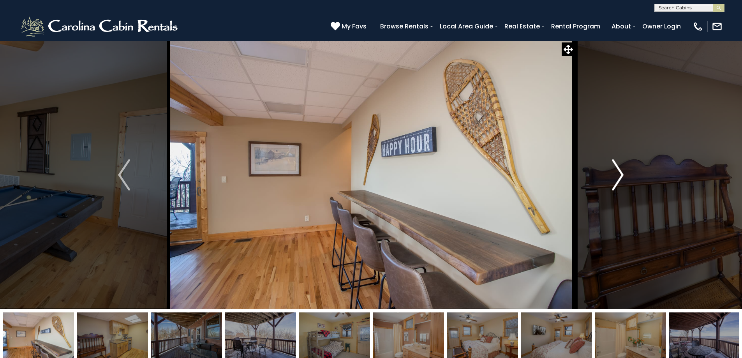
click at [614, 179] on img "Next" at bounding box center [618, 174] width 12 height 31
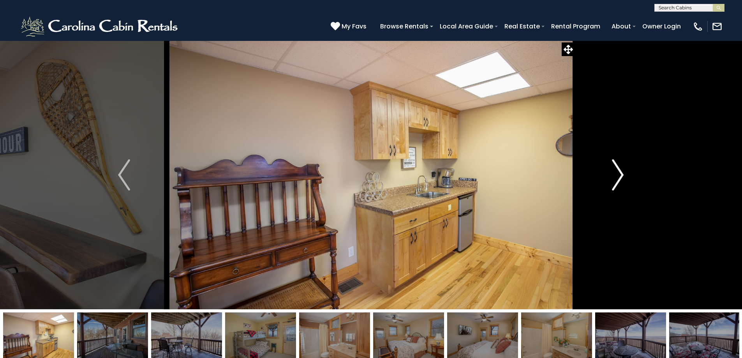
click at [614, 179] on img "Next" at bounding box center [618, 174] width 12 height 31
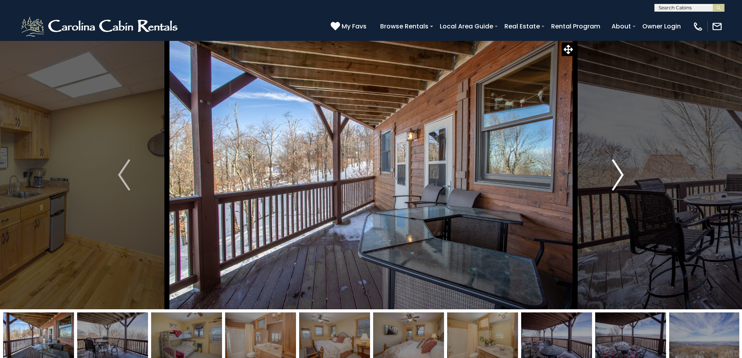
click at [614, 179] on img "Next" at bounding box center [618, 174] width 12 height 31
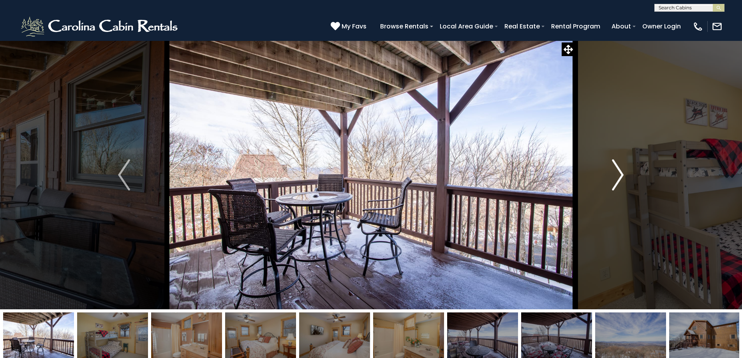
click at [614, 179] on img "Next" at bounding box center [618, 174] width 12 height 31
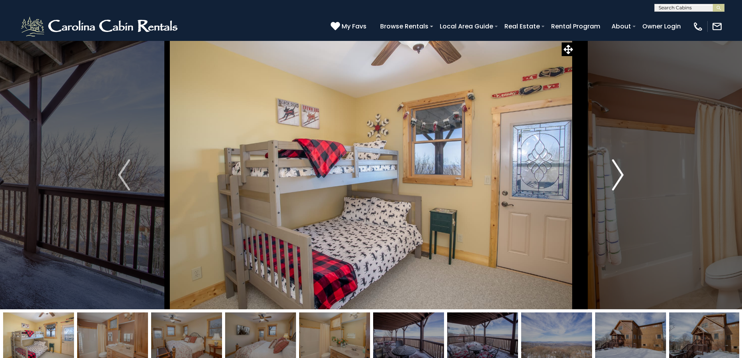
click at [614, 179] on img "Next" at bounding box center [618, 174] width 12 height 31
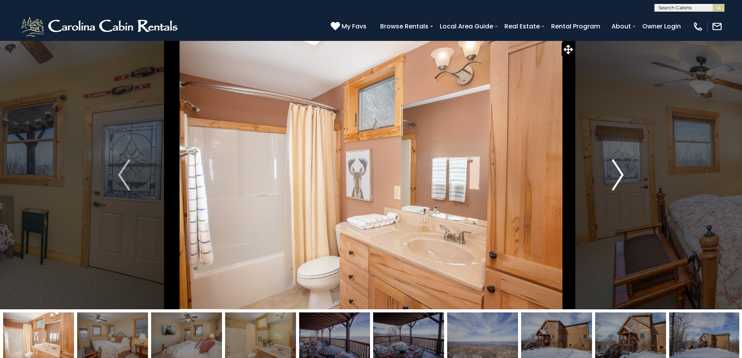
click at [614, 179] on img "Next" at bounding box center [618, 174] width 12 height 31
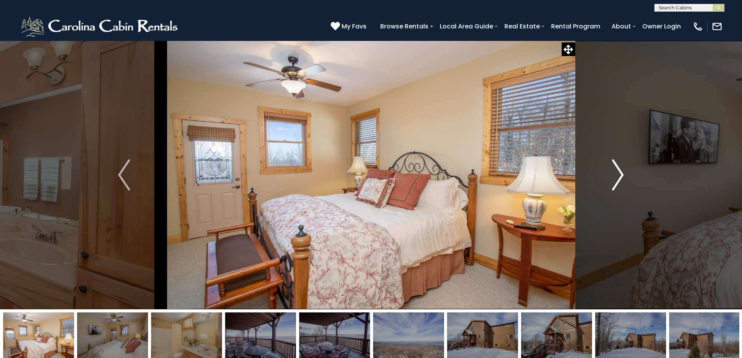
click at [614, 179] on img "Next" at bounding box center [618, 174] width 12 height 31
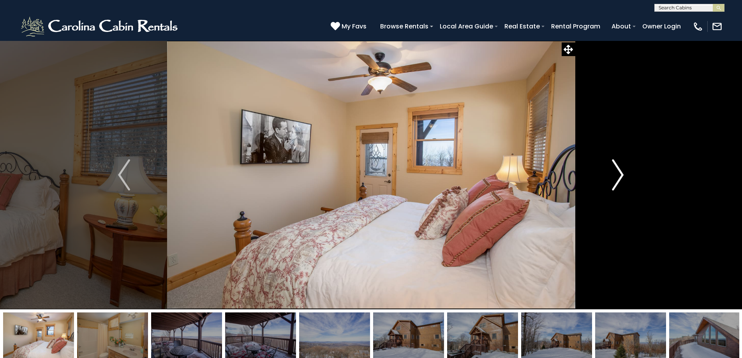
click at [614, 179] on img "Next" at bounding box center [618, 174] width 12 height 31
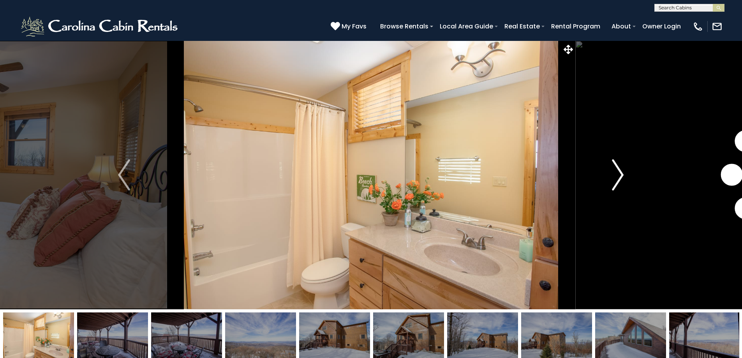
click at [614, 179] on img "Next" at bounding box center [618, 174] width 12 height 31
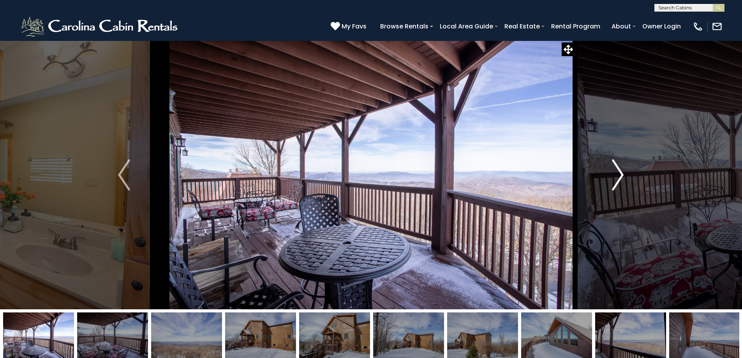
click at [614, 179] on img "Next" at bounding box center [618, 174] width 12 height 31
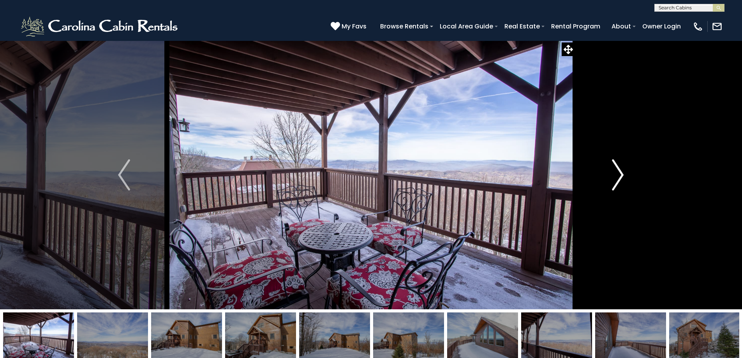
click at [614, 179] on img "Next" at bounding box center [618, 174] width 12 height 31
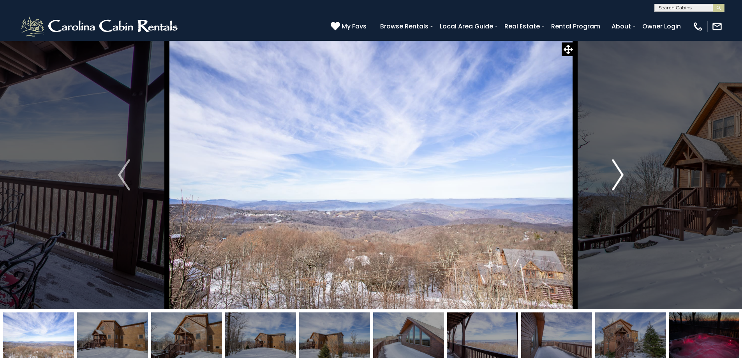
click at [614, 179] on img "Next" at bounding box center [618, 174] width 12 height 31
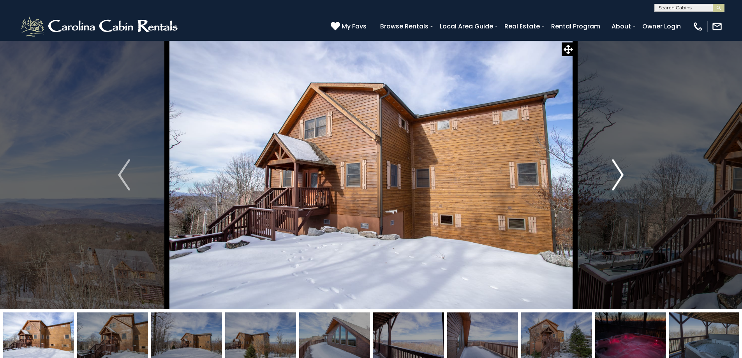
click at [614, 179] on img "Next" at bounding box center [618, 174] width 12 height 31
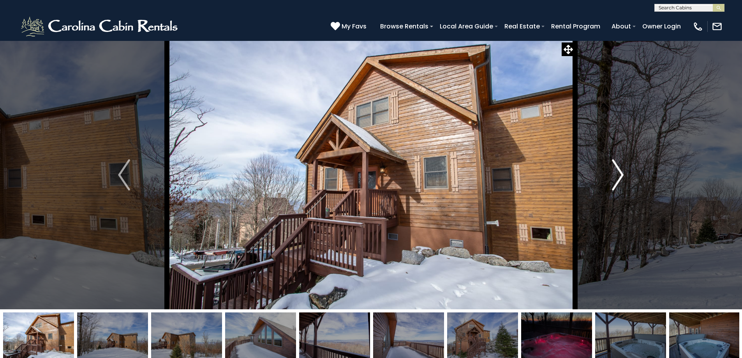
click at [614, 179] on img "Next" at bounding box center [618, 174] width 12 height 31
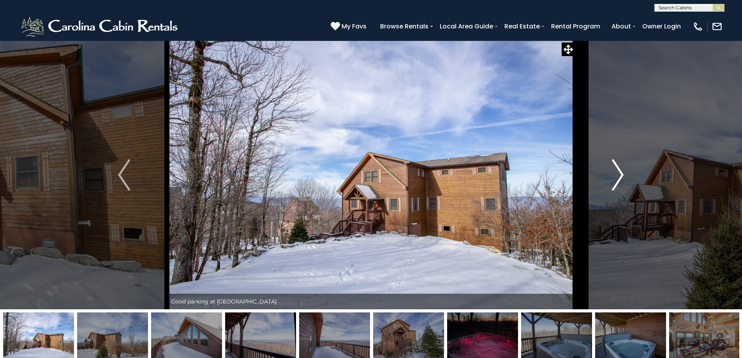
click at [614, 179] on img "Next" at bounding box center [618, 174] width 12 height 31
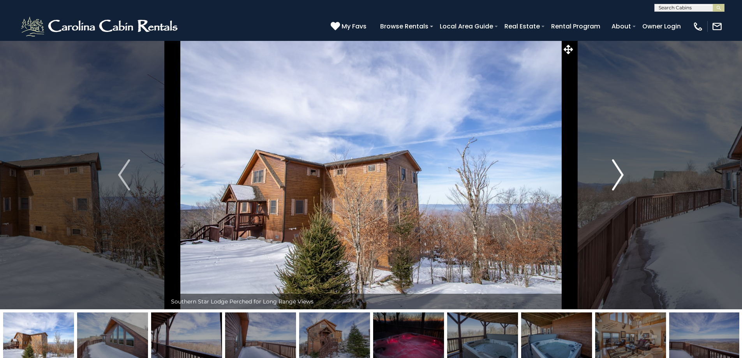
click at [614, 179] on img "Next" at bounding box center [618, 174] width 12 height 31
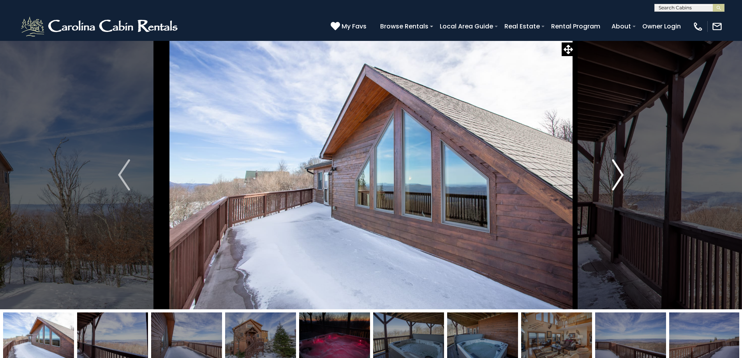
click at [614, 179] on img "Next" at bounding box center [618, 174] width 12 height 31
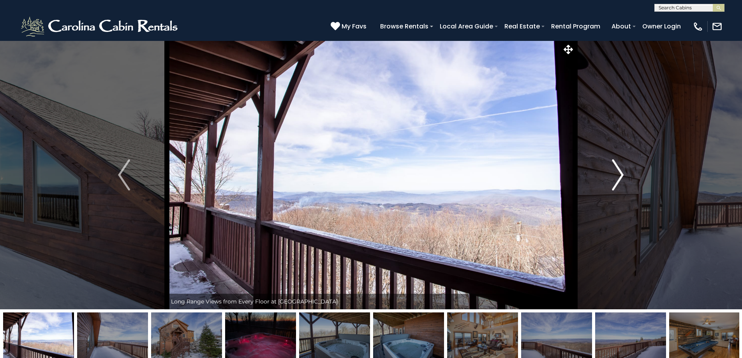
click at [614, 179] on img "Next" at bounding box center [618, 174] width 12 height 31
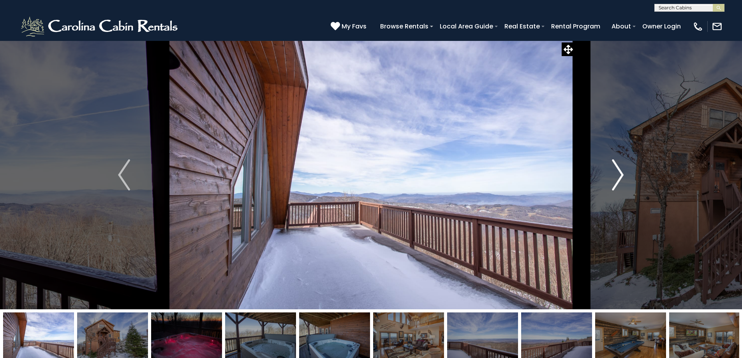
click at [614, 179] on img "Next" at bounding box center [618, 174] width 12 height 31
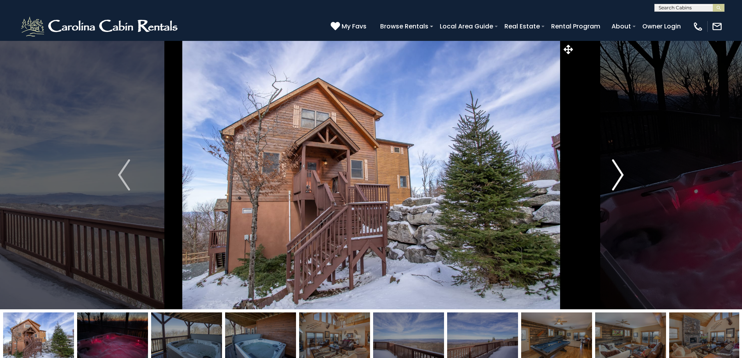
click at [614, 179] on img "Next" at bounding box center [618, 174] width 12 height 31
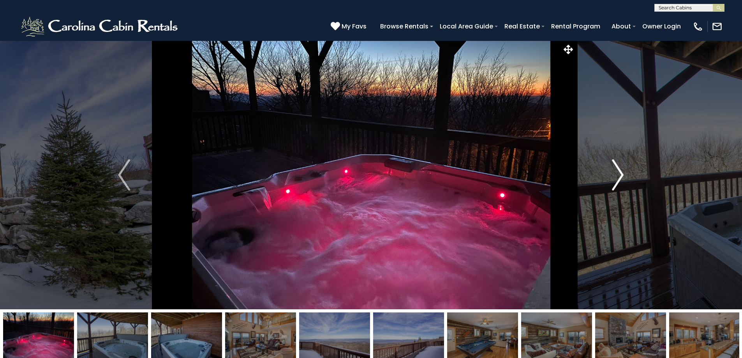
click at [614, 179] on img "Next" at bounding box center [618, 174] width 12 height 31
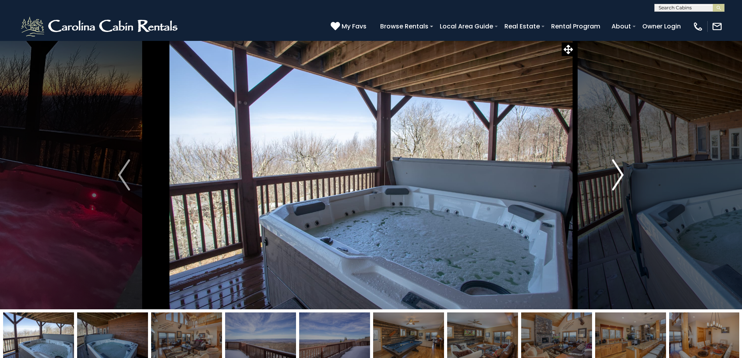
click at [614, 179] on img "Next" at bounding box center [618, 174] width 12 height 31
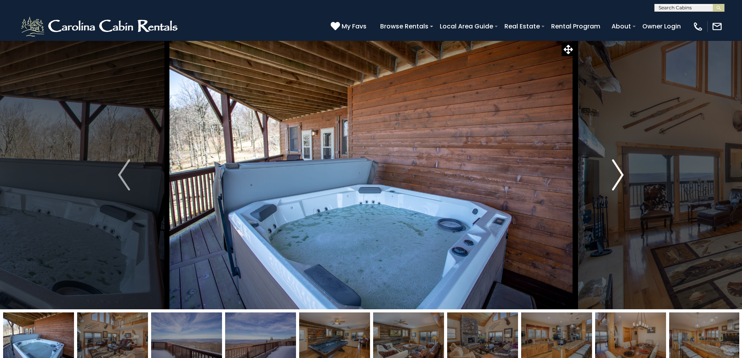
click at [614, 179] on img "Next" at bounding box center [618, 174] width 12 height 31
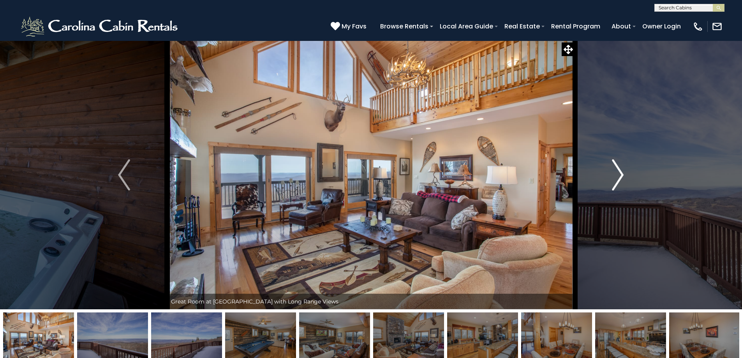
click at [614, 179] on img "Next" at bounding box center [618, 174] width 12 height 31
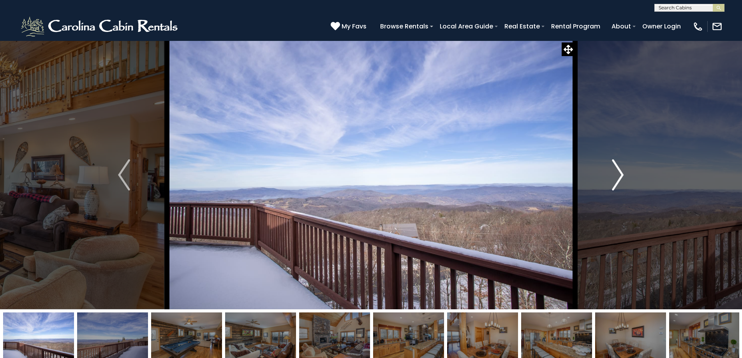
click at [614, 179] on img "Next" at bounding box center [618, 174] width 12 height 31
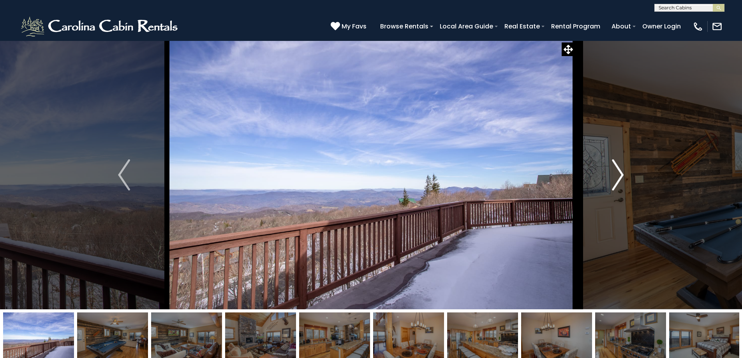
click at [614, 179] on img "Next" at bounding box center [618, 174] width 12 height 31
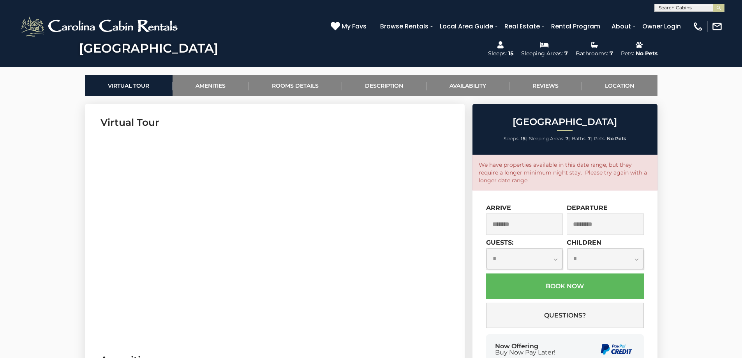
scroll to position [350, 0]
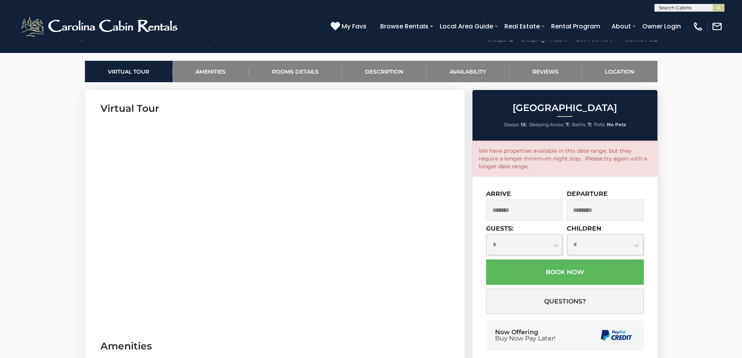
click at [556, 248] on select "**********" at bounding box center [524, 244] width 76 height 21
select select "*"
click at [486, 234] on select "**********" at bounding box center [524, 244] width 76 height 21
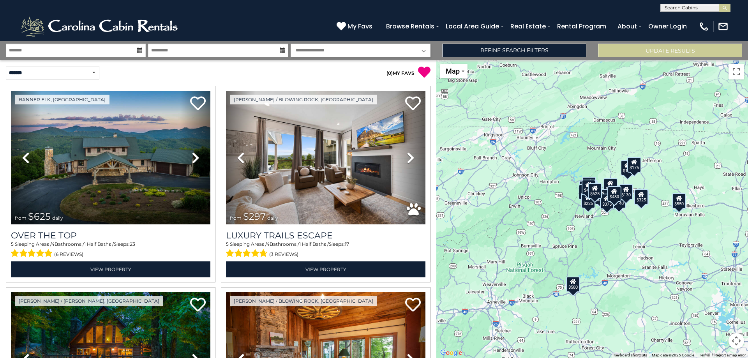
click at [137, 52] on icon at bounding box center [139, 49] width 5 height 5
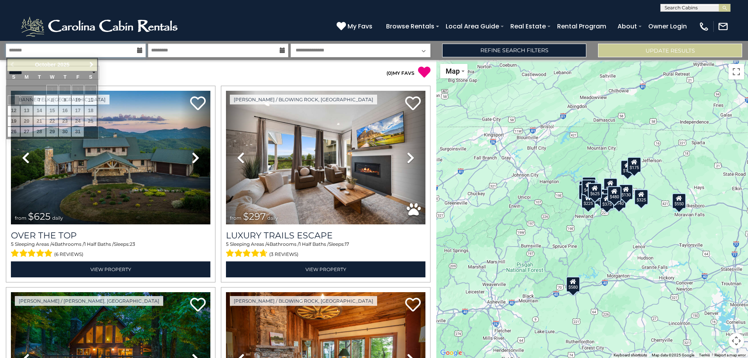
click at [126, 53] on input "text" at bounding box center [76, 51] width 140 height 14
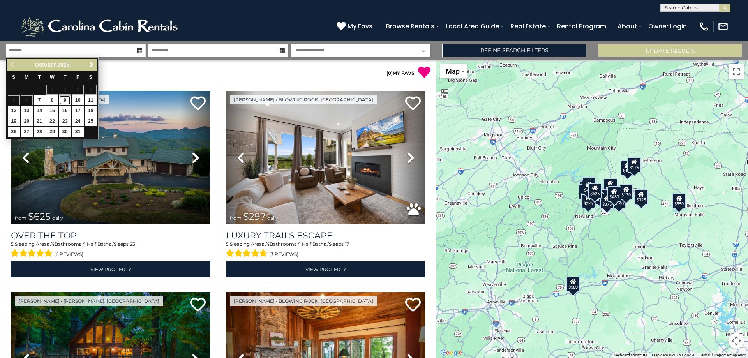
click at [63, 100] on link "9" at bounding box center [65, 100] width 12 height 10
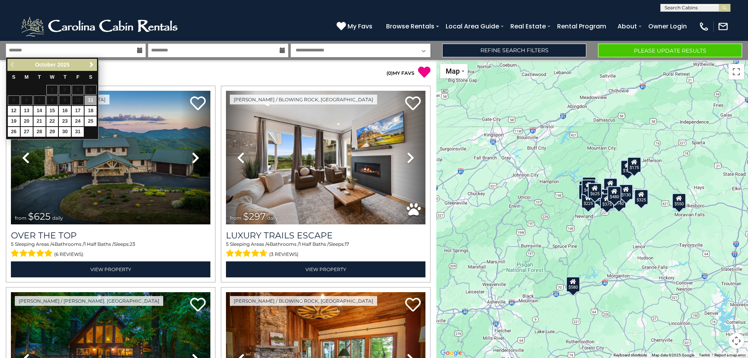
type input "*******"
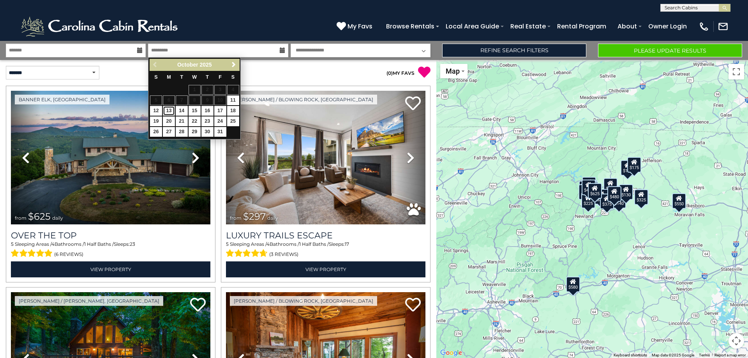
click at [167, 111] on link "13" at bounding box center [169, 111] width 12 height 10
type input "********"
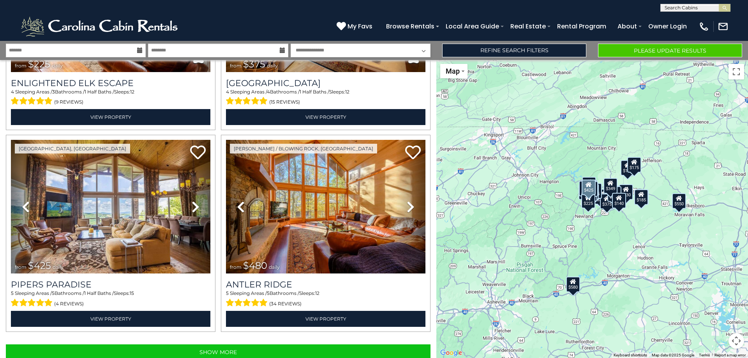
scroll to position [2772, 0]
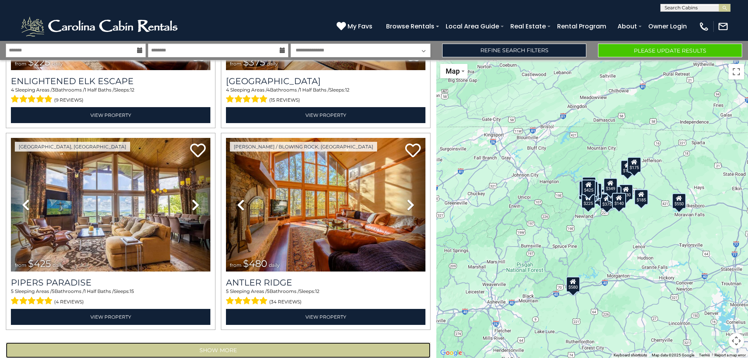
click at [216, 342] on button "Show More" at bounding box center [218, 350] width 424 height 16
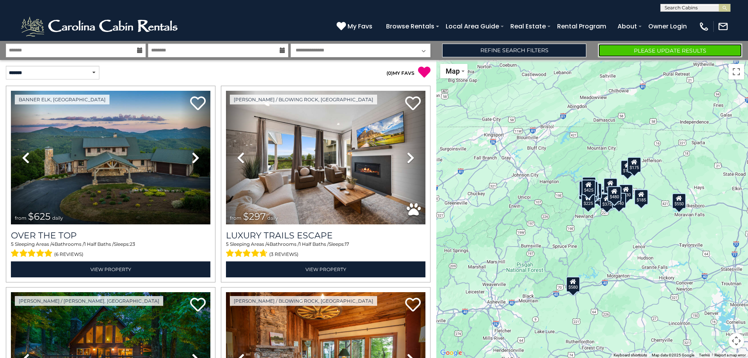
click at [667, 51] on button "Please Update Results" at bounding box center [670, 51] width 144 height 14
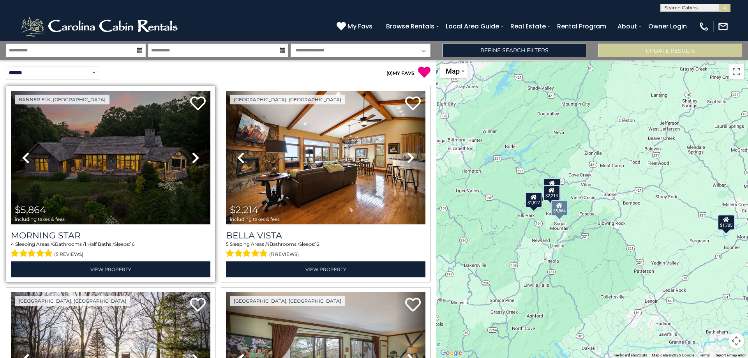
click at [192, 156] on icon at bounding box center [196, 157] width 8 height 12
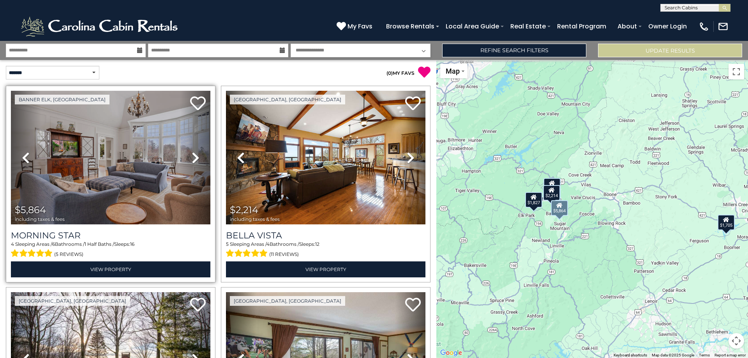
click at [192, 156] on icon at bounding box center [196, 157] width 8 height 12
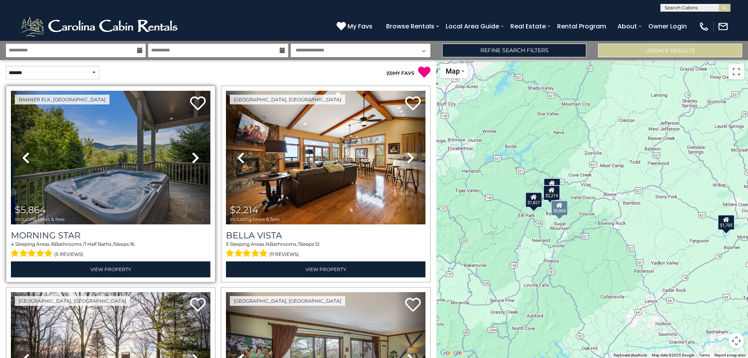
click at [192, 156] on icon at bounding box center [196, 157] width 8 height 12
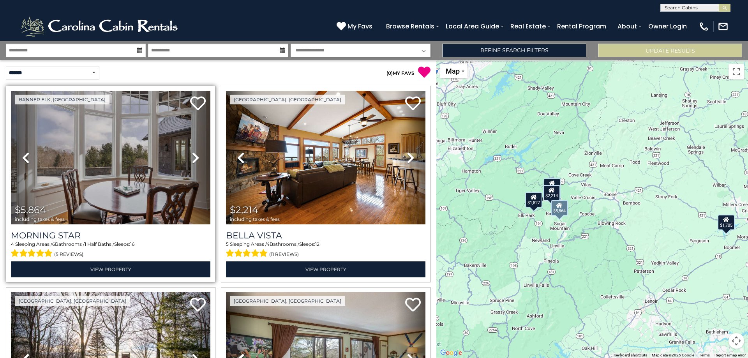
click at [192, 156] on icon at bounding box center [196, 157] width 8 height 12
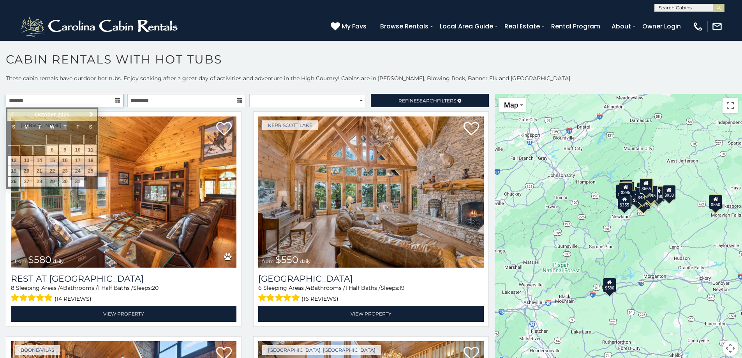
click at [102, 98] on input "text" at bounding box center [65, 100] width 118 height 13
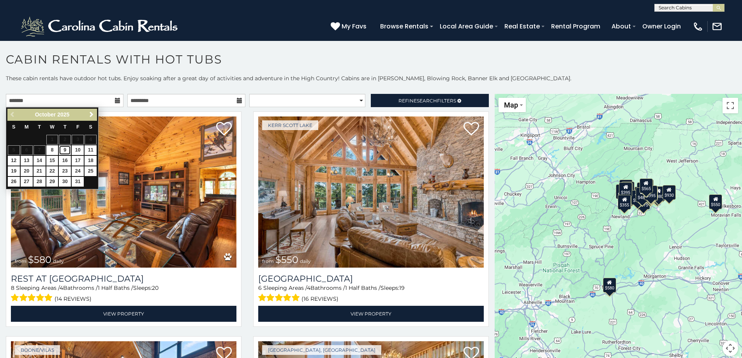
click at [64, 149] on link "9" at bounding box center [65, 150] width 12 height 10
type input "**********"
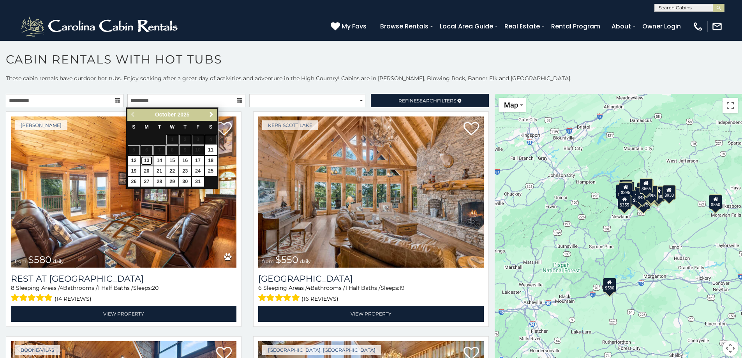
click at [147, 161] on link "13" at bounding box center [147, 161] width 12 height 10
type input "**********"
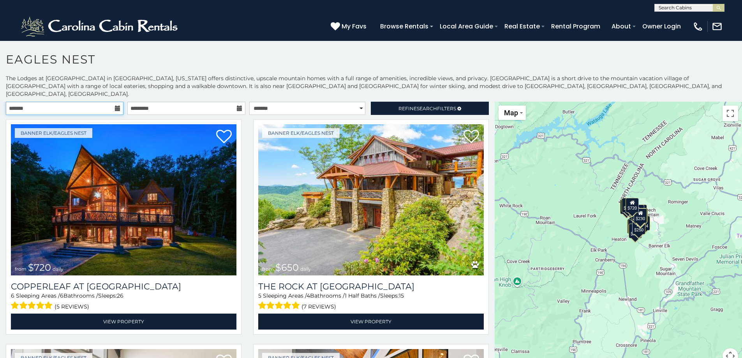
click at [103, 102] on input "text" at bounding box center [65, 108] width 118 height 13
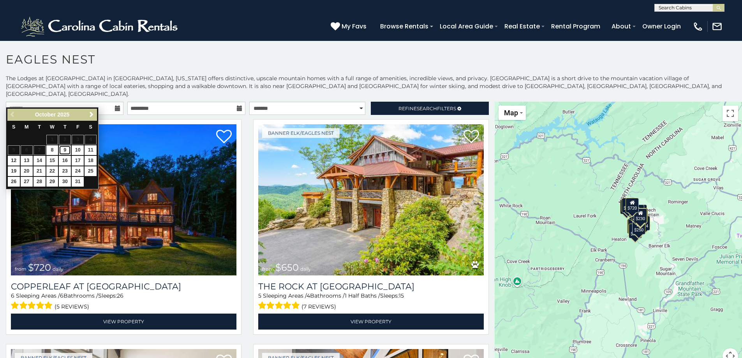
click at [65, 150] on link "9" at bounding box center [65, 150] width 12 height 10
type input "**********"
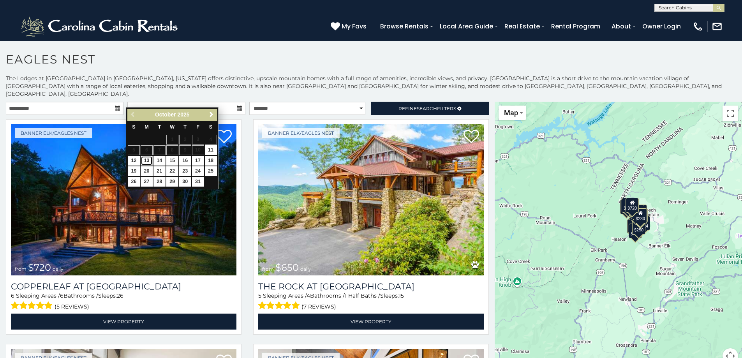
click at [150, 164] on link "13" at bounding box center [147, 161] width 12 height 10
type input "**********"
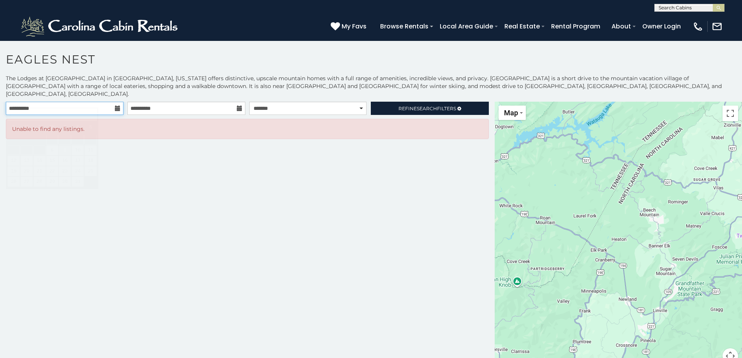
click at [102, 102] on input "**********" at bounding box center [65, 108] width 118 height 13
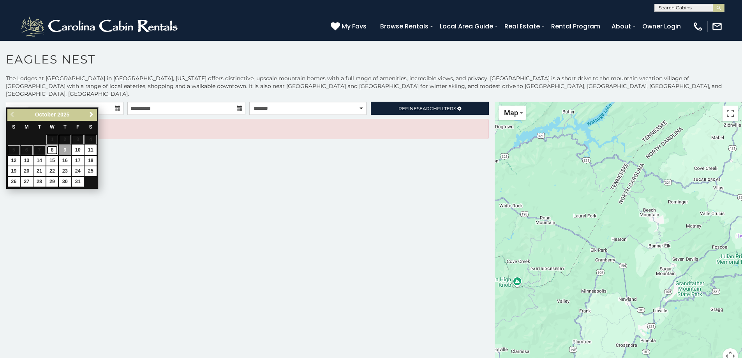
click at [50, 150] on link "8" at bounding box center [52, 150] width 12 height 10
type input "**********"
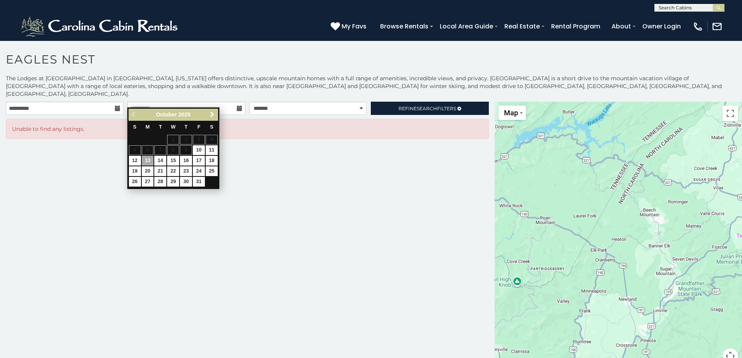
click at [246, 160] on div "**********" at bounding box center [247, 237] width 494 height 271
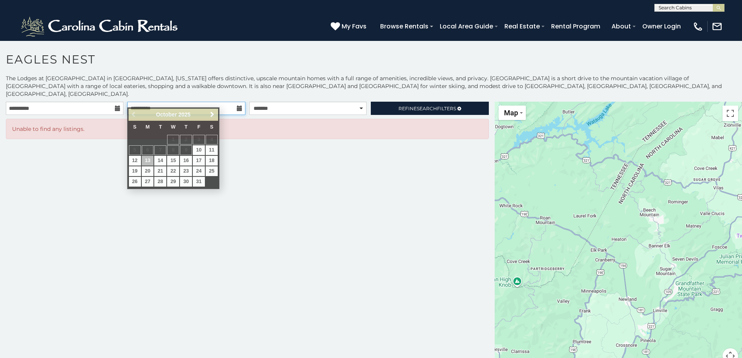
click at [229, 102] on input "**********" at bounding box center [186, 108] width 118 height 13
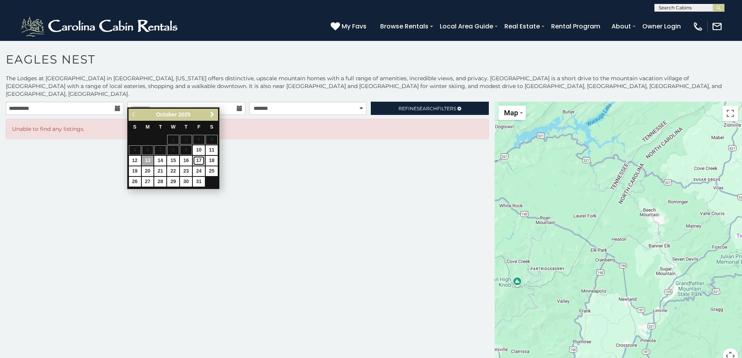
click at [199, 162] on link "17" at bounding box center [199, 161] width 12 height 10
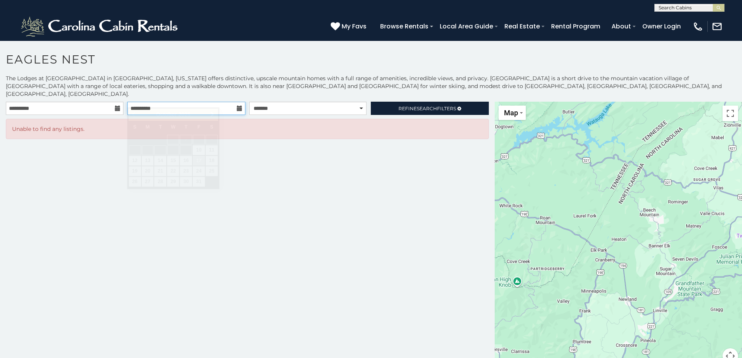
click at [224, 103] on input "**********" at bounding box center [186, 108] width 118 height 13
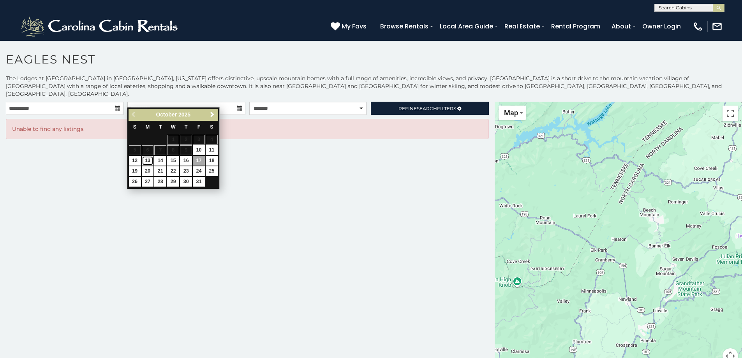
click at [148, 160] on link "13" at bounding box center [148, 161] width 12 height 10
type input "**********"
